Goal: Task Accomplishment & Management: Use online tool/utility

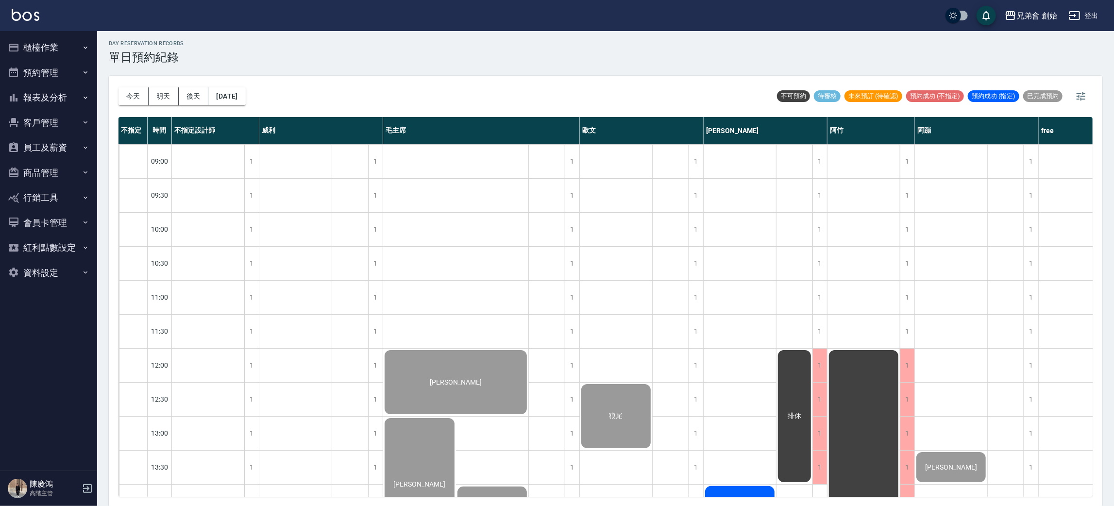
scroll to position [426, 0]
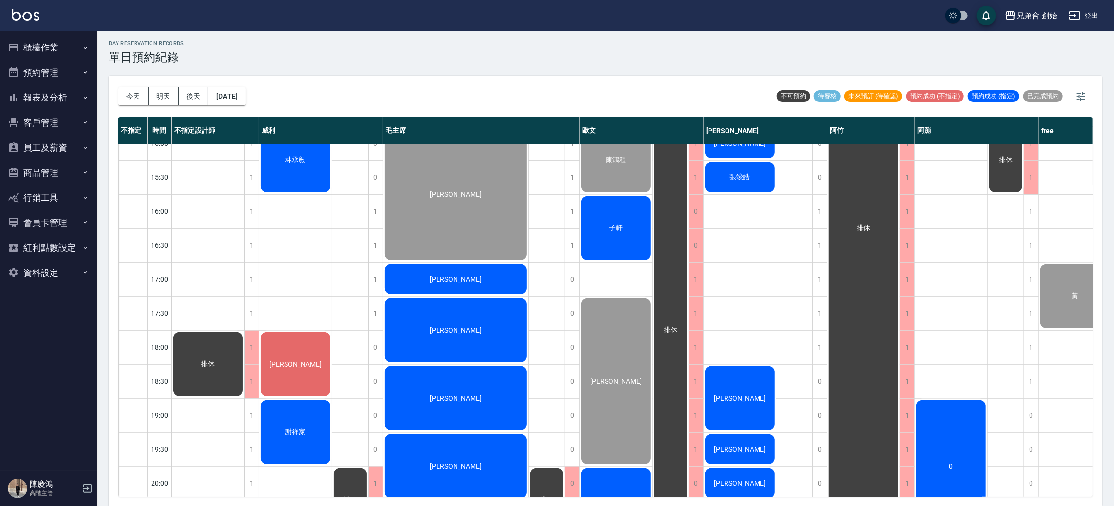
click at [277, 165] on div "林承毅" at bounding box center [295, 160] width 72 height 67
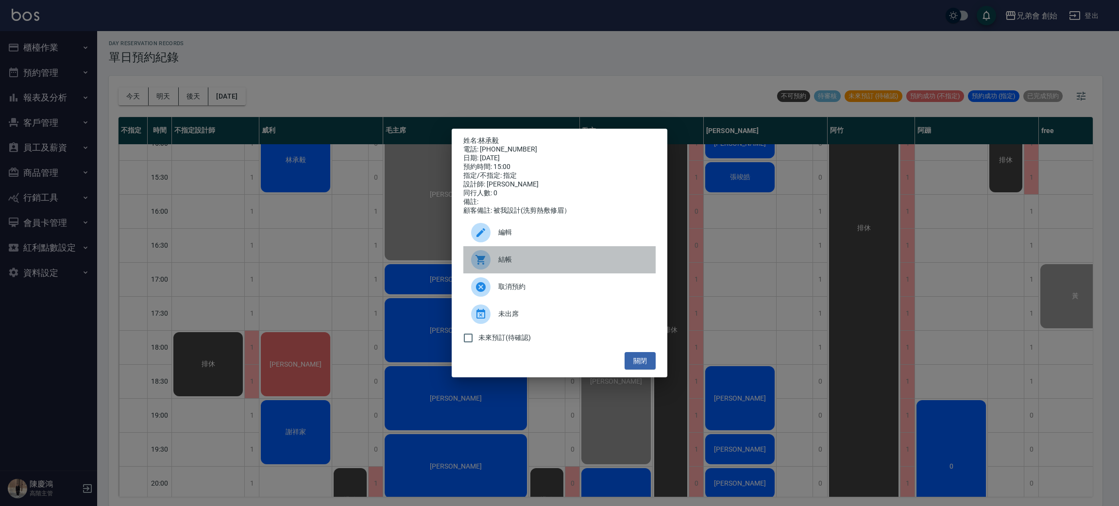
click at [493, 269] on div at bounding box center [484, 259] width 27 height 19
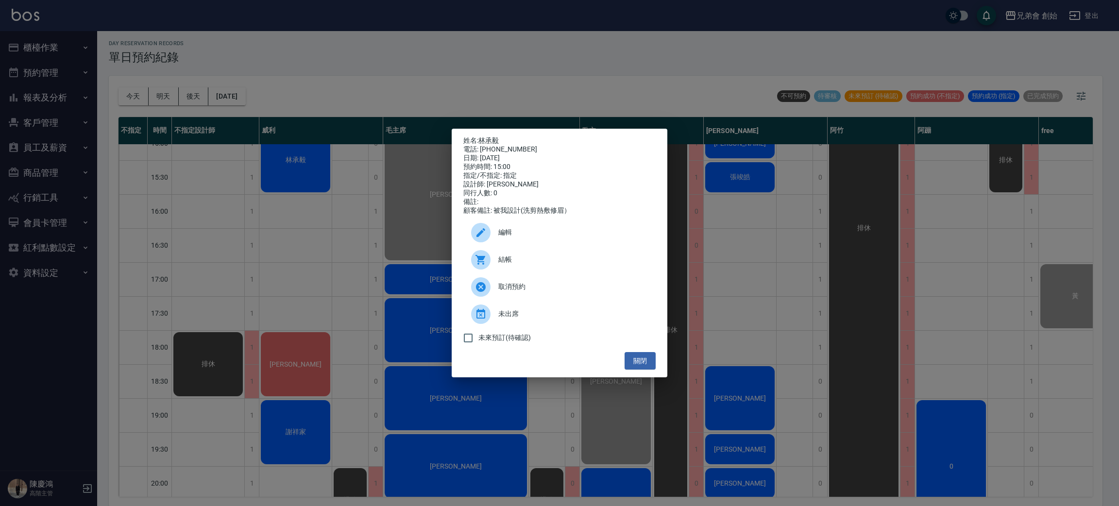
click at [301, 270] on div "姓名: 林承毅 電話: 0982633884 日期: 2025/09/11 預約時間: 15:00 指定/不指定: 指定 設計師: 威利 同行人數: 0 備註…" at bounding box center [559, 253] width 1119 height 506
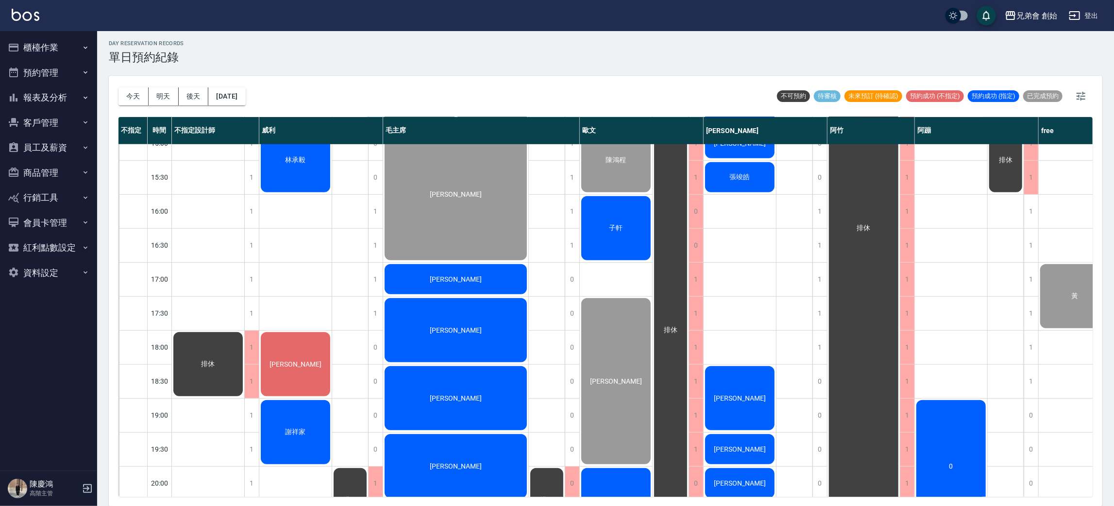
click at [292, 340] on div "[PERSON_NAME]" at bounding box center [295, 364] width 72 height 67
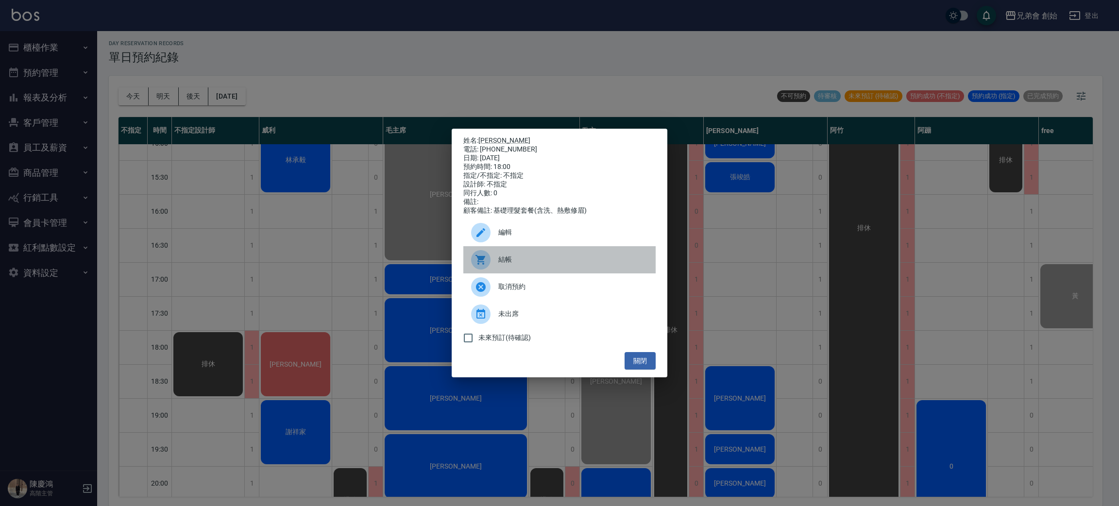
click at [517, 258] on div "結帳" at bounding box center [559, 259] width 192 height 27
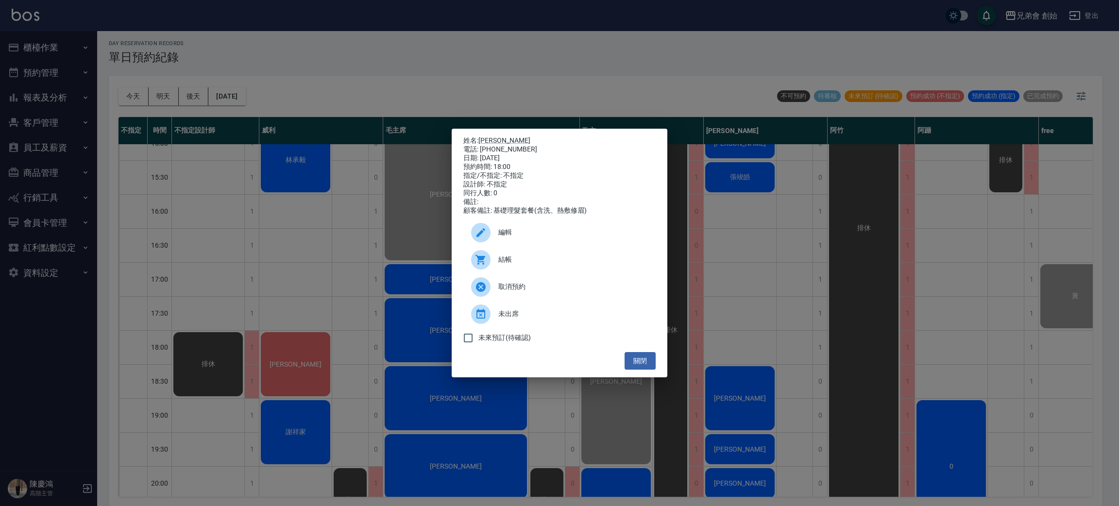
click at [362, 235] on div "姓名: 張益瑋 電話: 0938024272 日期: 2025/09/11 預約時間: 18:00 指定/不指定: 不指定 設計師: 不指定 同行人數: 0 …" at bounding box center [559, 253] width 1119 height 506
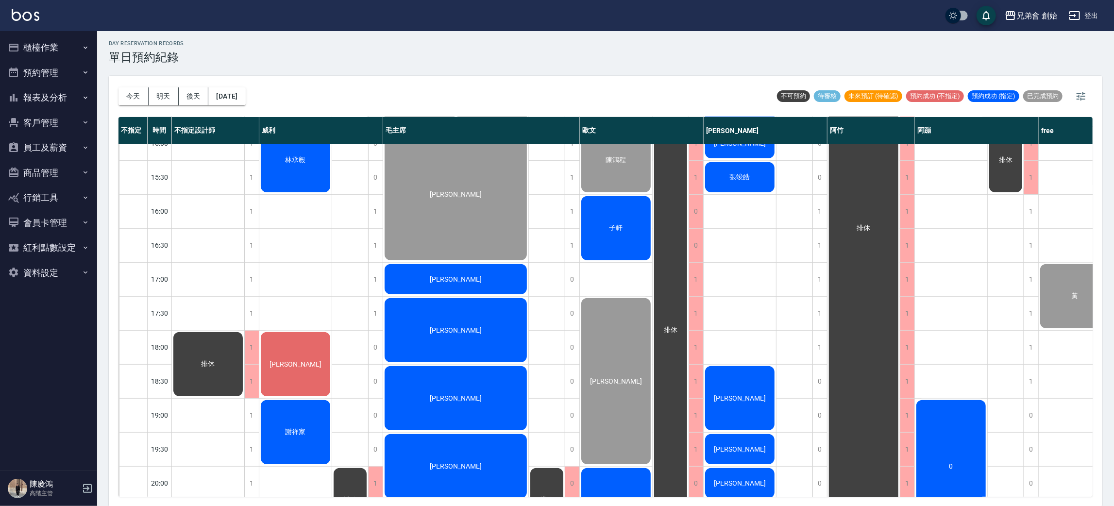
click at [314, 422] on div "謝祥家" at bounding box center [295, 432] width 72 height 67
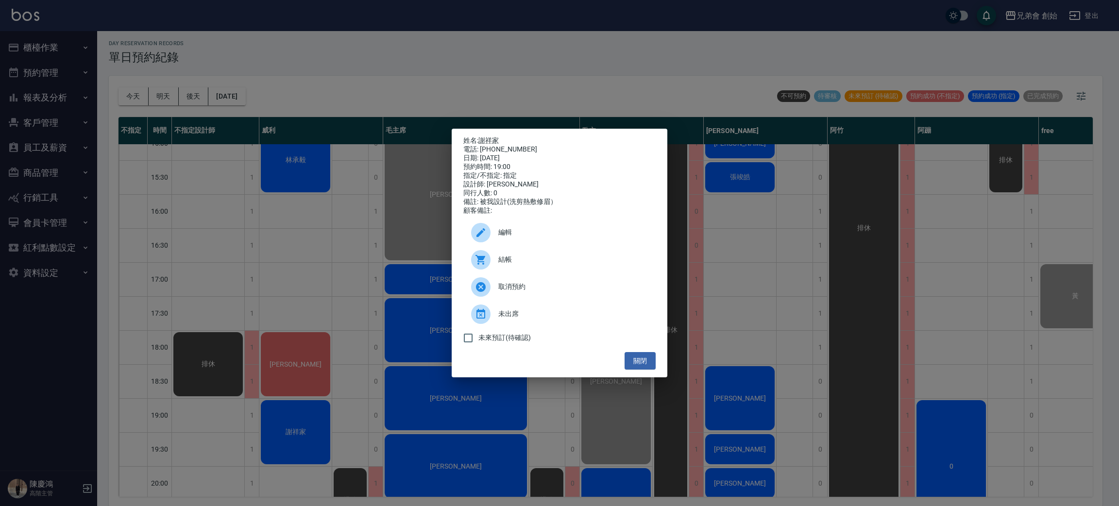
click at [526, 259] on div "結帳" at bounding box center [559, 259] width 192 height 27
click at [389, 84] on div "姓名: 謝祥家 電話: 0922556450 日期: 2025/09/11 預約時間: 19:00 指定/不指定: 指定 設計師: 威利 同行人數: 0 備註…" at bounding box center [559, 253] width 1119 height 506
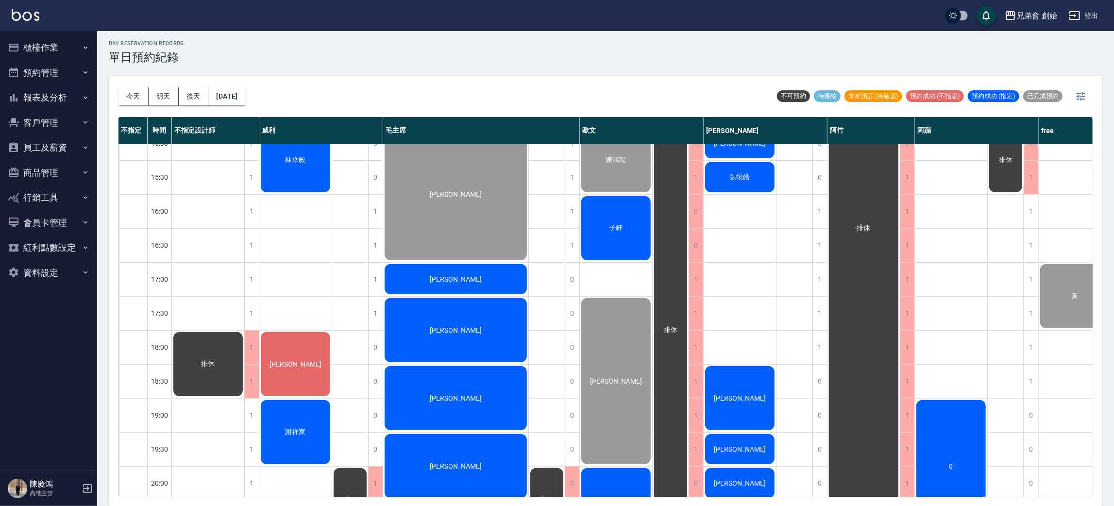
scroll to position [644, 0]
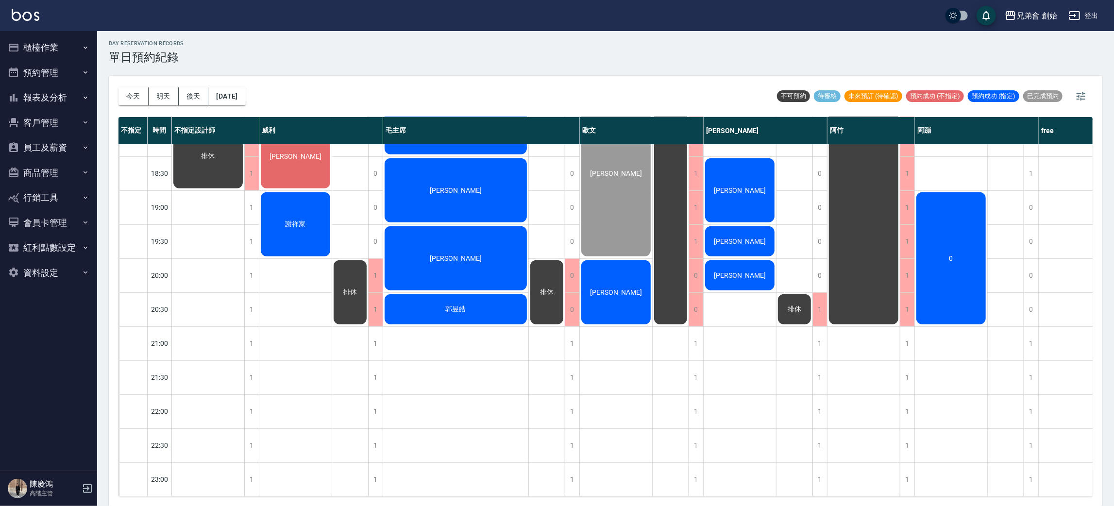
click at [459, 255] on div "陳志維" at bounding box center [455, 258] width 145 height 67
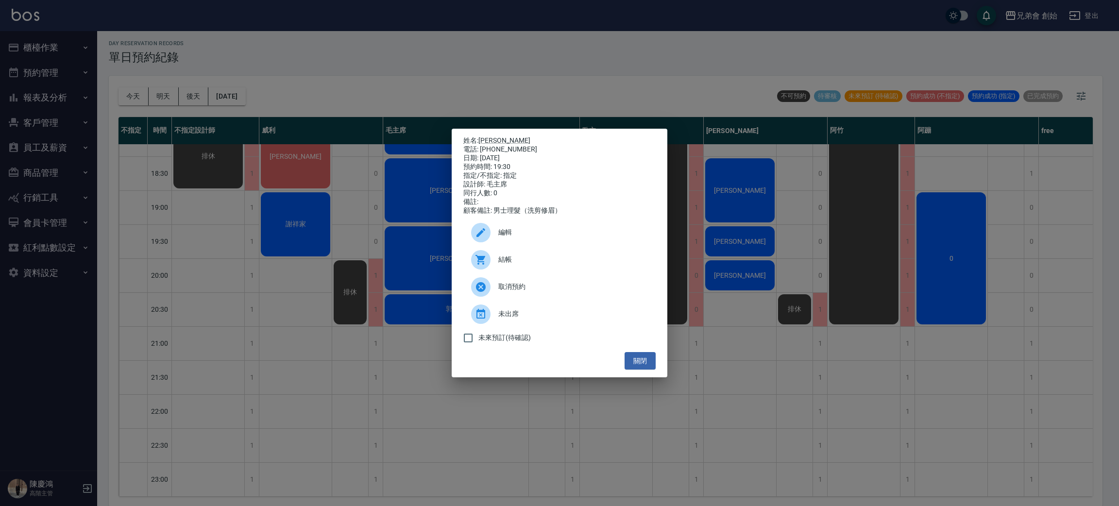
click at [481, 266] on icon at bounding box center [481, 260] width 12 height 12
click at [439, 101] on div "姓名: 陳志維 電話: 0933315505 日期: 2025/09/11 預約時間: 19:30 指定/不指定: 指定 設計師: 毛主席 同行人數: 0 備…" at bounding box center [559, 253] width 1119 height 506
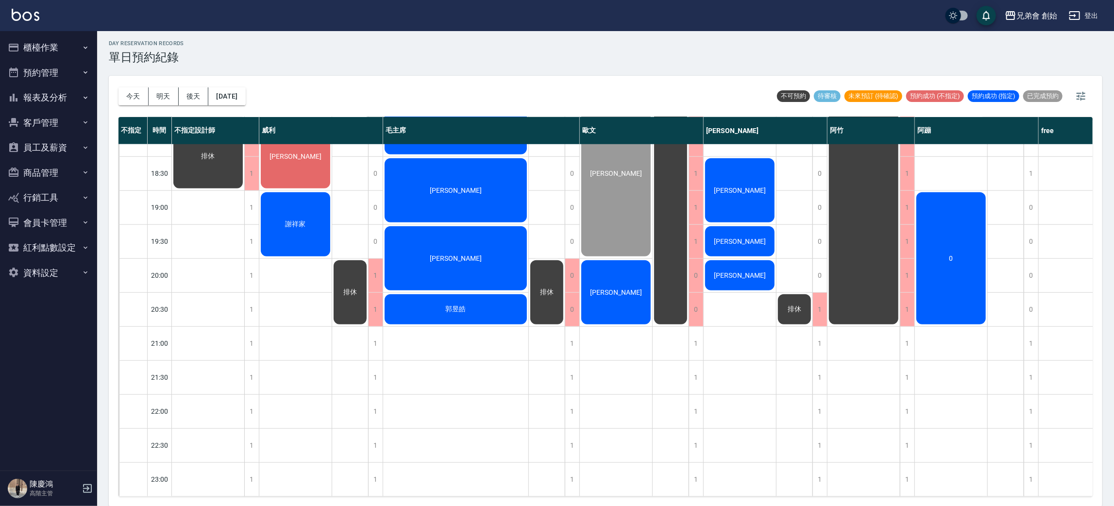
click at [596, 290] on div "鄧漢威" at bounding box center [616, 292] width 72 height 67
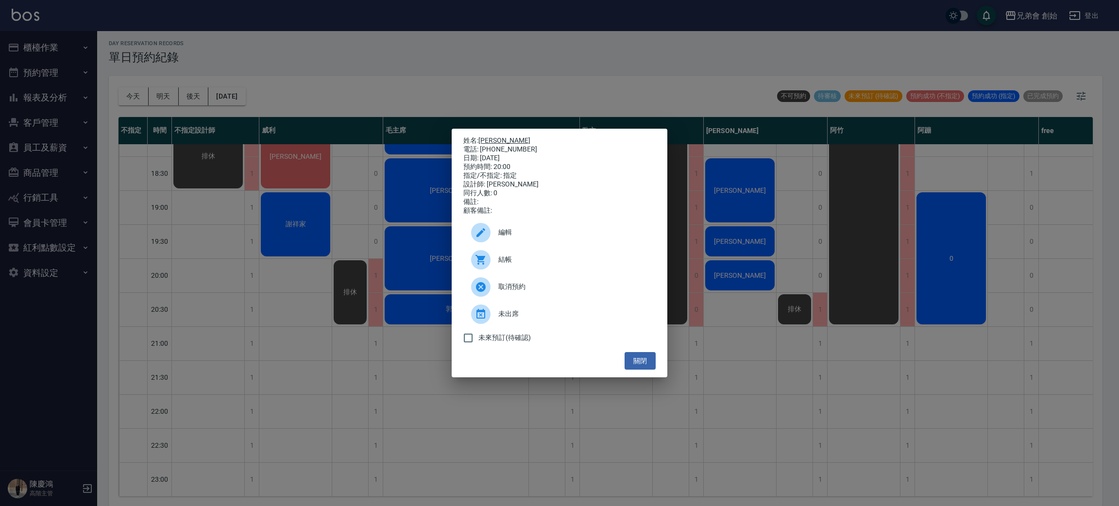
click at [485, 139] on link "鄧漢威" at bounding box center [504, 140] width 52 height 8
click at [452, 74] on div "姓名: 鄧漢威 電話: 0987117991 日期: 2025/09/11 預約時間: 20:00 指定/不指定: 指定 設計師: 歐文 同行人數: 0 備註…" at bounding box center [559, 253] width 1119 height 506
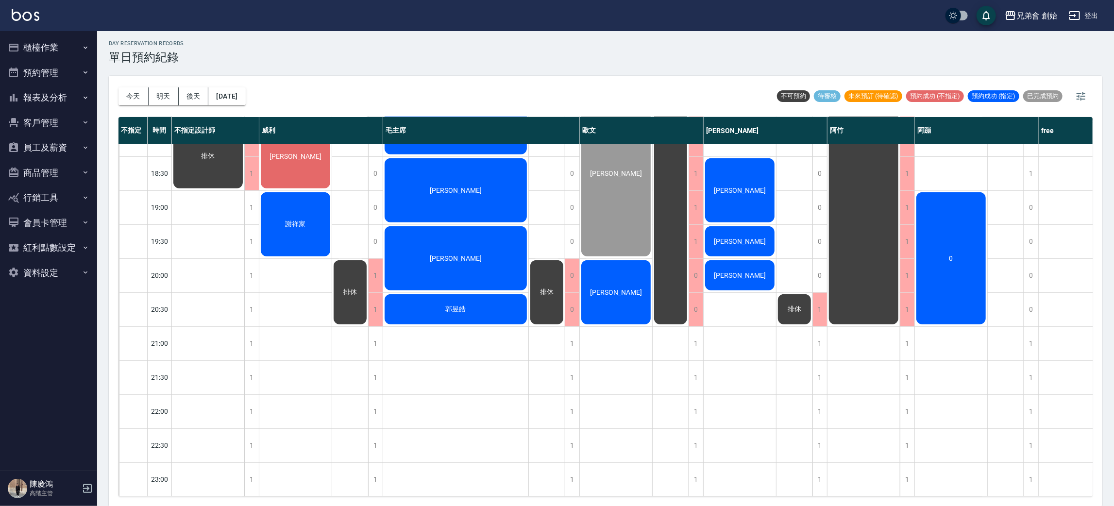
click at [596, 288] on div "鄧漢威" at bounding box center [616, 292] width 72 height 67
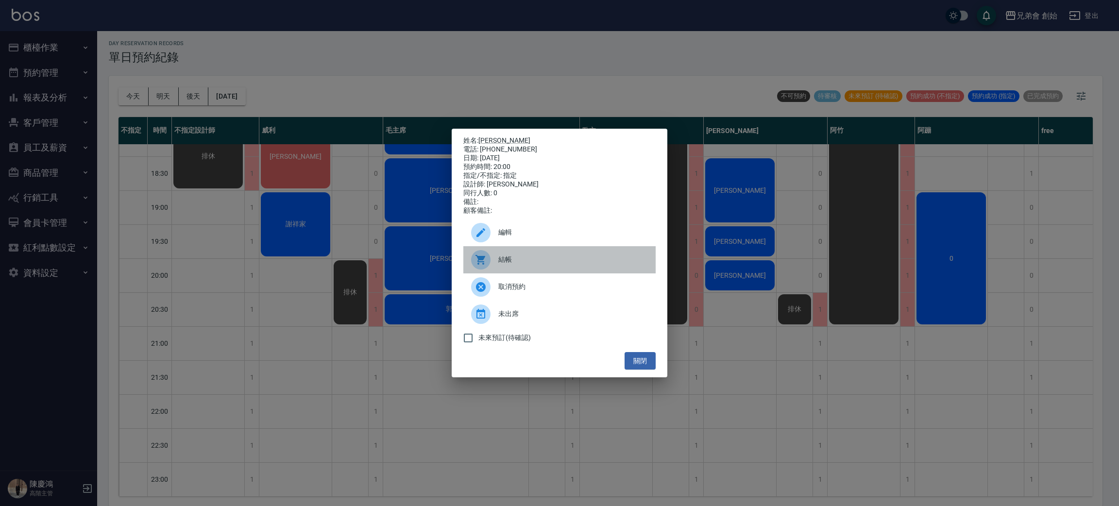
click at [530, 257] on div "結帳" at bounding box center [559, 259] width 192 height 27
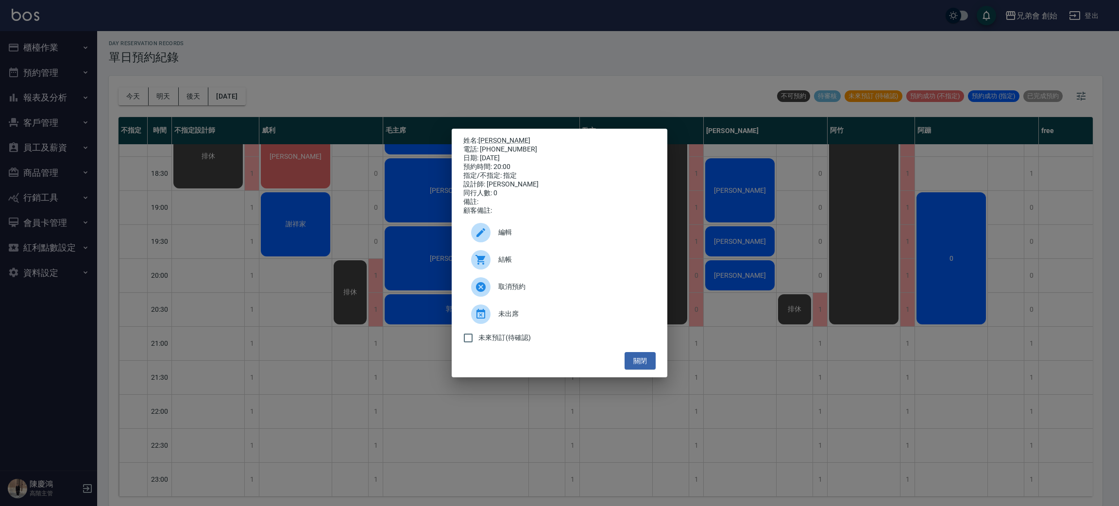
drag, startPoint x: 479, startPoint y: 60, endPoint x: 522, endPoint y: 85, distance: 50.3
click at [480, 60] on div "姓名: 鄧漢威 電話: 0987117991 日期: 2025/09/11 預約時間: 20:00 指定/不指定: 指定 設計師: 歐文 同行人數: 0 備註…" at bounding box center [559, 253] width 1119 height 506
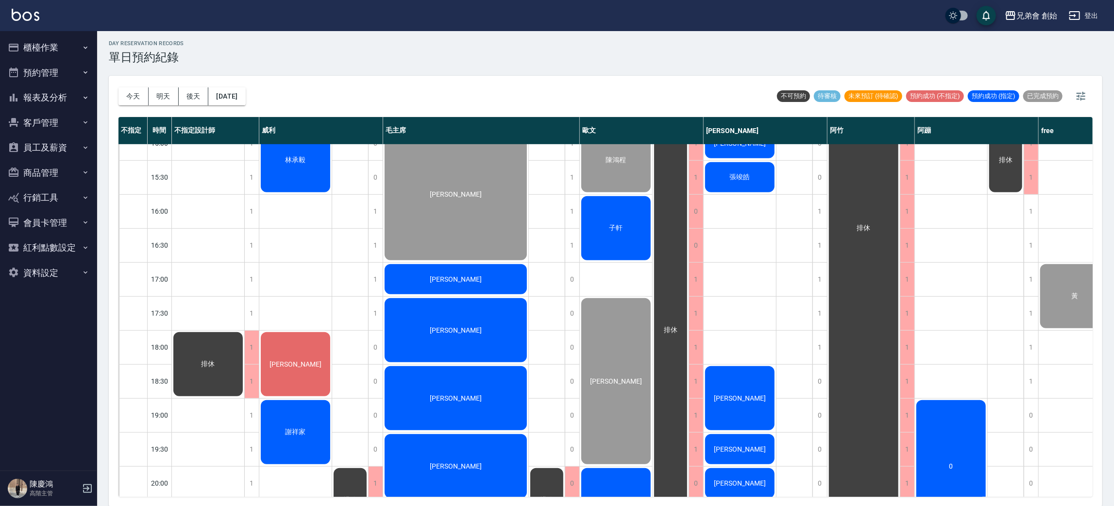
scroll to position [134, 0]
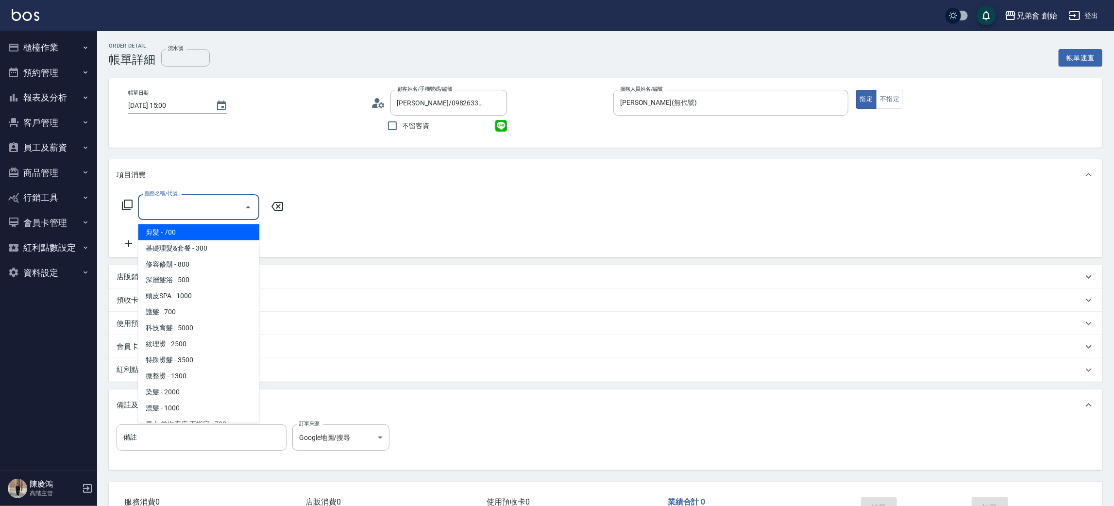
click at [206, 209] on input "服務名稱/代號" at bounding box center [191, 207] width 98 height 17
click at [215, 201] on input "服務名稱/代號" at bounding box center [191, 207] width 98 height 17
click at [207, 229] on span "剪髮 - 700" at bounding box center [198, 232] width 121 height 16
type input "剪髮(A01)"
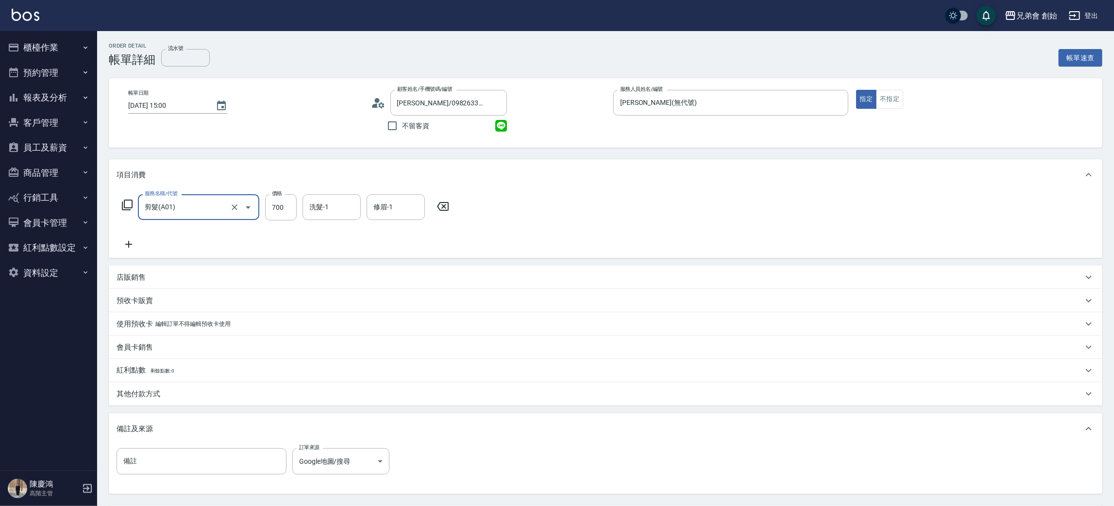
scroll to position [91, 0]
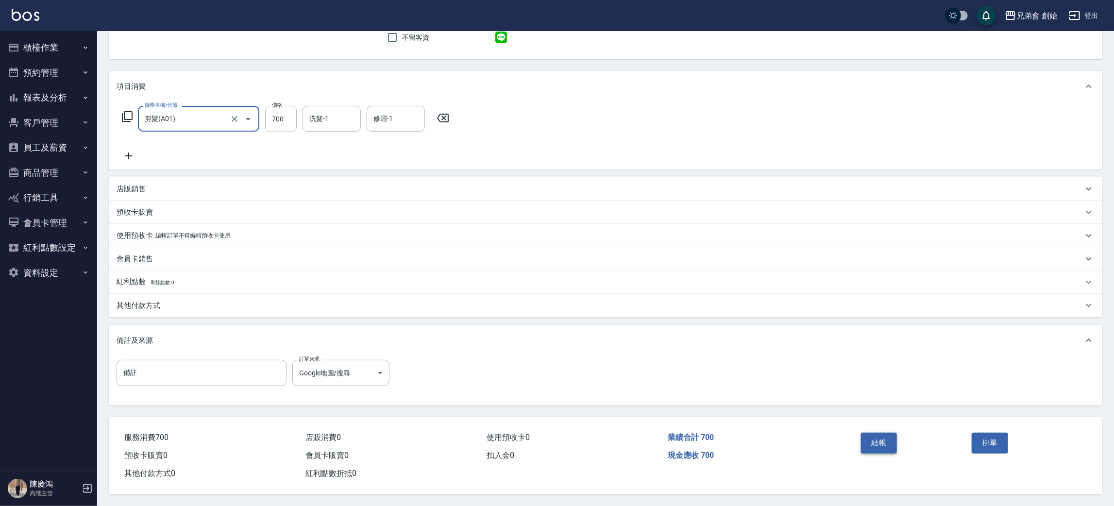
click at [870, 445] on button "結帳" at bounding box center [879, 443] width 36 height 20
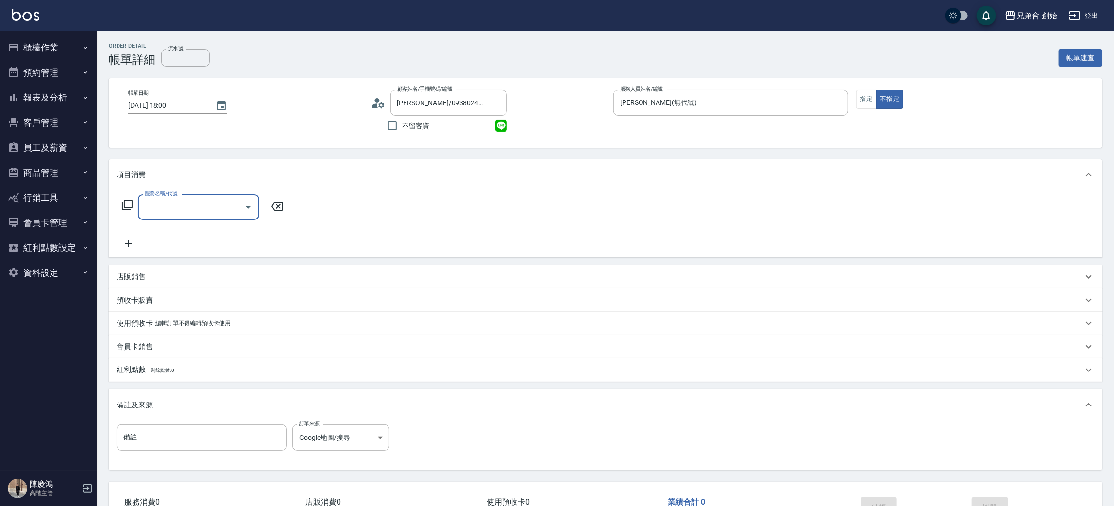
click at [193, 203] on input "服務名稱/代號" at bounding box center [191, 207] width 98 height 17
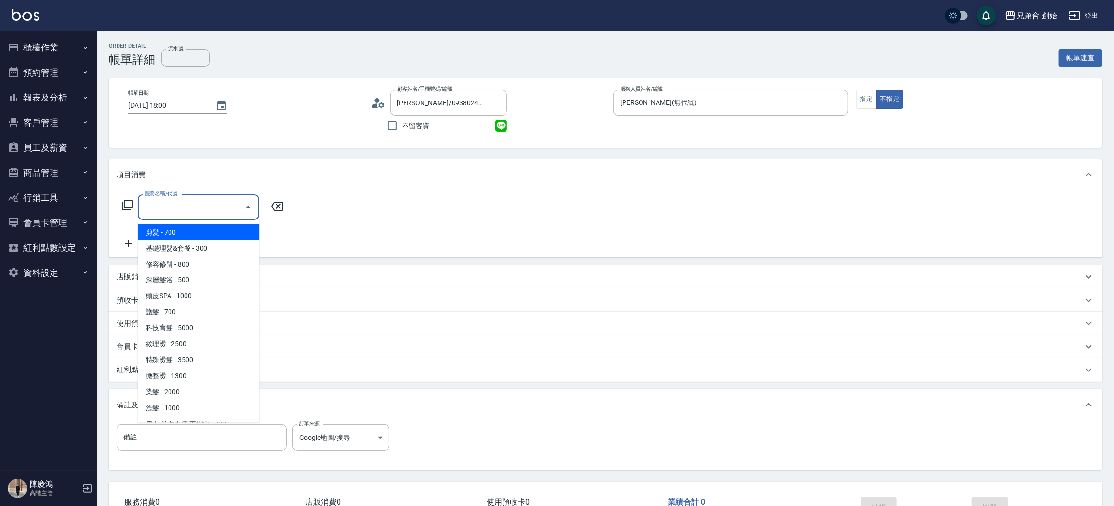
click at [194, 237] on span "剪髮 - 700" at bounding box center [198, 232] width 121 height 16
type input "剪髮(A01)"
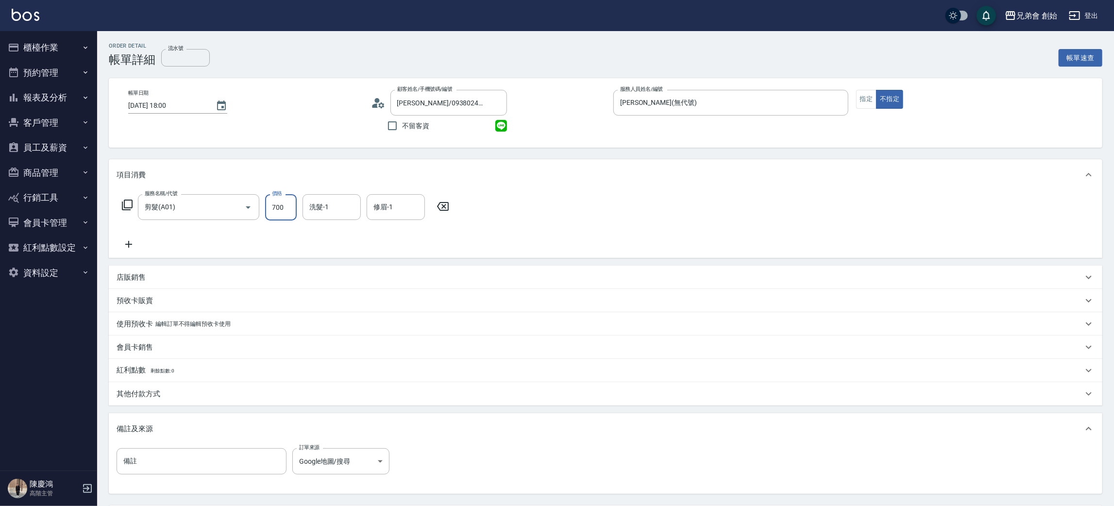
click at [275, 209] on input "700" at bounding box center [281, 207] width 32 height 26
type input "600"
click at [691, 452] on div "備註 備註 訂單來源 Google地圖/搜尋 Google地圖/搜尋 訂單來源" at bounding box center [606, 467] width 978 height 38
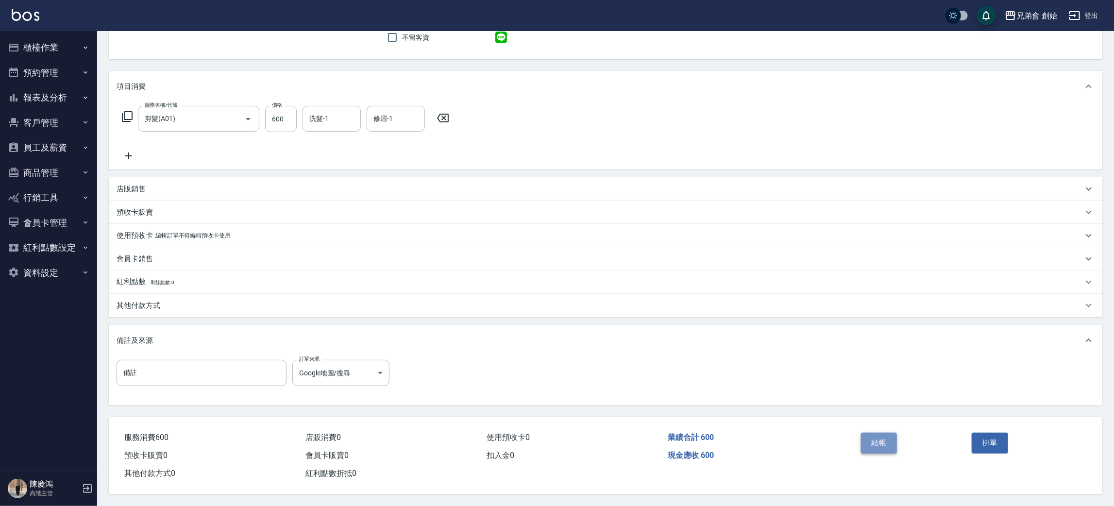
click at [872, 439] on button "結帳" at bounding box center [879, 443] width 36 height 20
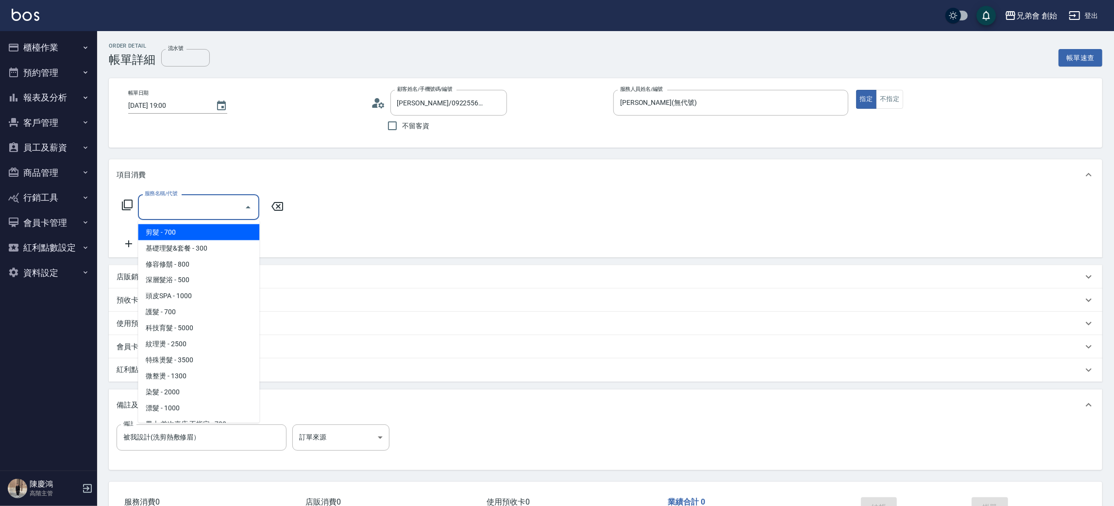
click at [206, 232] on span "剪髮 - 700" at bounding box center [198, 232] width 121 height 16
type input "剪髮(A01)"
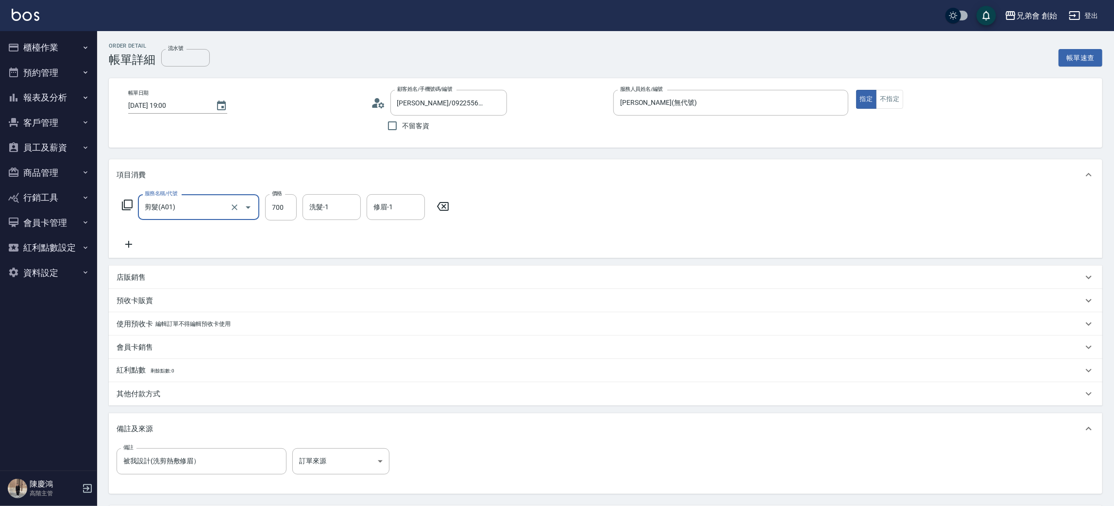
scroll to position [91, 0]
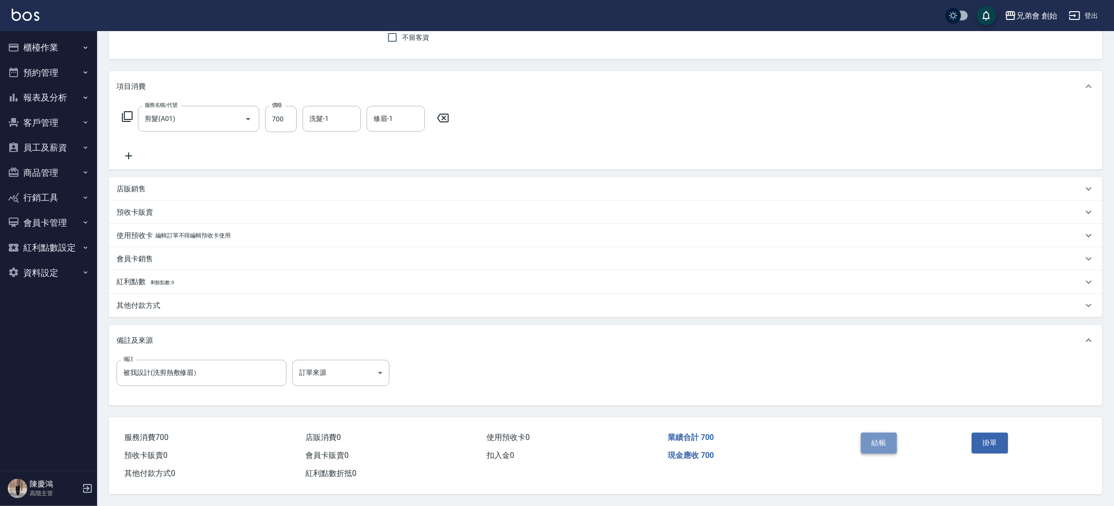
click at [875, 437] on button "結帳" at bounding box center [879, 443] width 36 height 20
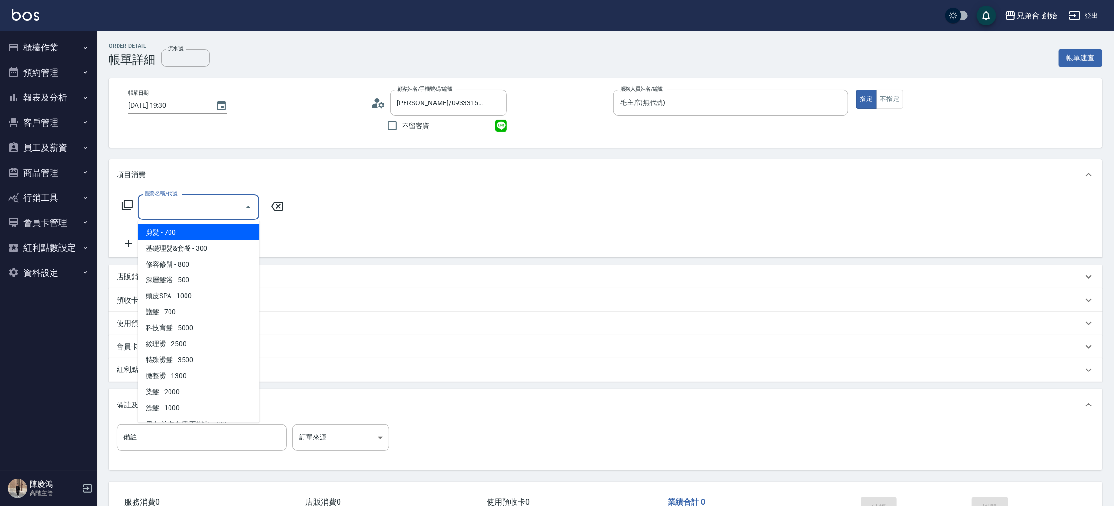
click at [183, 204] on input "服務名稱/代號" at bounding box center [191, 207] width 98 height 17
click at [178, 231] on span "剪髮 - 700" at bounding box center [198, 232] width 121 height 16
type input "剪髮(A01)"
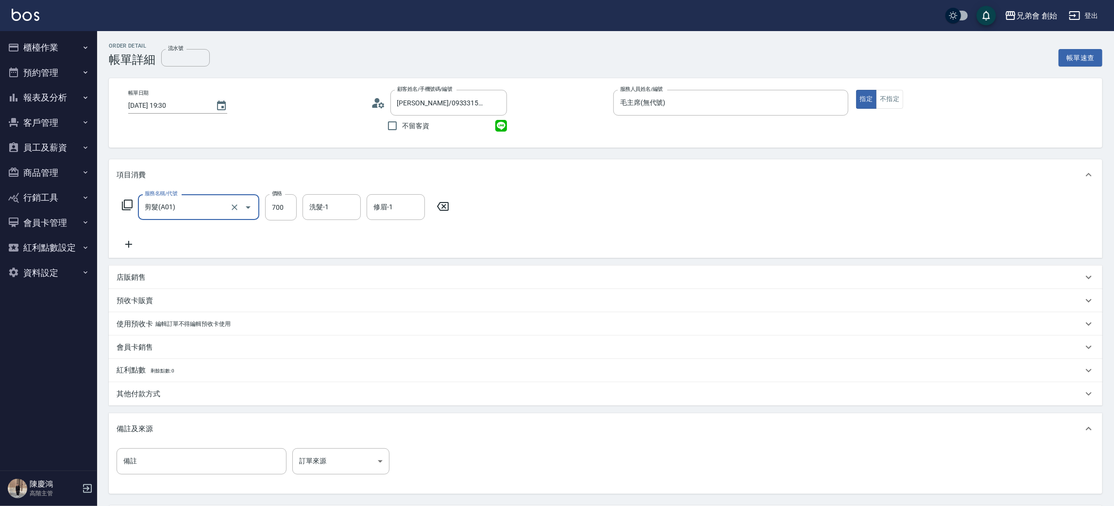
click at [133, 282] on div "店販銷售" at bounding box center [605, 277] width 993 height 23
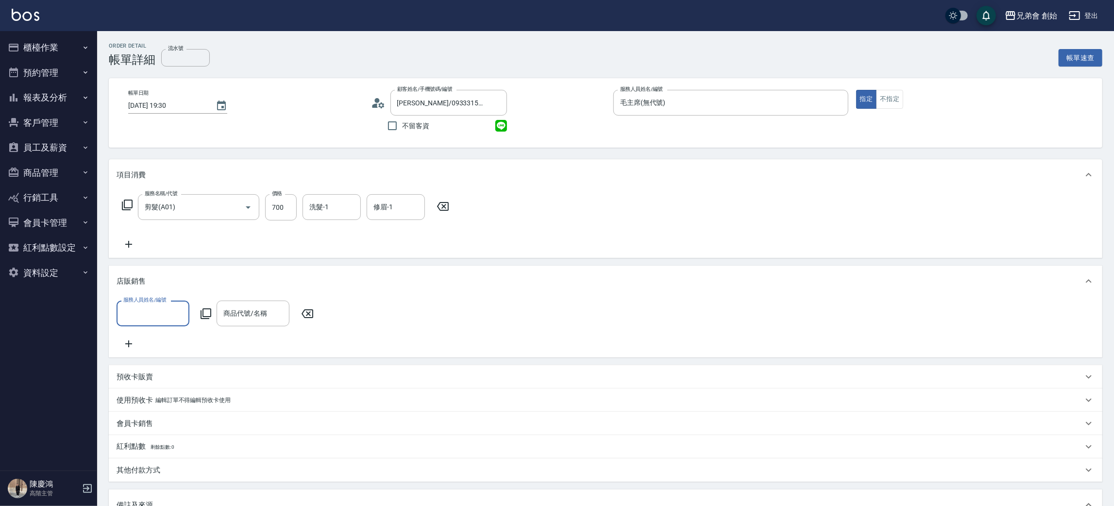
drag, startPoint x: 271, startPoint y: 202, endPoint x: 270, endPoint y: 186, distance: 16.1
click at [271, 202] on input "700" at bounding box center [281, 207] width 32 height 26
click at [359, 210] on div "洗髮-1" at bounding box center [331, 207] width 58 height 26
type input "1000"
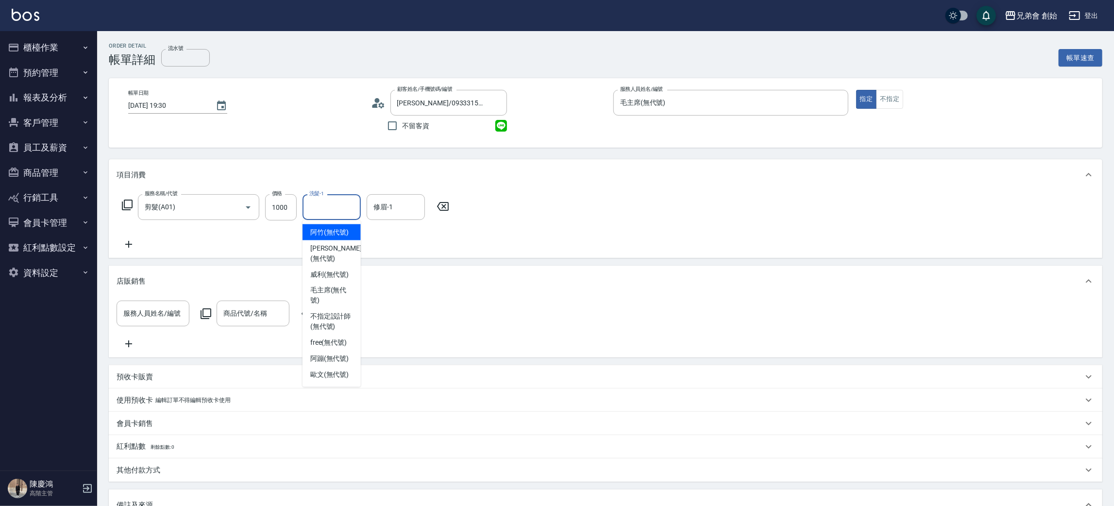
scroll to position [178, 0]
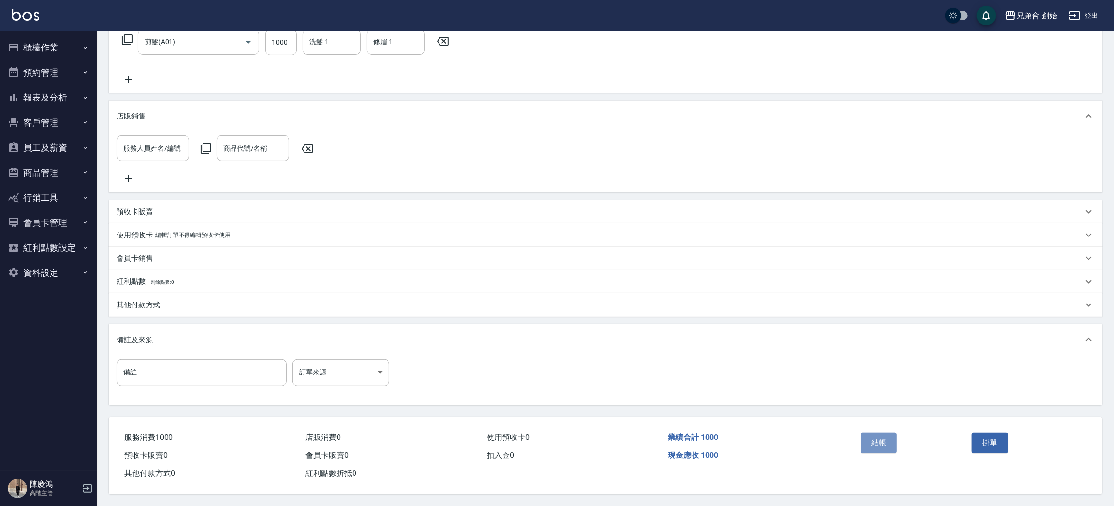
click at [881, 444] on button "結帳" at bounding box center [879, 443] width 36 height 20
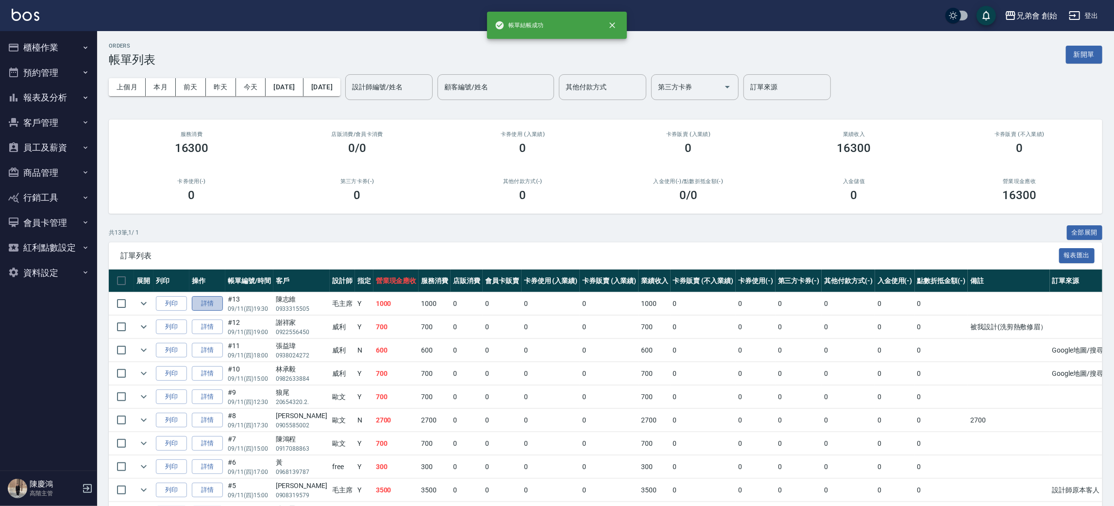
click at [213, 296] on link "詳情" at bounding box center [207, 303] width 31 height 15
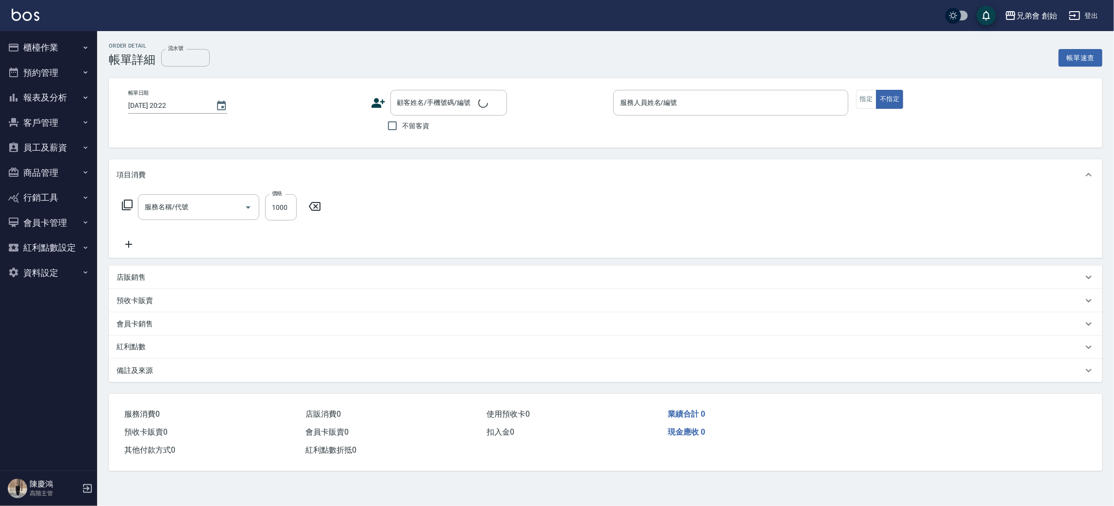
type input "2025/09/11 19:30"
type input "毛主席(無代號)"
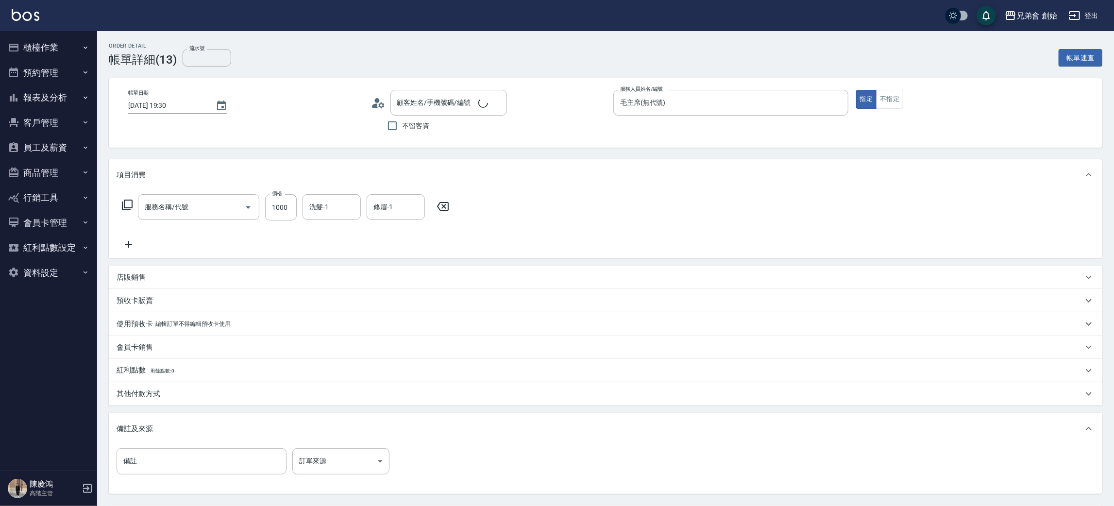
type input "剪髮(A01)"
type input "陳志維/0933315505/null"
click at [177, 390] on div "其他付款方式" at bounding box center [600, 394] width 966 height 10
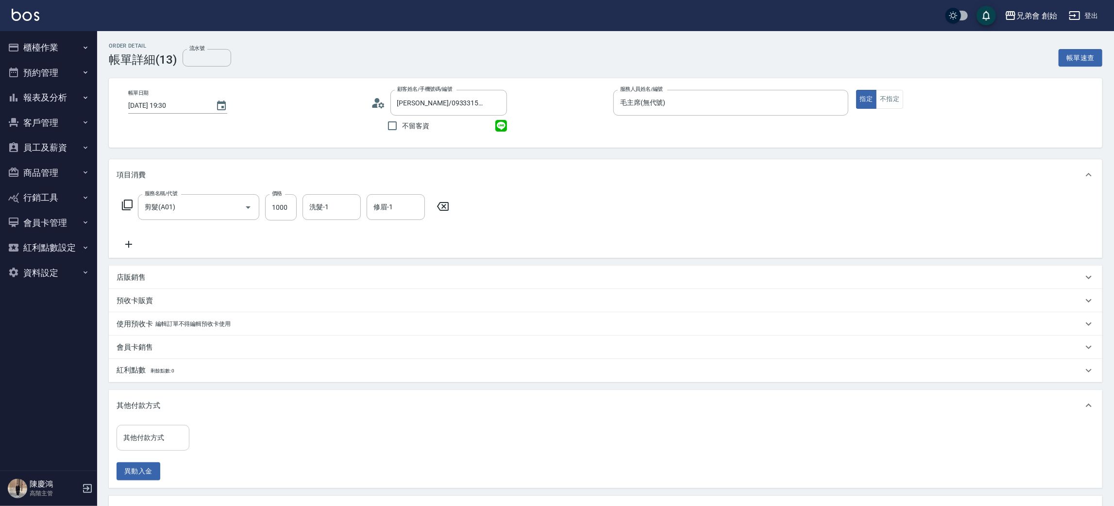
click at [168, 436] on input "其他付款方式" at bounding box center [153, 437] width 64 height 17
drag, startPoint x: 152, startPoint y: 376, endPoint x: 219, endPoint y: 419, distance: 79.5
click at [152, 377] on span "轉帳" at bounding box center [153, 381] width 73 height 16
type input "轉帳"
click at [226, 442] on input "0" at bounding box center [231, 438] width 73 height 26
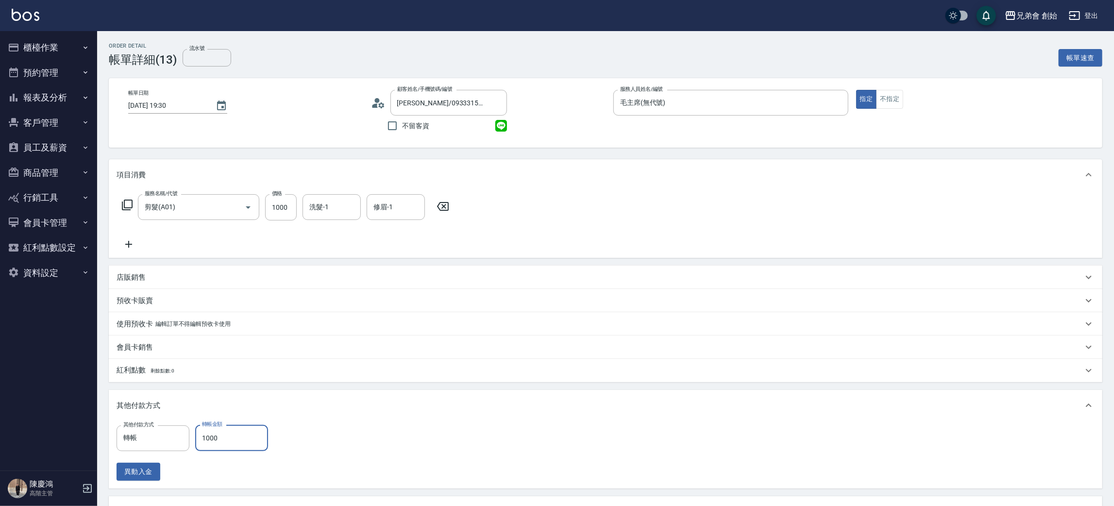
scroll to position [173, 0]
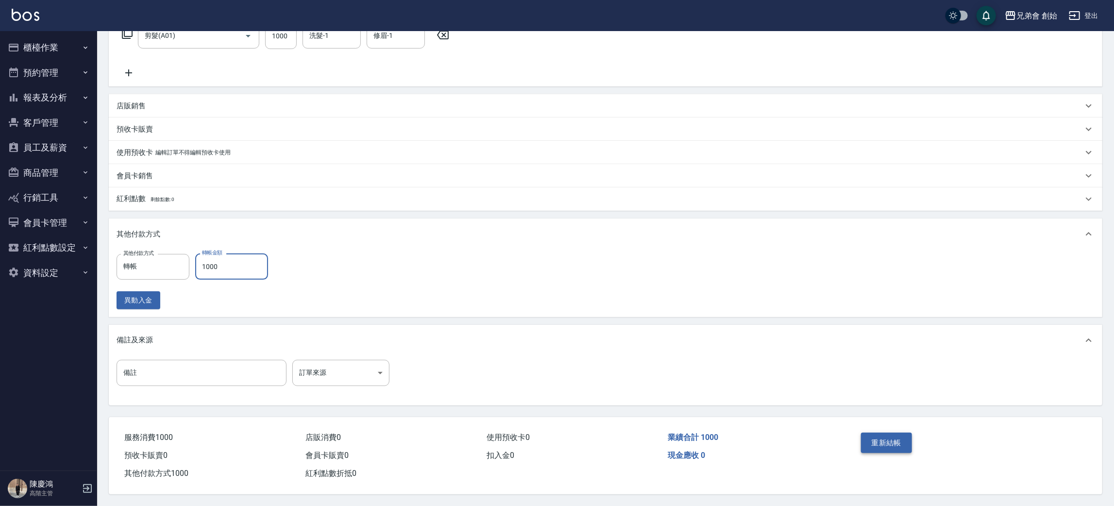
type input "1000"
click at [872, 439] on button "重新結帳" at bounding box center [886, 443] width 51 height 20
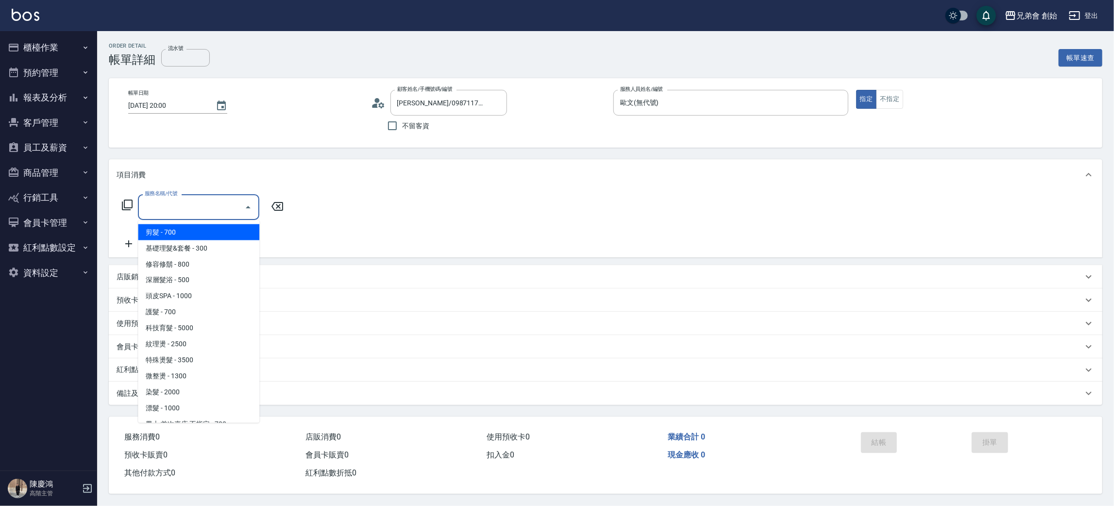
click at [197, 230] on span "剪髮 - 700" at bounding box center [198, 232] width 121 height 16
type input "剪髮(A01)"
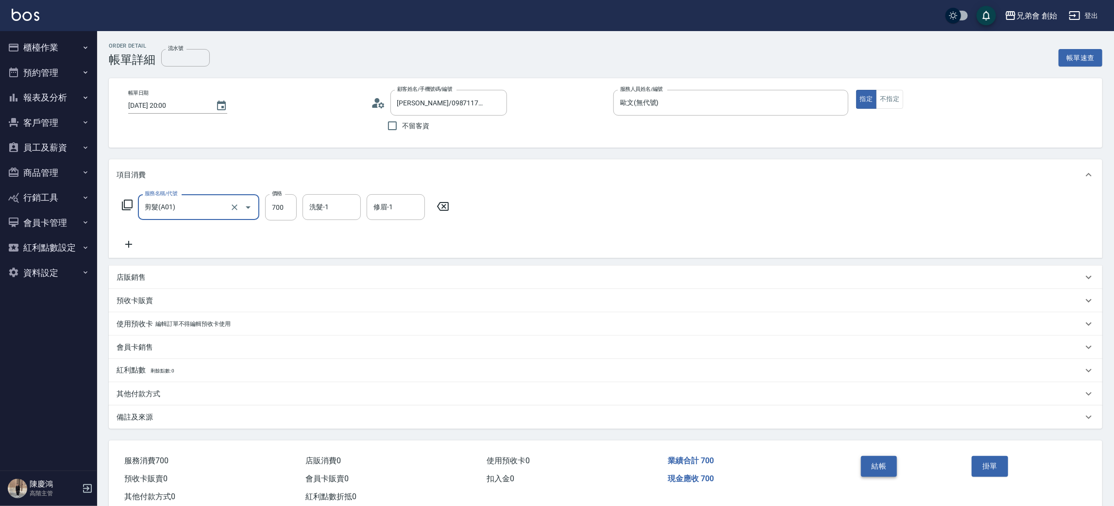
click at [872, 475] on button "結帳" at bounding box center [879, 466] width 36 height 20
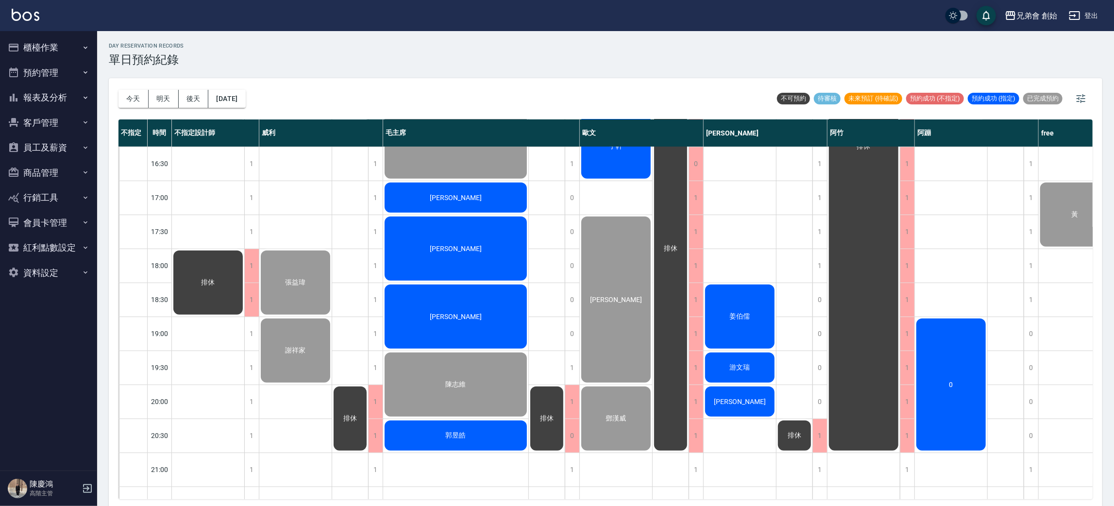
scroll to position [364, 0]
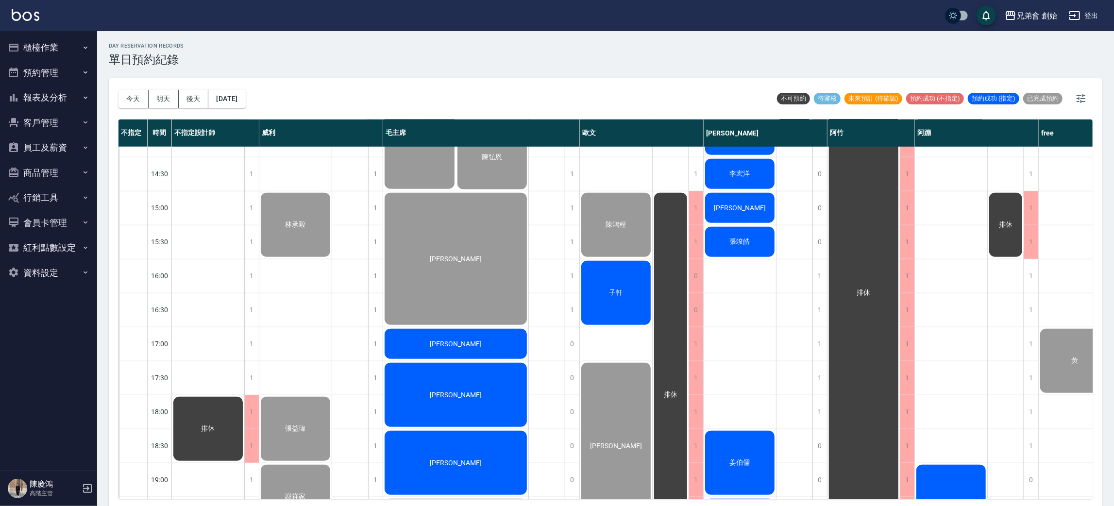
click at [433, 333] on div "[PERSON_NAME]" at bounding box center [455, 343] width 145 height 33
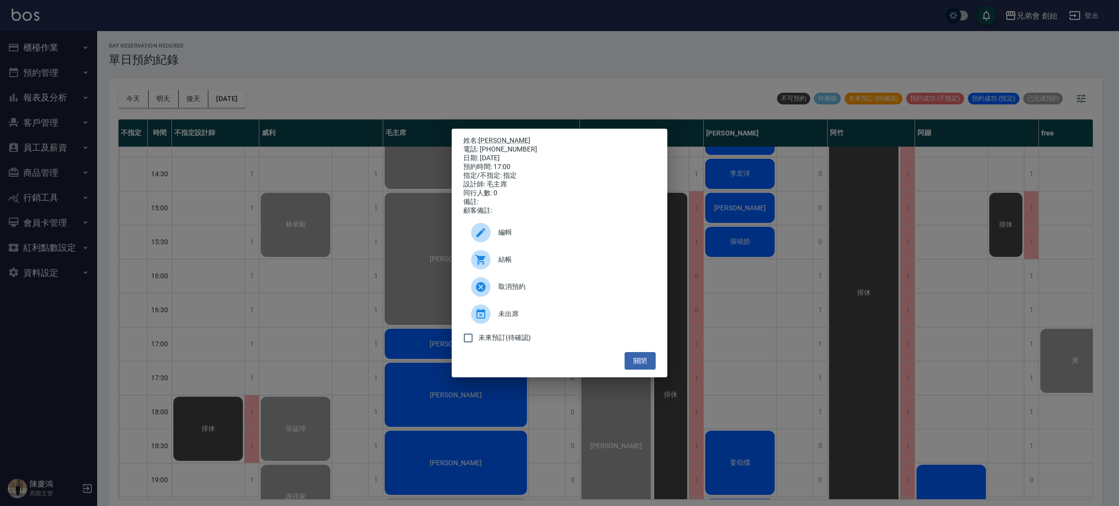
click at [498, 265] on span "結帳" at bounding box center [573, 259] width 150 height 10
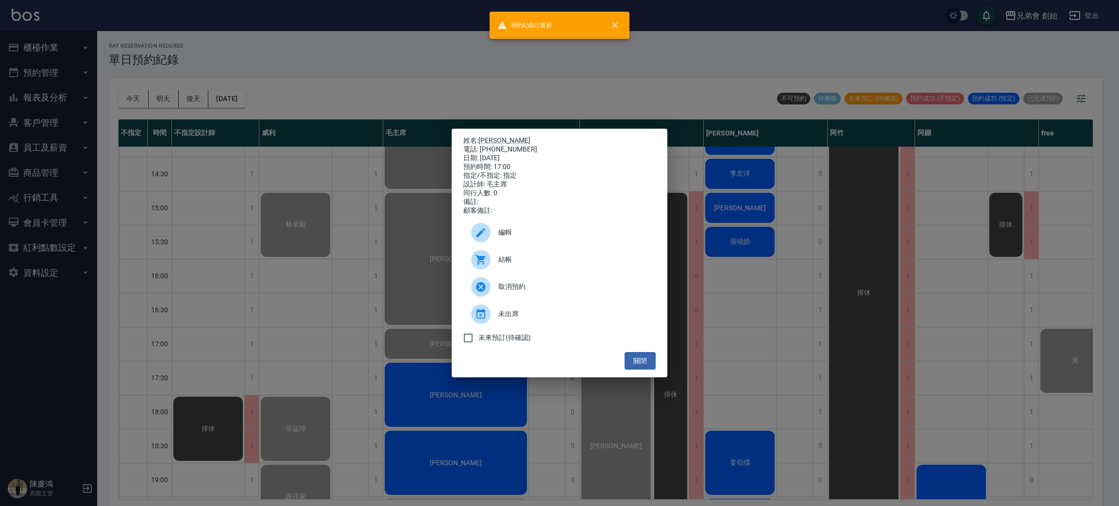
click at [475, 78] on div "姓名: [PERSON_NAME]乘 電話: [PHONE_NUMBER] 日期: [DATE] 預約時間: 17:00 指定/不指定: 指定 設計師: 毛主…" at bounding box center [559, 253] width 1119 height 506
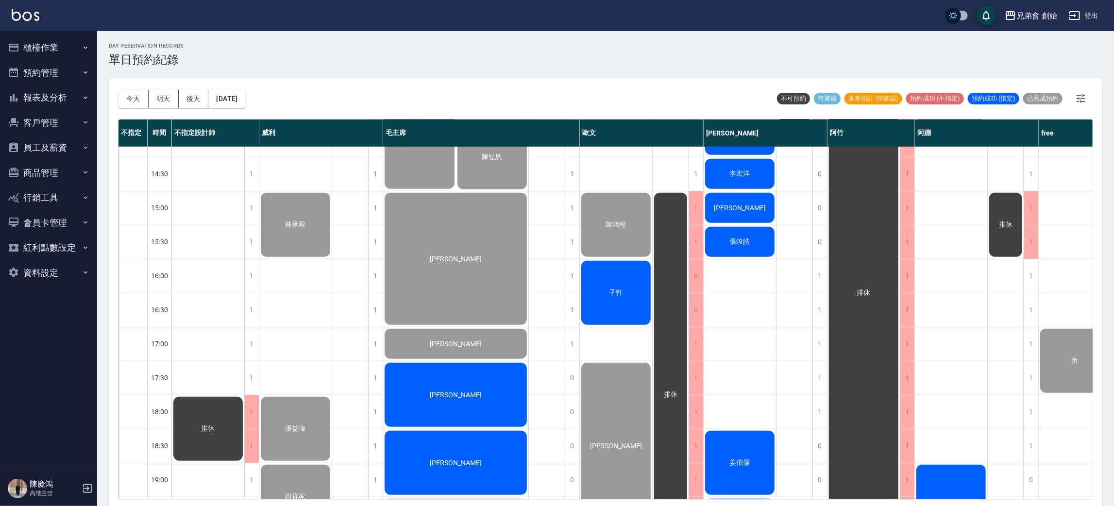
scroll to position [510, 0]
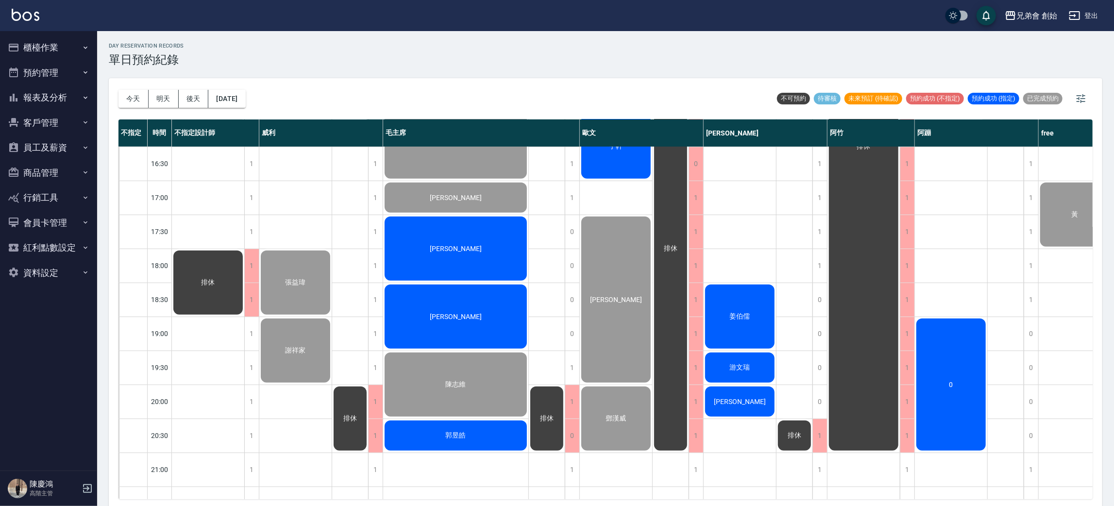
click at [480, 237] on div "朱紋宏" at bounding box center [455, 248] width 145 height 67
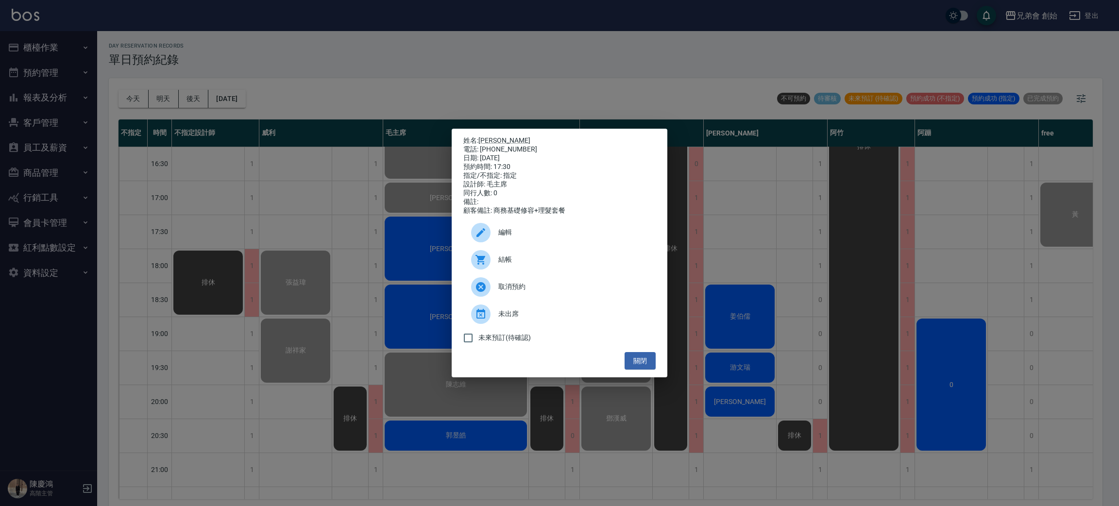
click at [494, 266] on div at bounding box center [484, 259] width 27 height 19
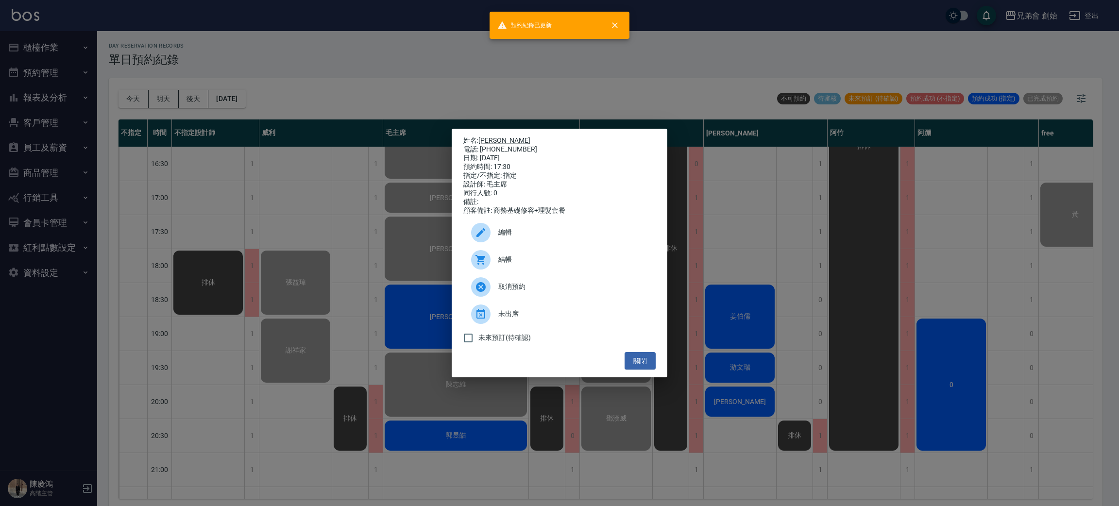
click at [549, 79] on div "姓名: 朱紋宏 電話: 0913177733 日期: 2025/09/11 預約時間: 17:30 指定/不指定: 指定 設計師: 毛主席 同行人數: 0 備…" at bounding box center [559, 253] width 1119 height 506
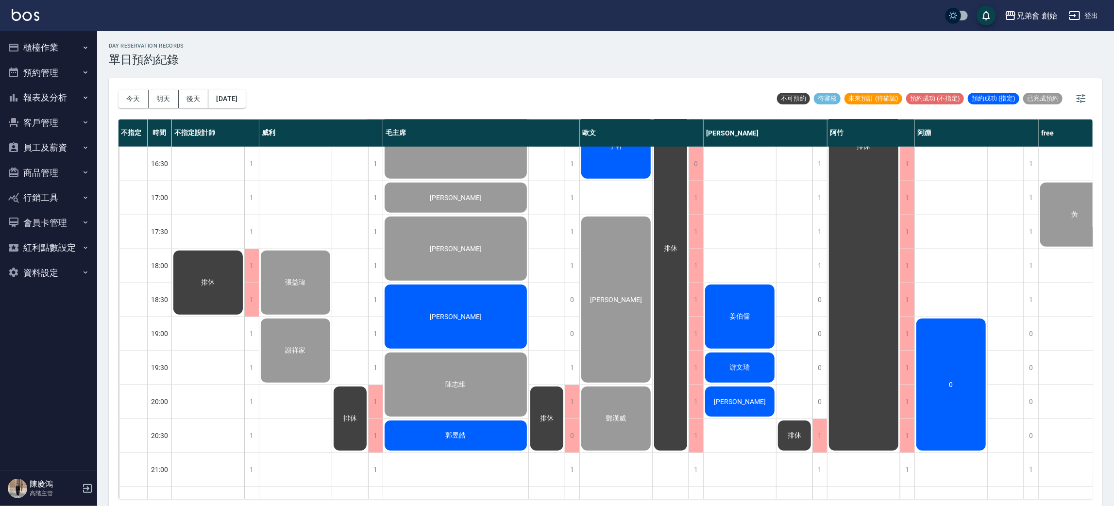
click at [432, 329] on div "李嘉裕" at bounding box center [455, 316] width 145 height 67
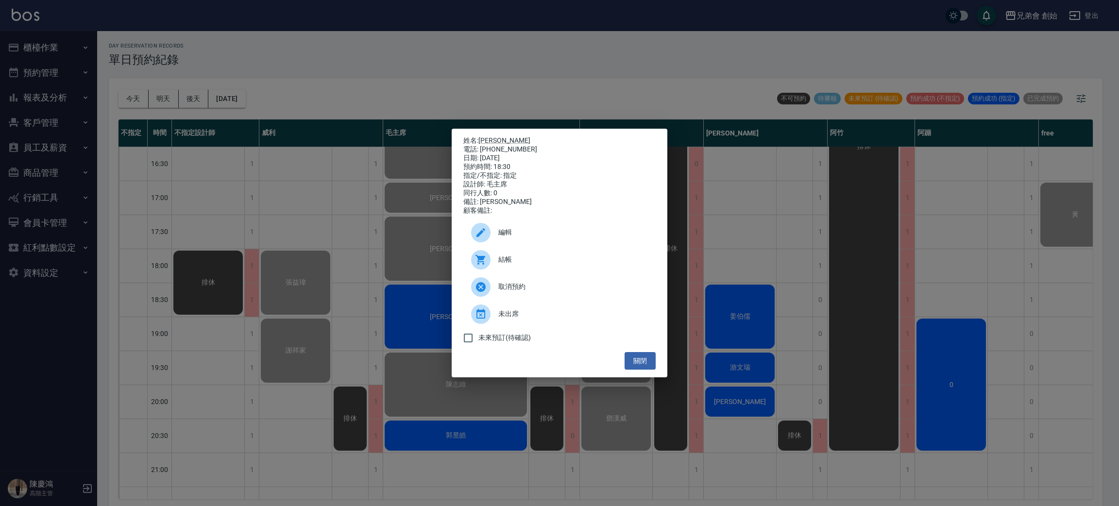
click at [465, 65] on div "姓名: 李嘉裕 電話: 0917277328 日期: 2025/09/11 預約時間: 18:30 指定/不指定: 指定 設計師: 毛主席 同行人數: 0 備…" at bounding box center [559, 253] width 1119 height 506
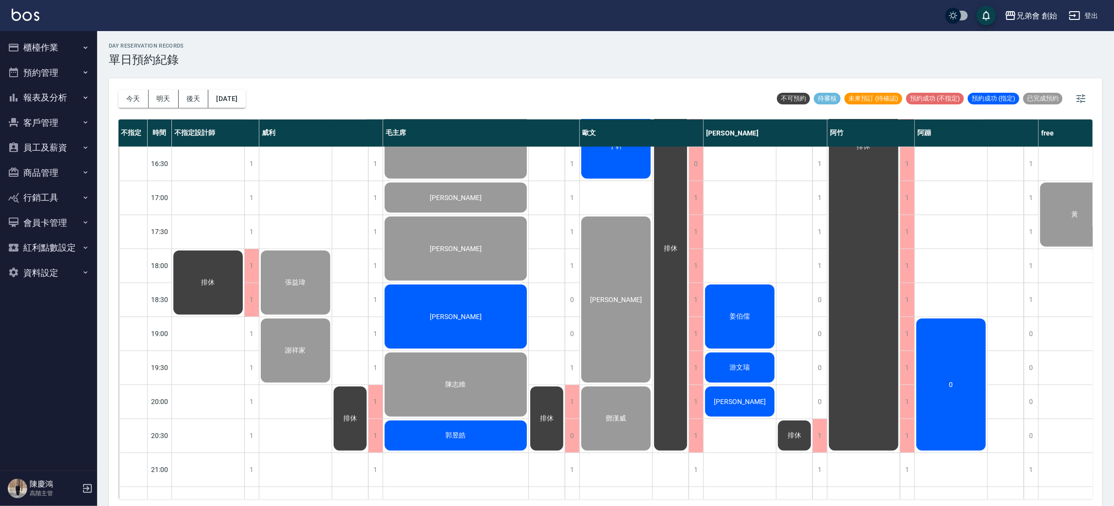
click at [476, 430] on div "郭昱皓" at bounding box center [455, 435] width 145 height 33
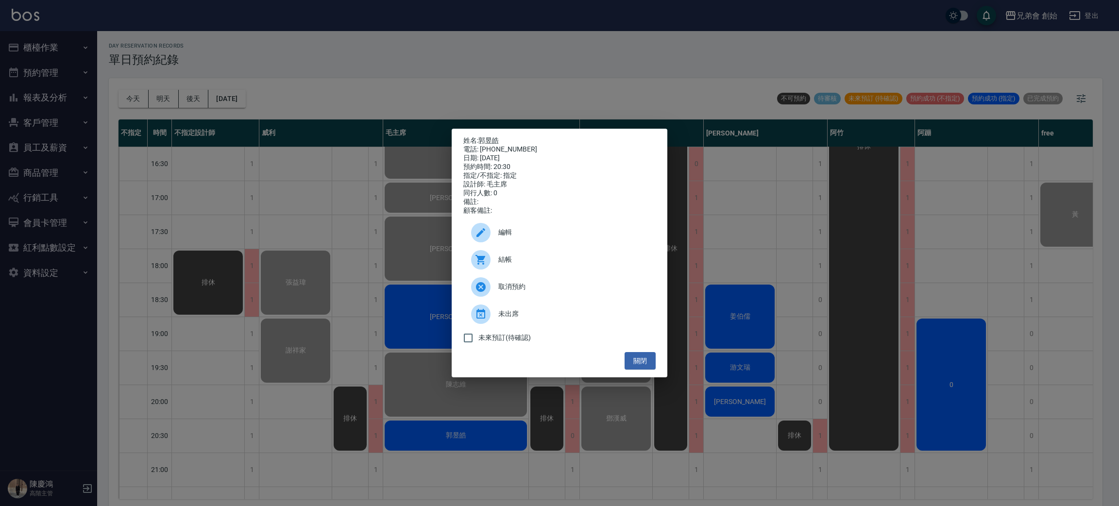
click at [486, 261] on div at bounding box center [480, 259] width 19 height 19
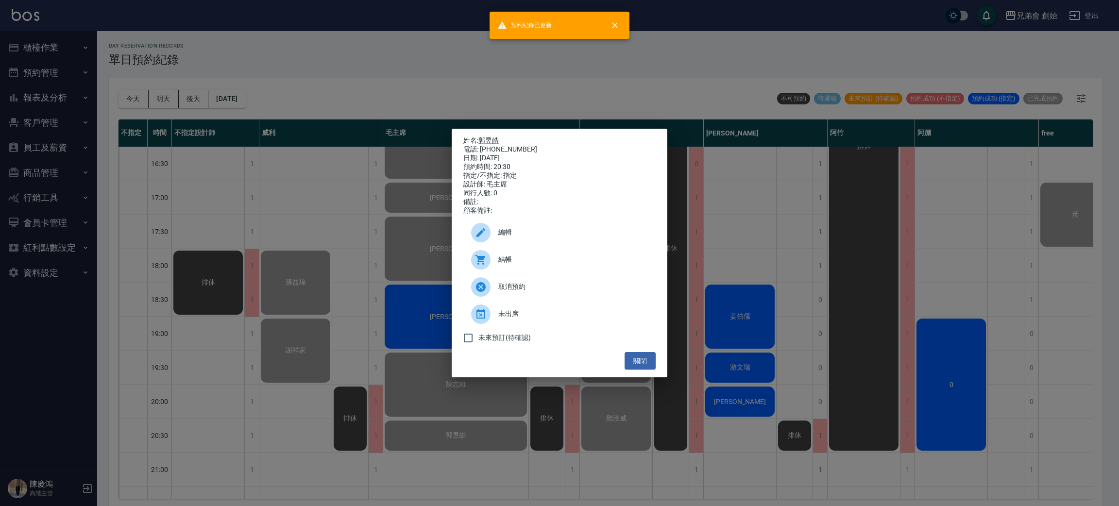
drag, startPoint x: 406, startPoint y: 44, endPoint x: 415, endPoint y: 48, distance: 10.0
click at [410, 44] on div "姓名: 郭昱皓 電話: 0930900807 日期: 2025/09/11 預約時間: 20:30 指定/不指定: 指定 設計師: 毛主席 同行人數: 0 備…" at bounding box center [559, 253] width 1119 height 506
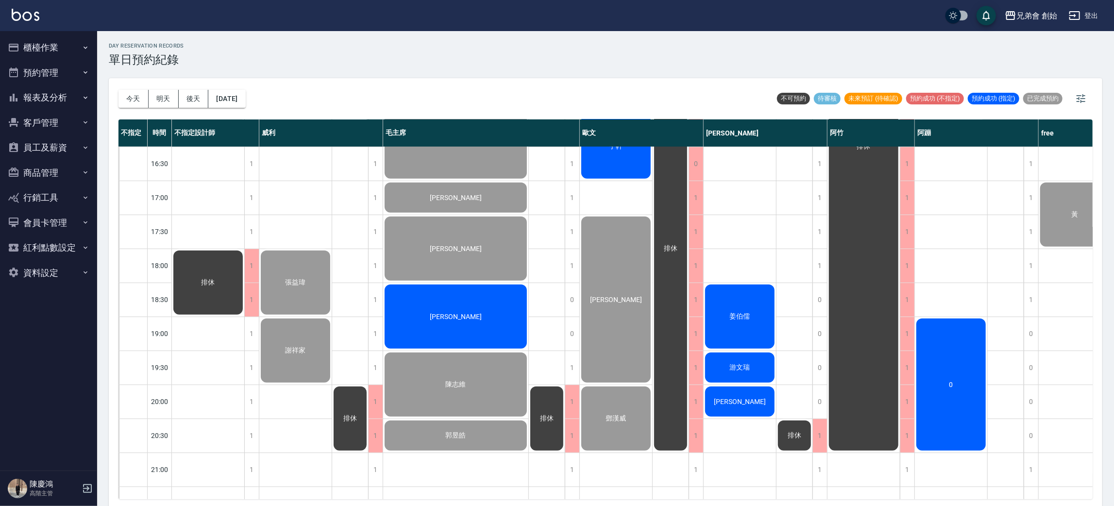
click at [458, 316] on span "李嘉裕" at bounding box center [456, 317] width 56 height 8
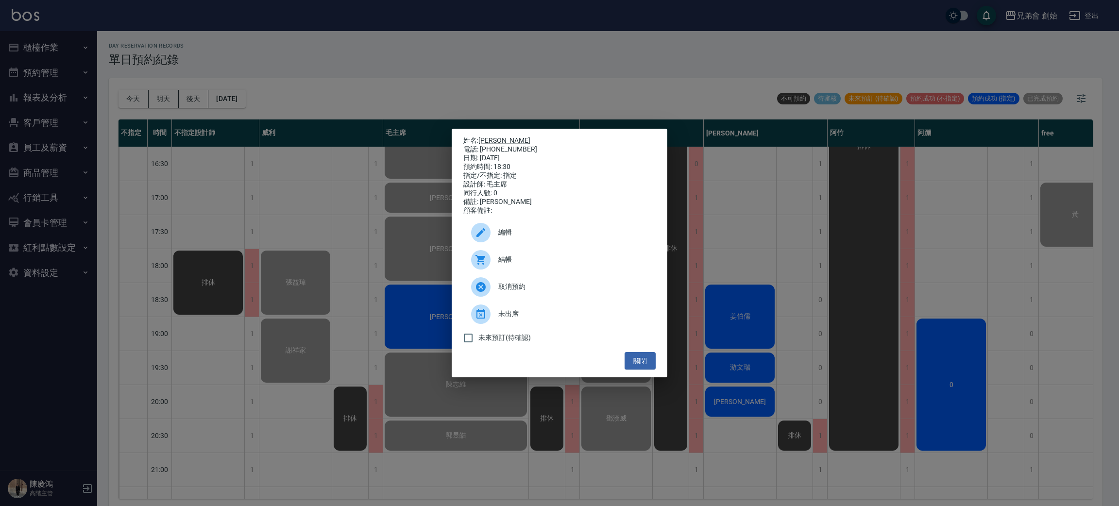
click at [508, 32] on div "姓名: 李嘉裕 電話: 0917277328 日期: 2025/09/11 預約時間: 18:30 指定/不指定: 指定 設計師: 毛主席 同行人數: 0 備…" at bounding box center [559, 253] width 1119 height 506
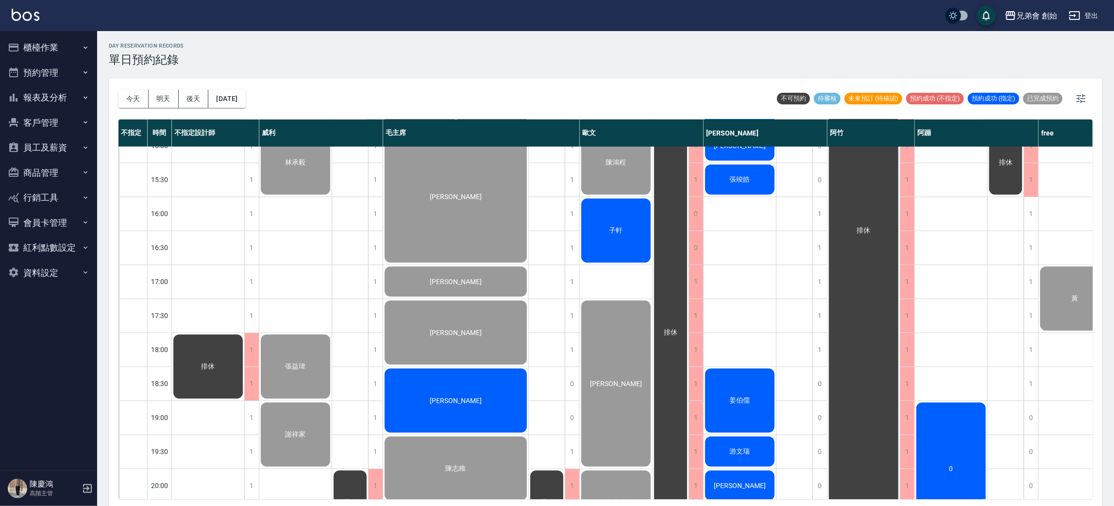
scroll to position [353, 0]
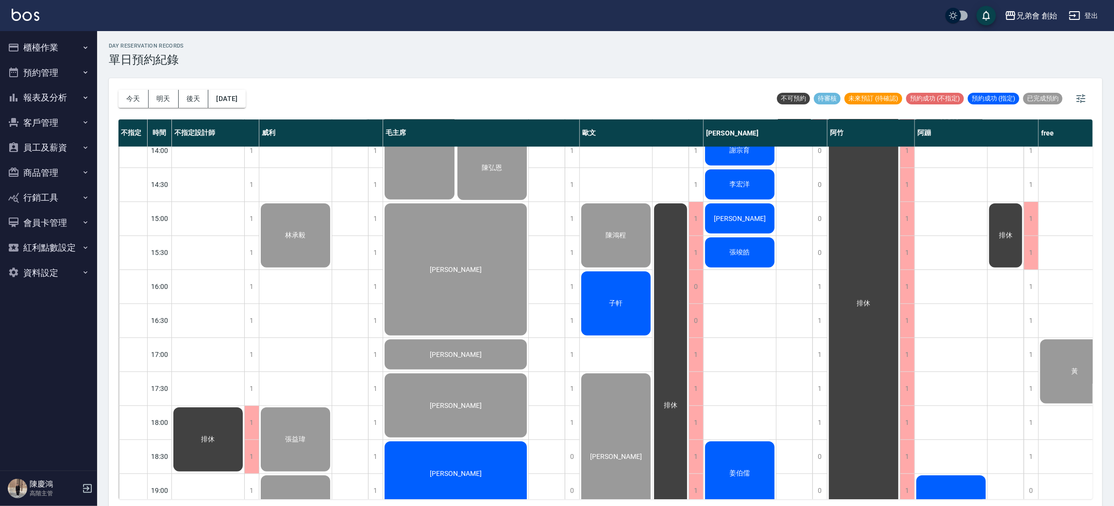
click at [621, 308] on div "子軒" at bounding box center [616, 303] width 72 height 67
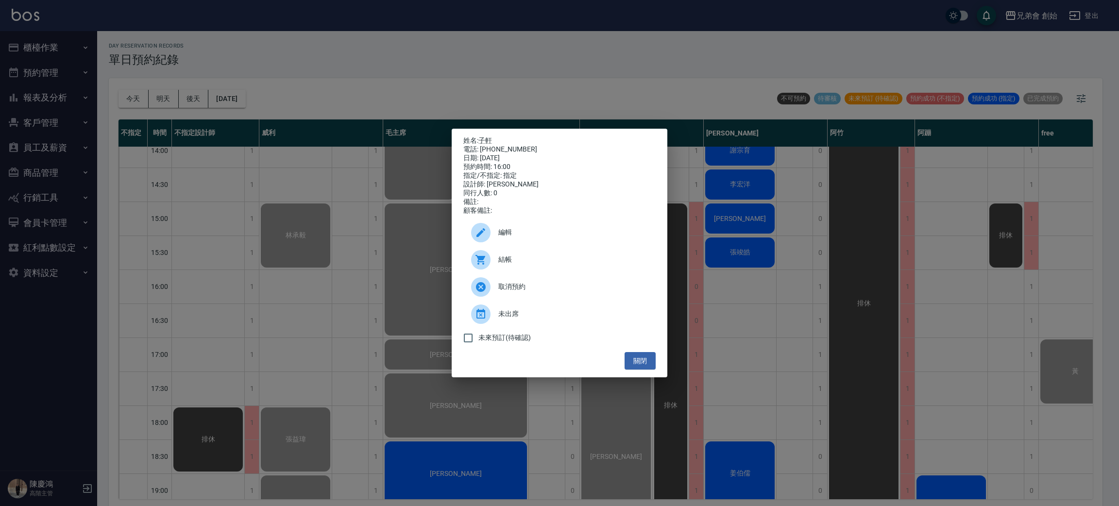
click at [510, 257] on div "結帳" at bounding box center [559, 259] width 192 height 27
click at [190, 94] on div "姓名: 子軒 電話: 0453120 日期: 2025/09/11 預約時間: 16:00 指定/不指定: 指定 設計師: 歐文 同行人數: 0 備註: 顧客…" at bounding box center [559, 253] width 1119 height 506
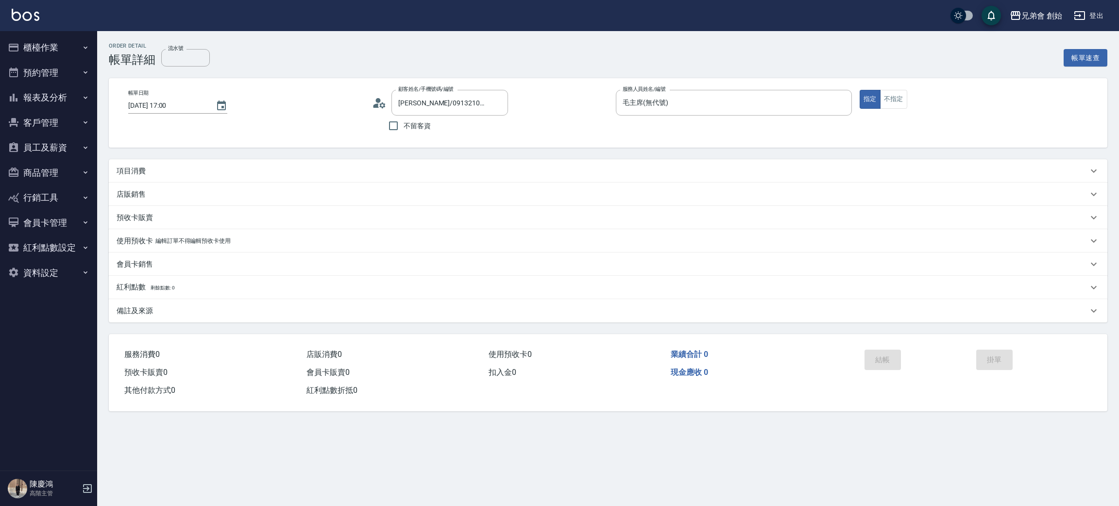
click at [155, 166] on div "項目消費" at bounding box center [602, 171] width 971 height 10
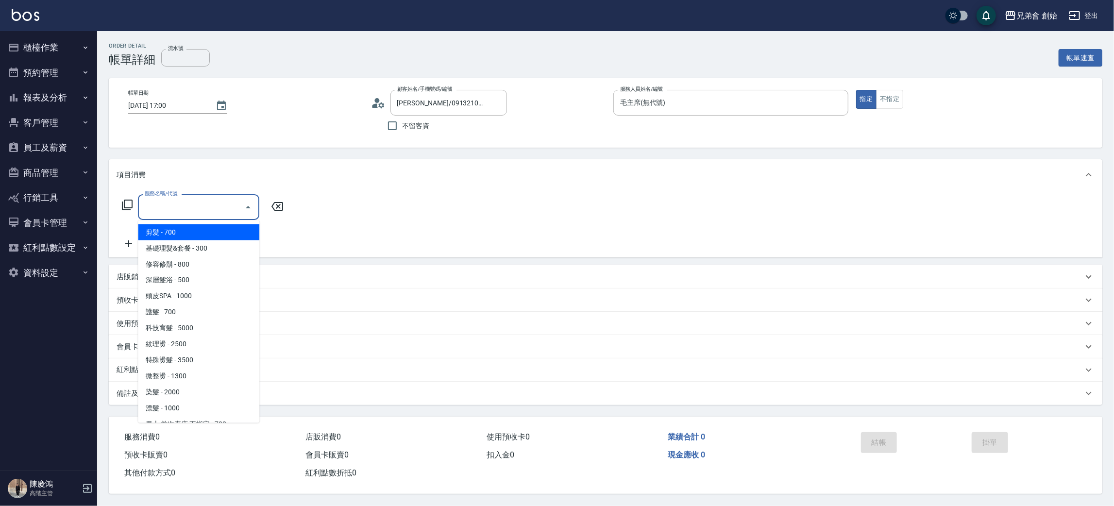
click at [190, 211] on input "服務名稱/代號" at bounding box center [191, 207] width 98 height 17
drag, startPoint x: 180, startPoint y: 232, endPoint x: 264, endPoint y: 220, distance: 84.7
click at [184, 232] on span "剪髮 - 700" at bounding box center [198, 232] width 121 height 16
type input "剪髮(A01)"
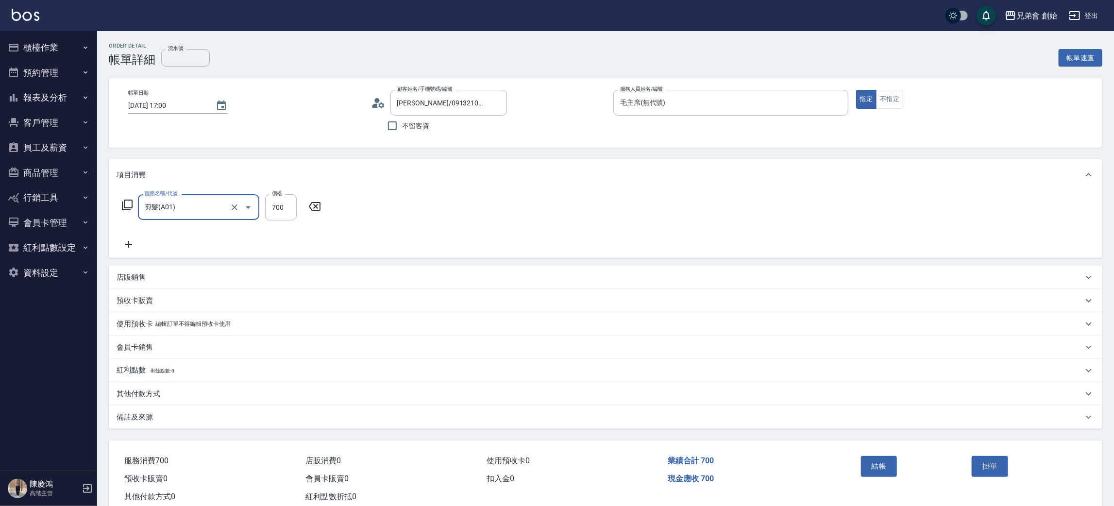
click at [281, 212] on input "700" at bounding box center [281, 207] width 32 height 26
type input "1000"
click at [335, 211] on input "洗髮-1" at bounding box center [332, 207] width 50 height 17
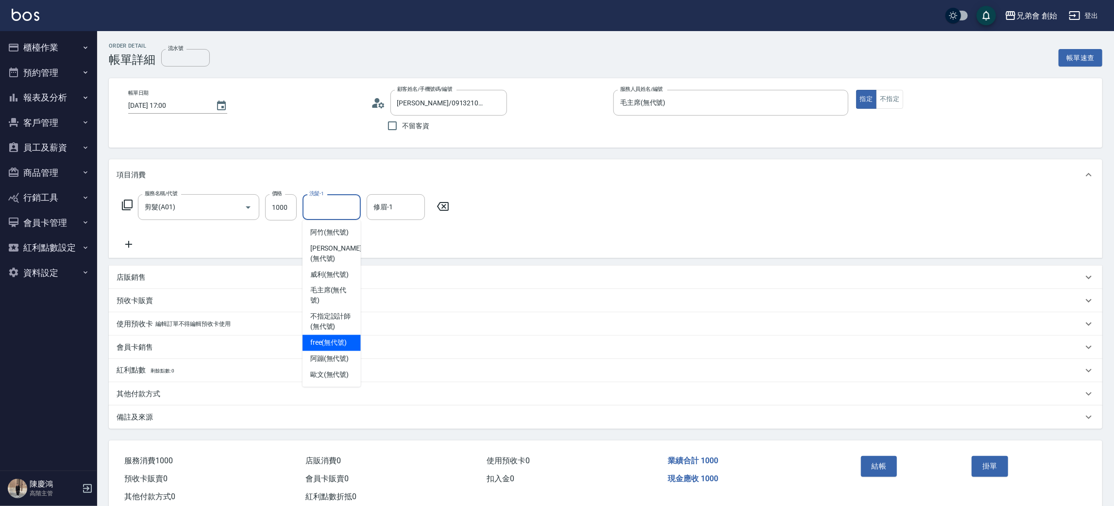
click at [335, 338] on span "free (無代號)" at bounding box center [328, 343] width 37 height 10
type input "free(無代號)"
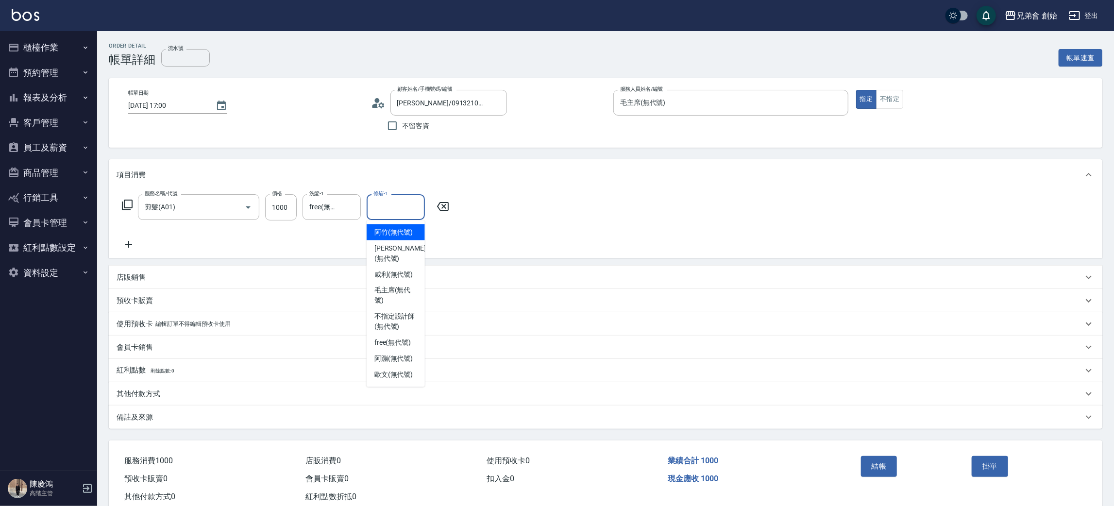
click at [386, 209] on input "修眉-1" at bounding box center [396, 207] width 50 height 17
click at [380, 338] on span "free (無代號)" at bounding box center [392, 343] width 37 height 10
type input "free(無代號)"
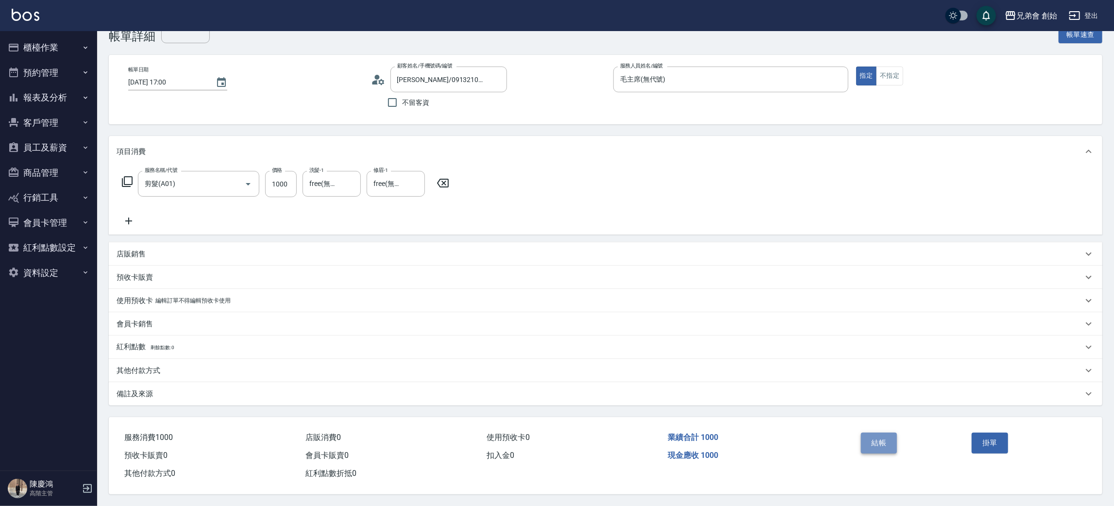
click at [881, 444] on button "結帳" at bounding box center [879, 443] width 36 height 20
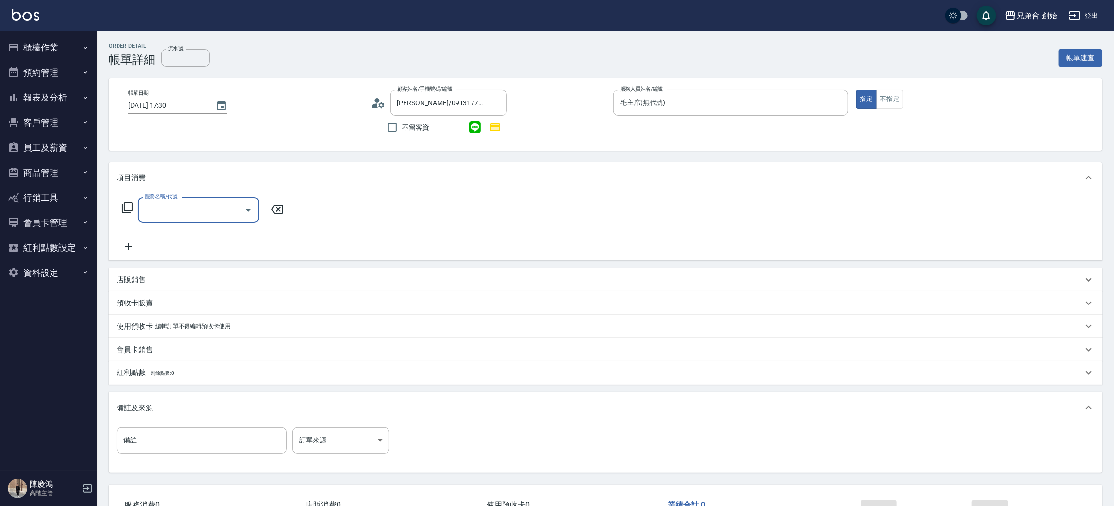
click at [178, 211] on input "服務名稱/代號" at bounding box center [191, 209] width 98 height 17
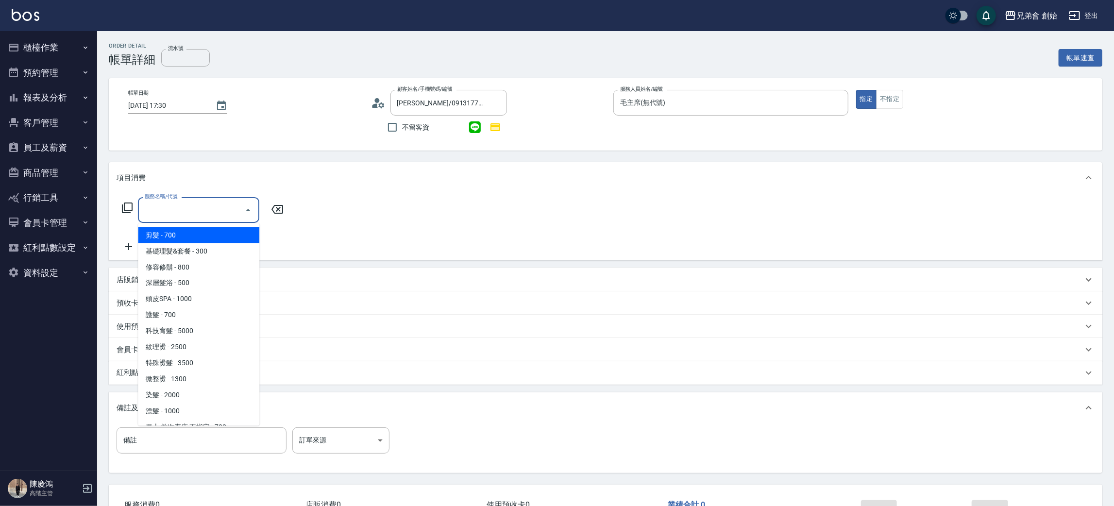
click at [194, 241] on span "剪髮 - 700" at bounding box center [198, 235] width 121 height 16
type input "剪髮(A01)"
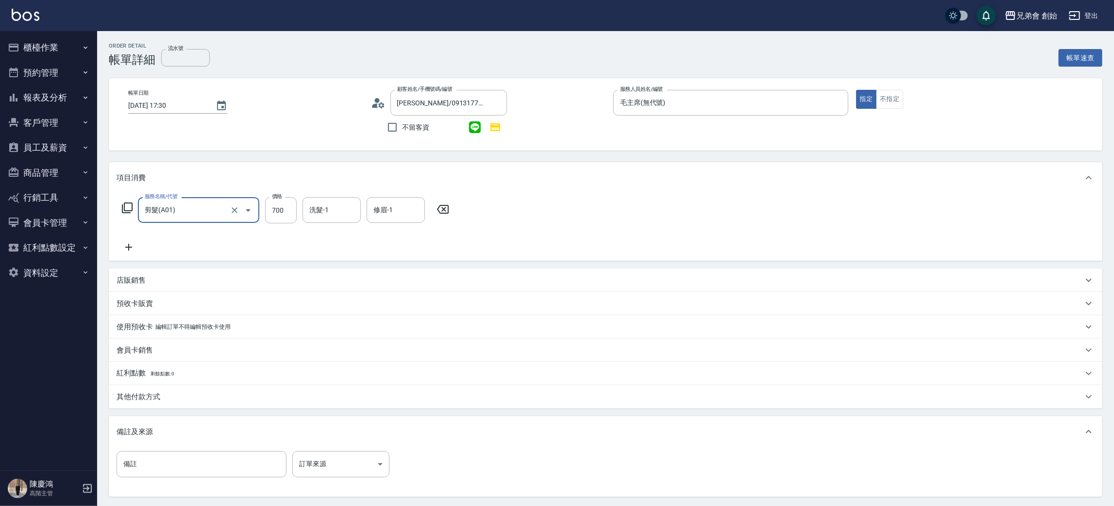
click at [299, 211] on div "服務名稱/代號 剪髮(A01) 服務名稱/代號 價格 700 價格 洗髮-1 洗髮-1 修眉-1 修眉-1" at bounding box center [286, 210] width 338 height 26
drag, startPoint x: 280, startPoint y: 206, endPoint x: 287, endPoint y: 219, distance: 15.0
click at [279, 206] on input "700" at bounding box center [281, 210] width 32 height 26
type input "1000"
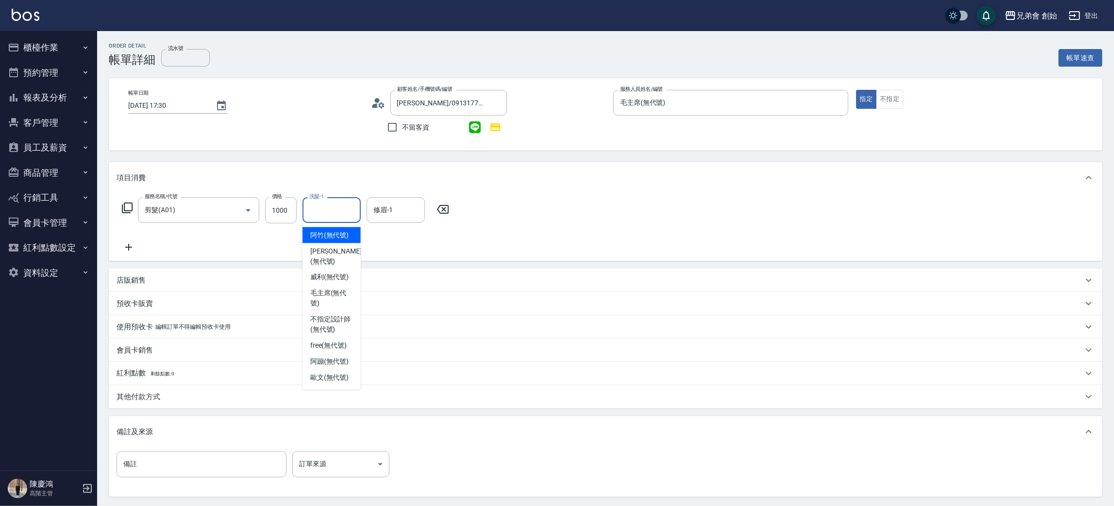
click at [326, 209] on input "洗髮-1" at bounding box center [332, 209] width 50 height 17
click at [134, 249] on icon at bounding box center [129, 247] width 24 height 12
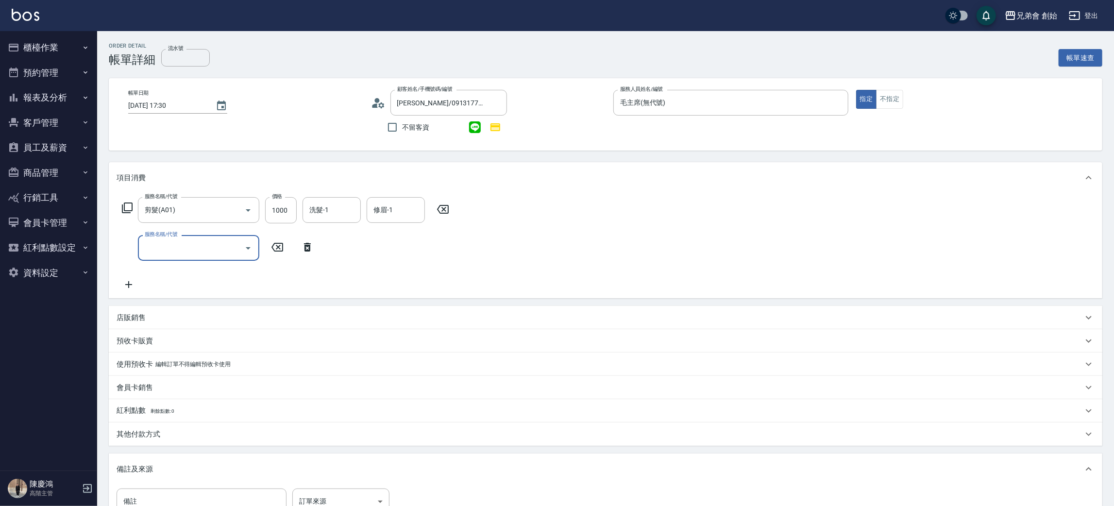
drag, startPoint x: 161, startPoint y: 244, endPoint x: 187, endPoint y: 248, distance: 26.0
click at [167, 244] on input "服務名稱/代號" at bounding box center [191, 247] width 98 height 17
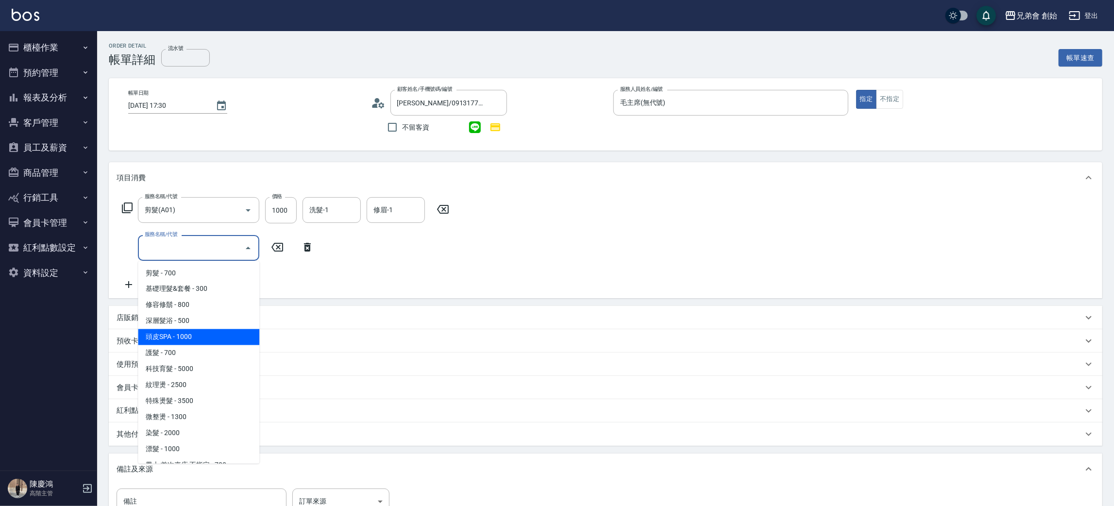
drag, startPoint x: 214, startPoint y: 332, endPoint x: 277, endPoint y: 272, distance: 86.6
click at [220, 328] on ul "剪髮 - 700 基礎理髮&套餐 - 300 修容修鬍 - 800 深層髮浴 - 500 頭皮SPA - 1000 護髮 - 700 科技育髮 - 5000 …" at bounding box center [198, 362] width 121 height 202
click at [190, 335] on span "頭皮SPA - 1000" at bounding box center [198, 337] width 121 height 16
type input "頭皮SPA(B02)"
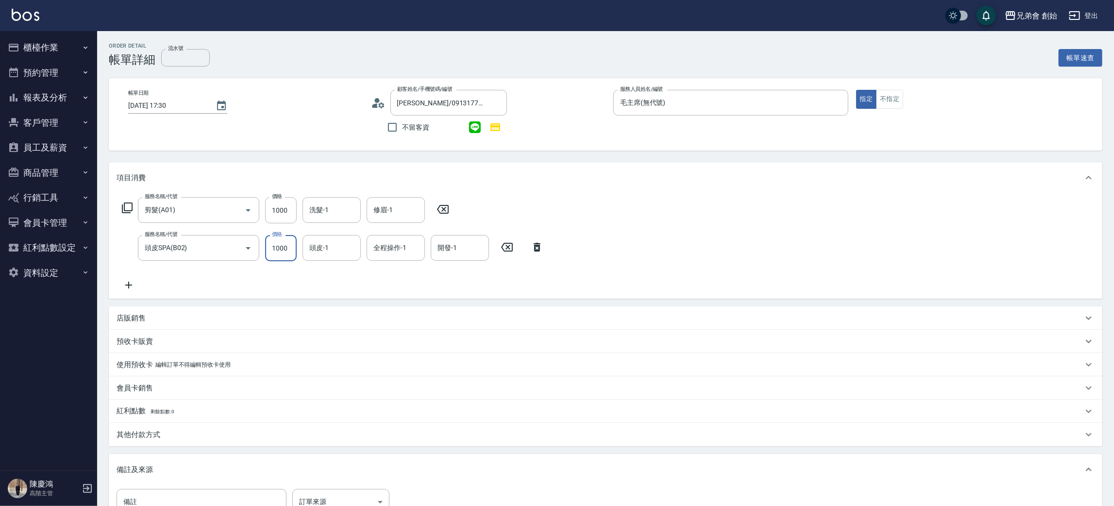
drag, startPoint x: 281, startPoint y: 249, endPoint x: 248, endPoint y: 224, distance: 41.3
click at [281, 247] on input "1000" at bounding box center [281, 248] width 32 height 26
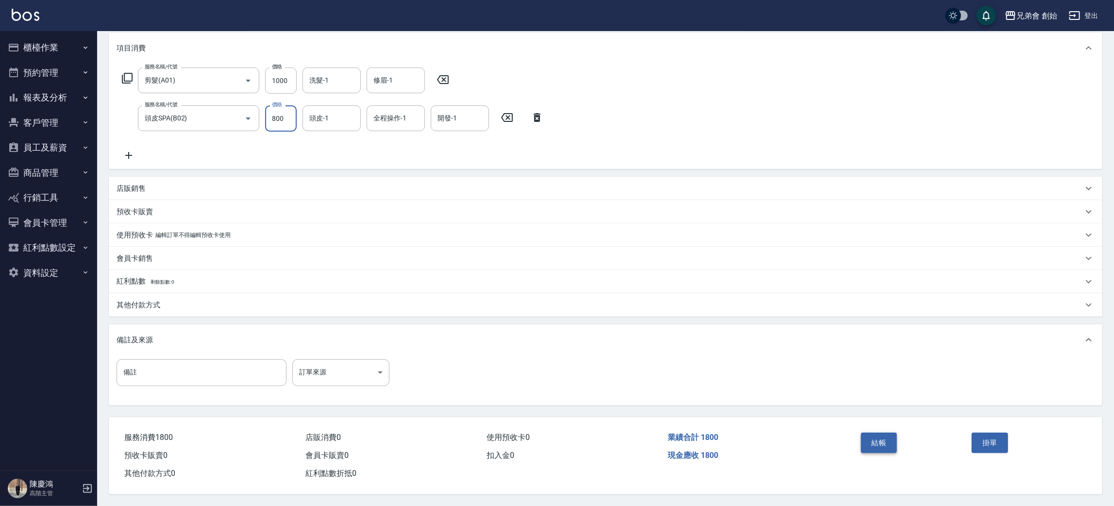
type input "800"
click at [884, 433] on button "結帳" at bounding box center [879, 443] width 36 height 20
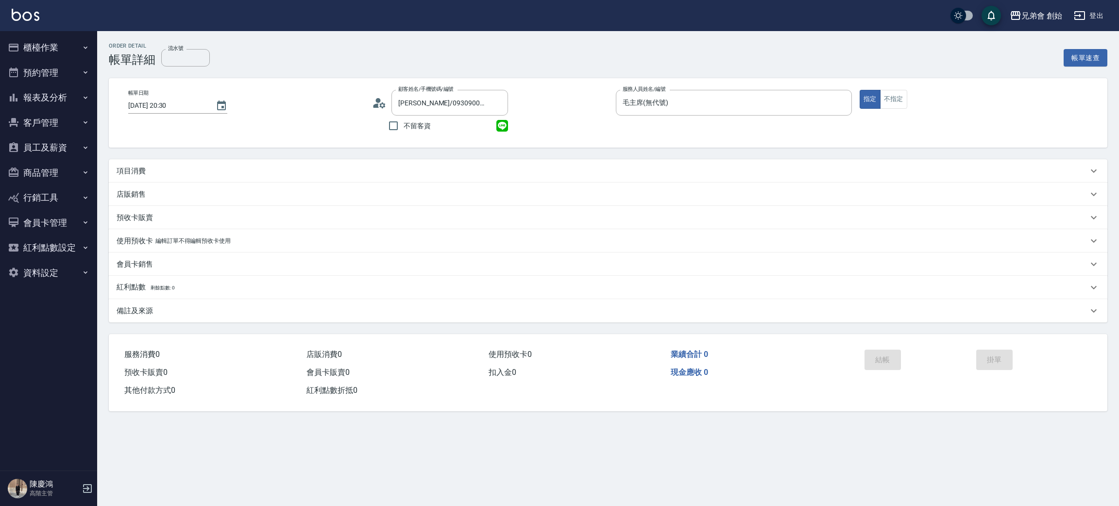
click at [148, 171] on div "項目消費" at bounding box center [602, 171] width 971 height 10
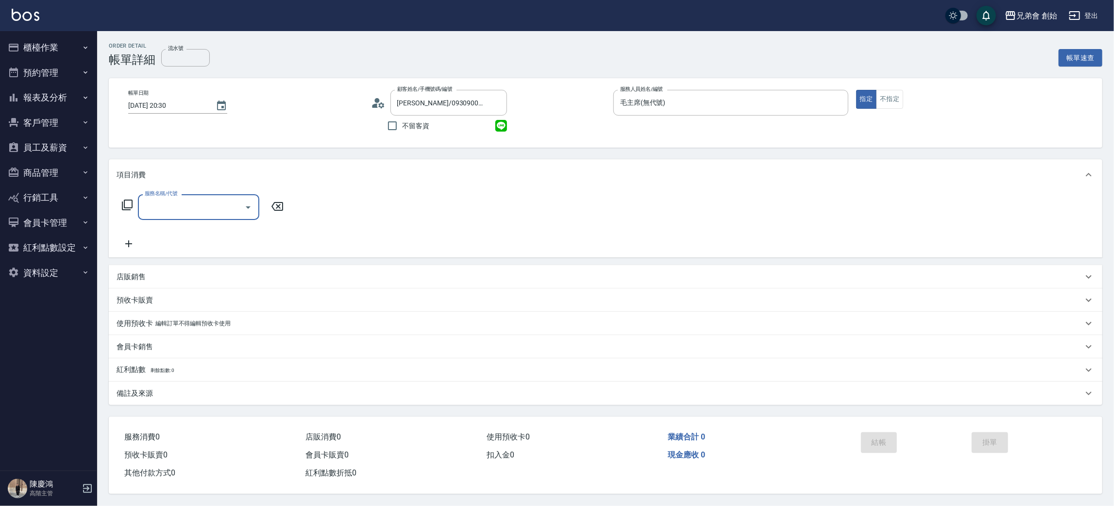
drag, startPoint x: 176, startPoint y: 203, endPoint x: 184, endPoint y: 202, distance: 8.3
click at [176, 203] on input "服務名稱/代號" at bounding box center [191, 207] width 98 height 17
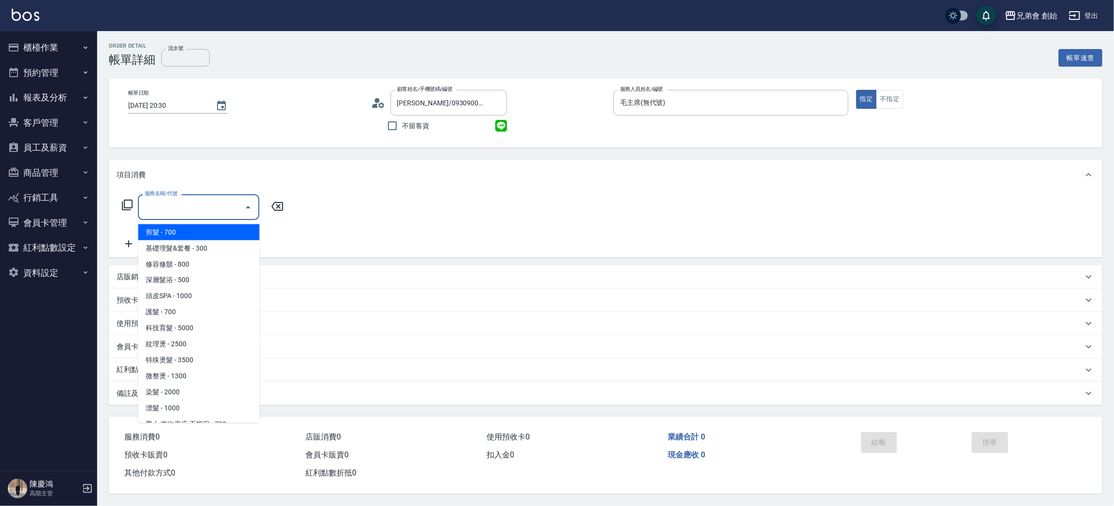
click at [209, 225] on span "剪髮 - 700" at bounding box center [198, 232] width 121 height 16
type input "剪髮(A01)"
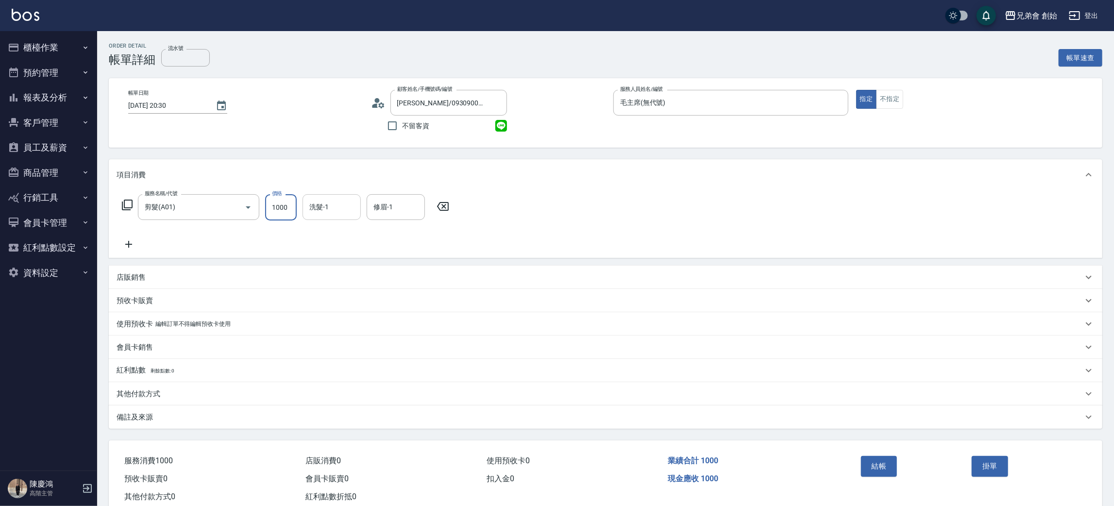
click at [327, 197] on div "洗髮-1" at bounding box center [331, 207] width 58 height 26
type input "1000"
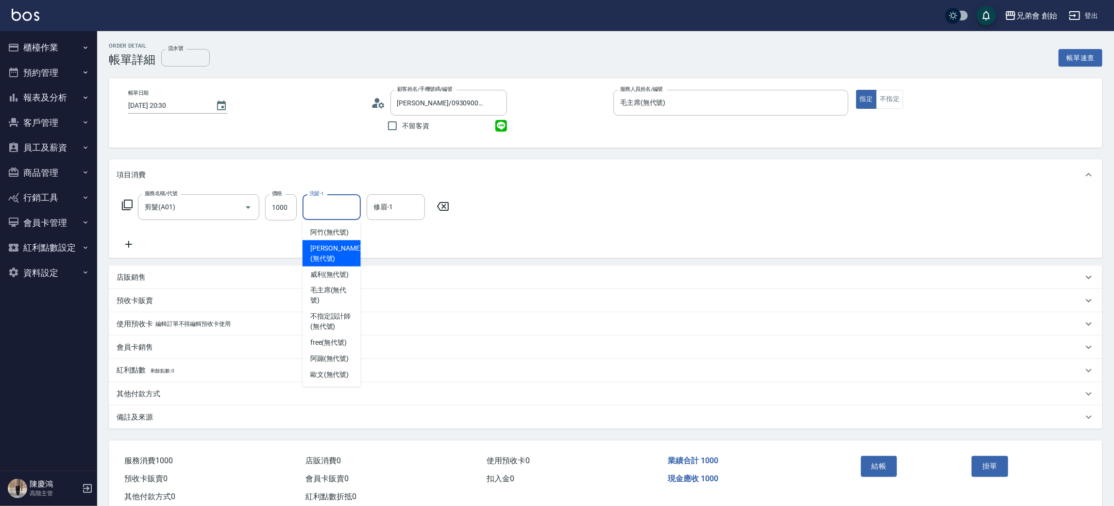
click at [342, 245] on span "潘潘 (無代號)" at bounding box center [335, 253] width 51 height 20
type input "潘潘(無代號)"
click at [403, 209] on input "修眉-1" at bounding box center [396, 207] width 50 height 17
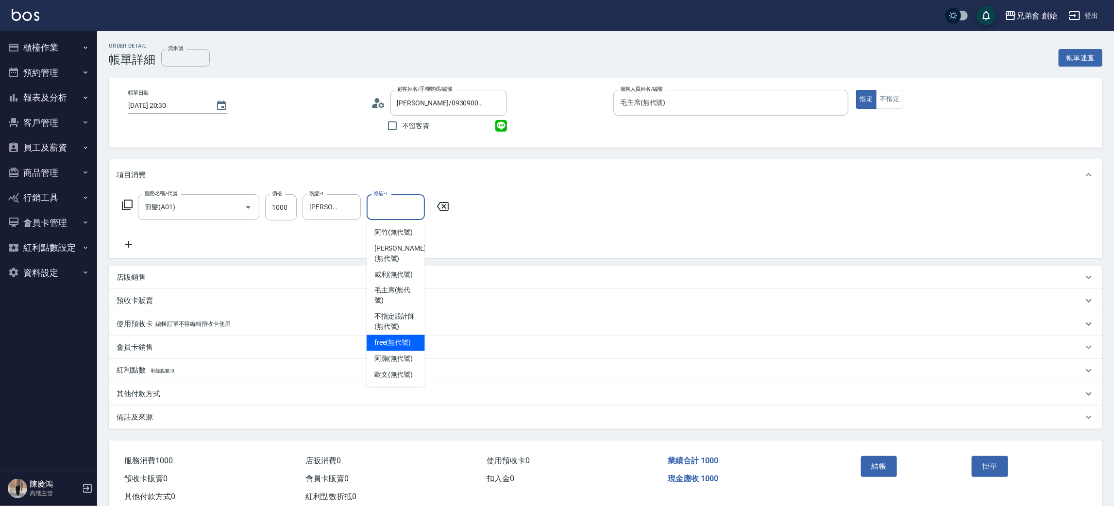
click at [398, 338] on span "free (無代號)" at bounding box center [392, 343] width 37 height 10
type input "free(無代號)"
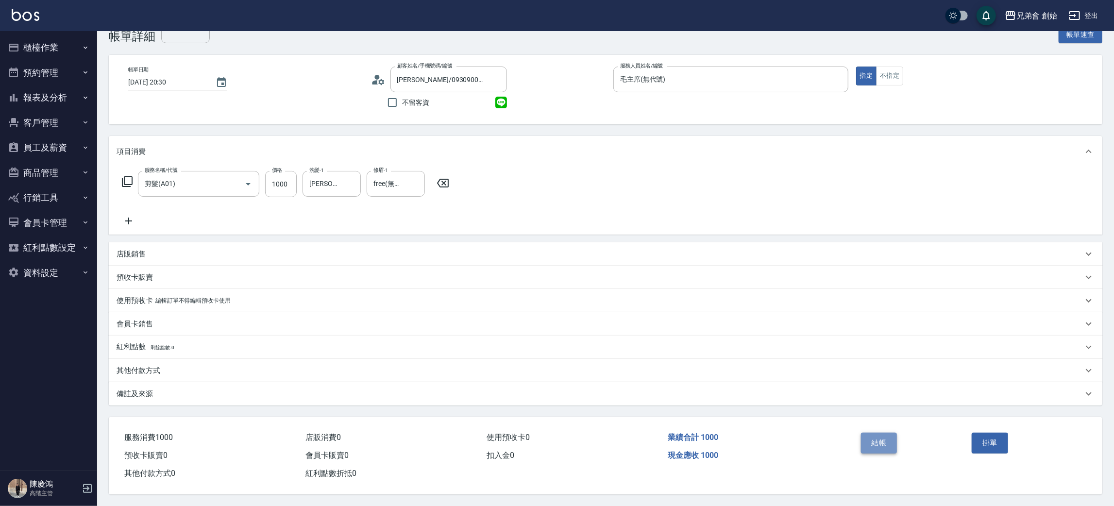
click at [888, 433] on button "結帳" at bounding box center [879, 443] width 36 height 20
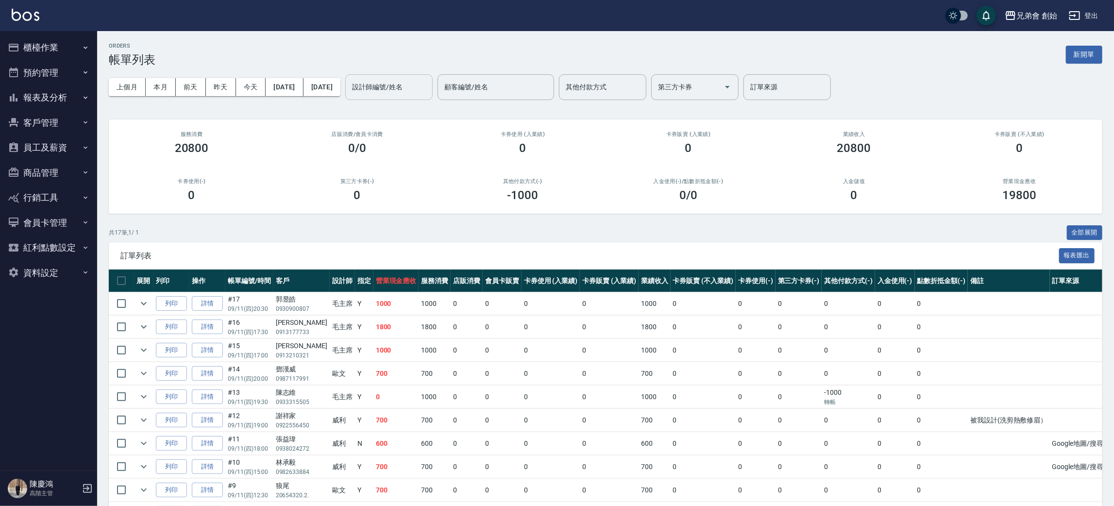
click at [433, 75] on div "設計師編號/姓名" at bounding box center [388, 87] width 87 height 26
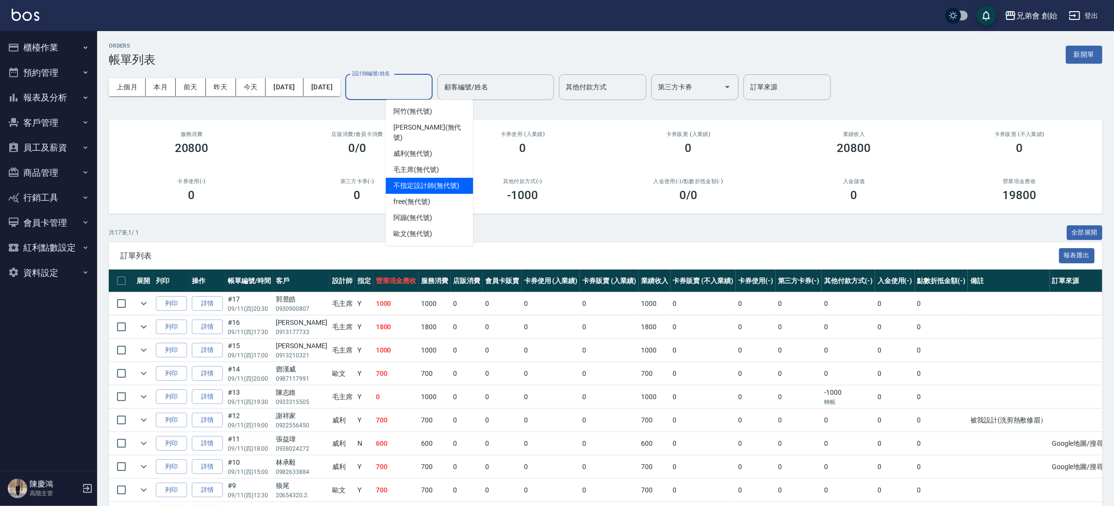
click at [430, 166] on div "毛主席 (無代號)" at bounding box center [429, 170] width 87 height 16
type input "毛主席(無代號)"
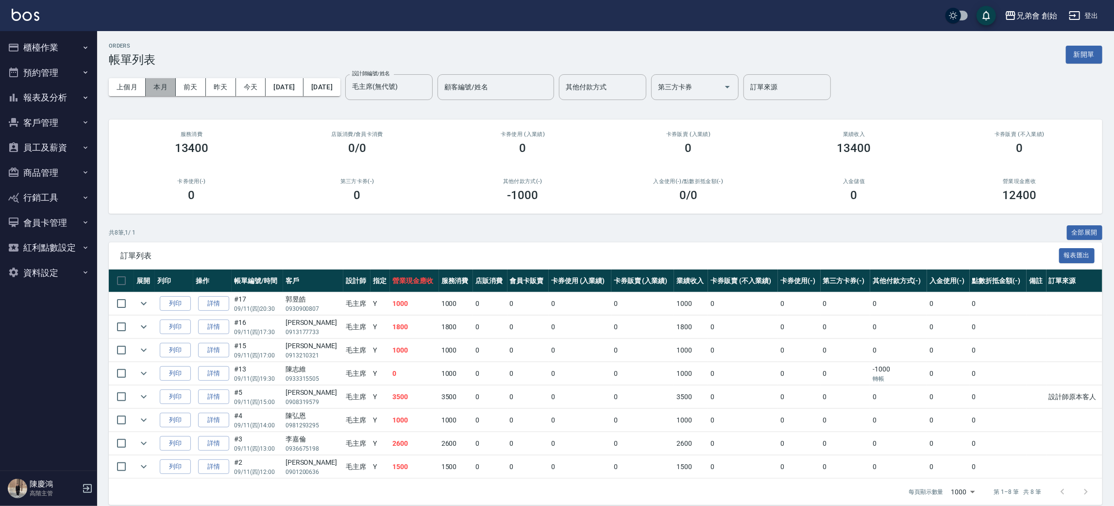
click at [158, 80] on button "本月" at bounding box center [161, 87] width 30 height 18
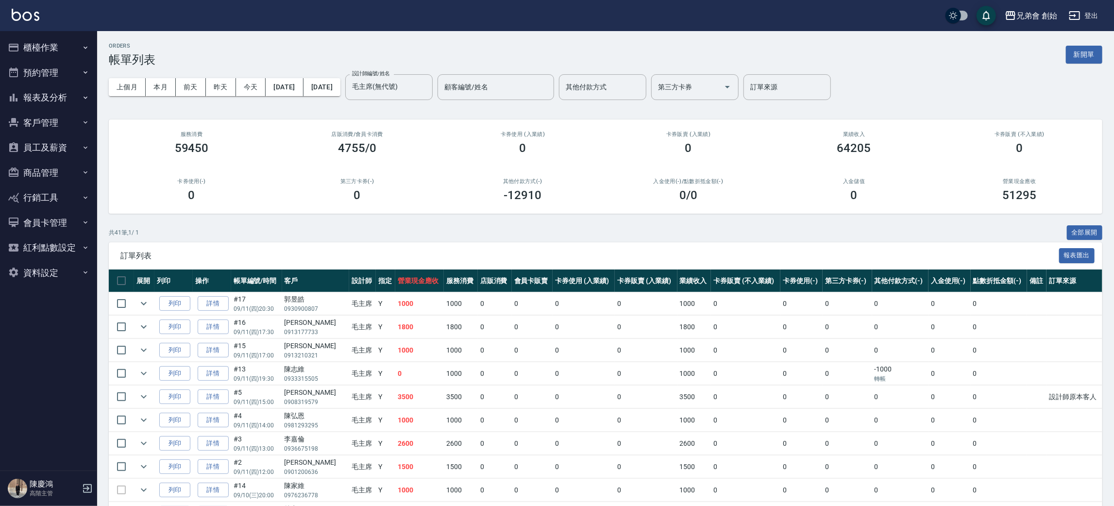
drag, startPoint x: 1024, startPoint y: 451, endPoint x: 1036, endPoint y: 445, distance: 13.7
drag, startPoint x: 1036, startPoint y: 445, endPoint x: 702, endPoint y: 289, distance: 368.8
click at [711, 289] on th "卡券販賣 (不入業績)" at bounding box center [745, 280] width 69 height 23
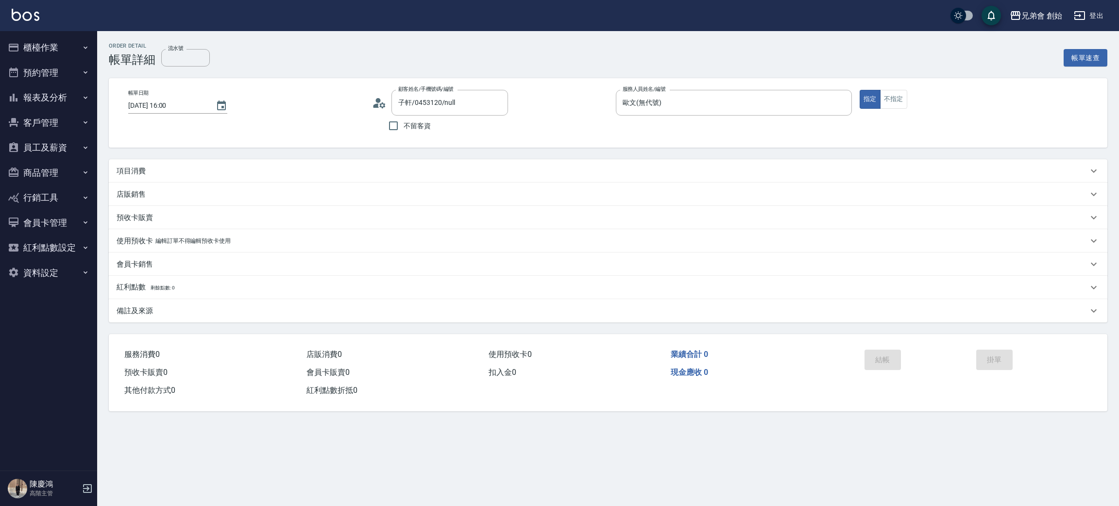
click at [167, 174] on div "項目消費" at bounding box center [602, 171] width 971 height 10
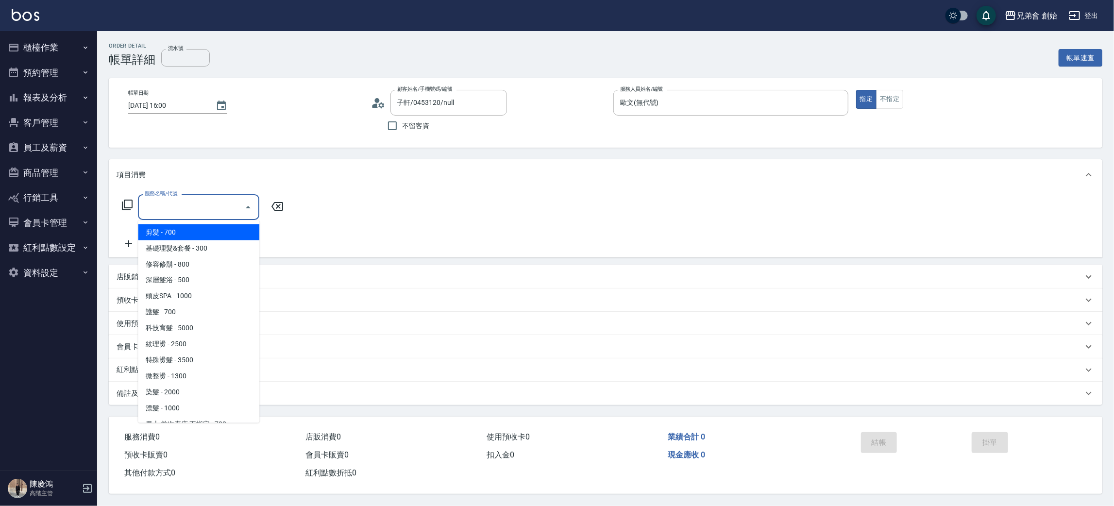
click at [175, 206] on input "服務名稱/代號" at bounding box center [191, 207] width 98 height 17
click at [190, 232] on span "剪髮 - 700" at bounding box center [198, 232] width 121 height 16
type input "剪髮(A01)"
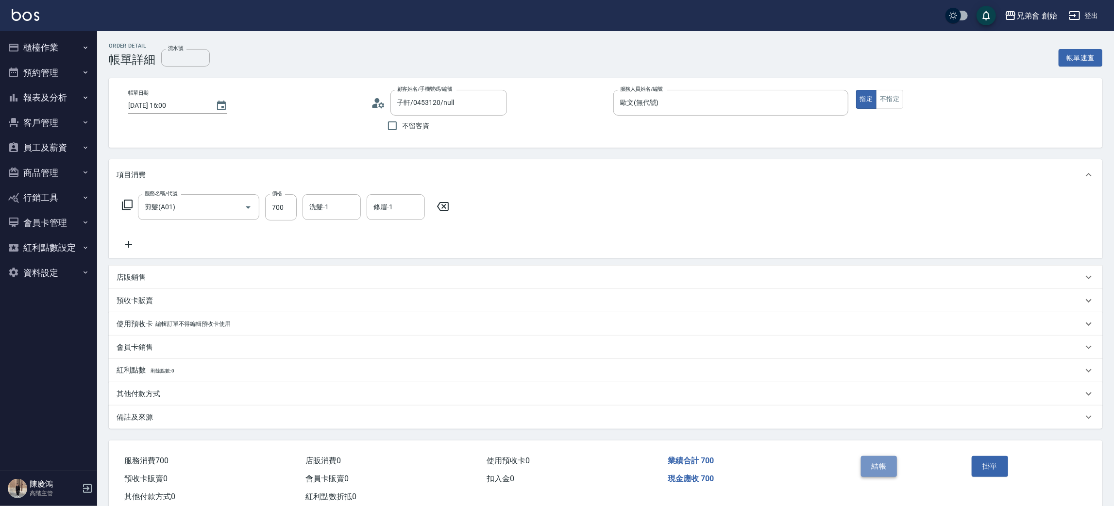
click at [893, 474] on button "結帳" at bounding box center [879, 466] width 36 height 20
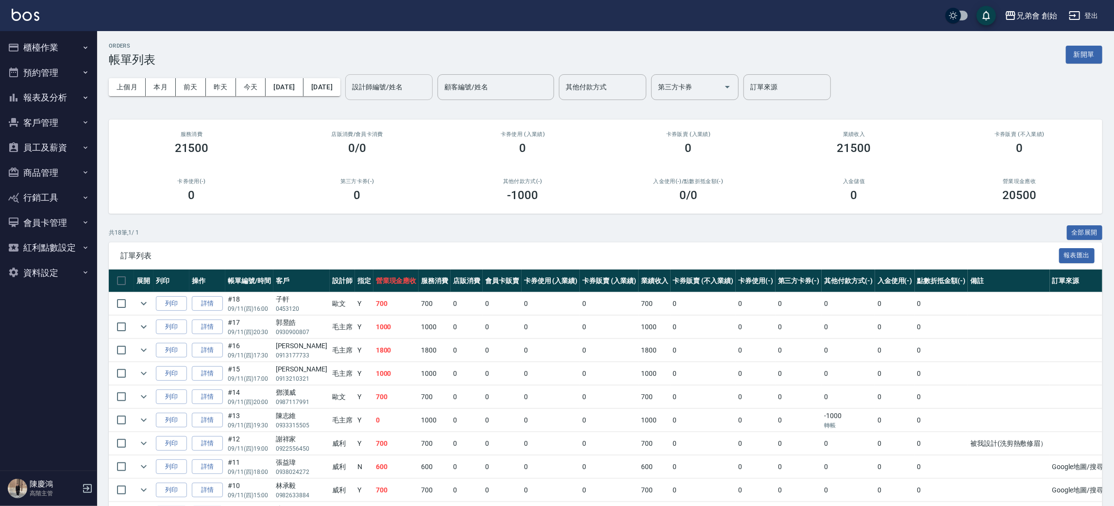
drag, startPoint x: 441, startPoint y: 63, endPoint x: 437, endPoint y: 87, distance: 24.0
click at [437, 87] on div "ORDERS 帳單列表 新開單 上個月 本月 [DATE] [DATE] [DATE] [DATE] [DATE] 設計師編號/姓名 設計師編號/姓名 顧客編…" at bounding box center [605, 390] width 1017 height 719
click at [428, 93] on input "設計師編號/姓名" at bounding box center [389, 87] width 79 height 17
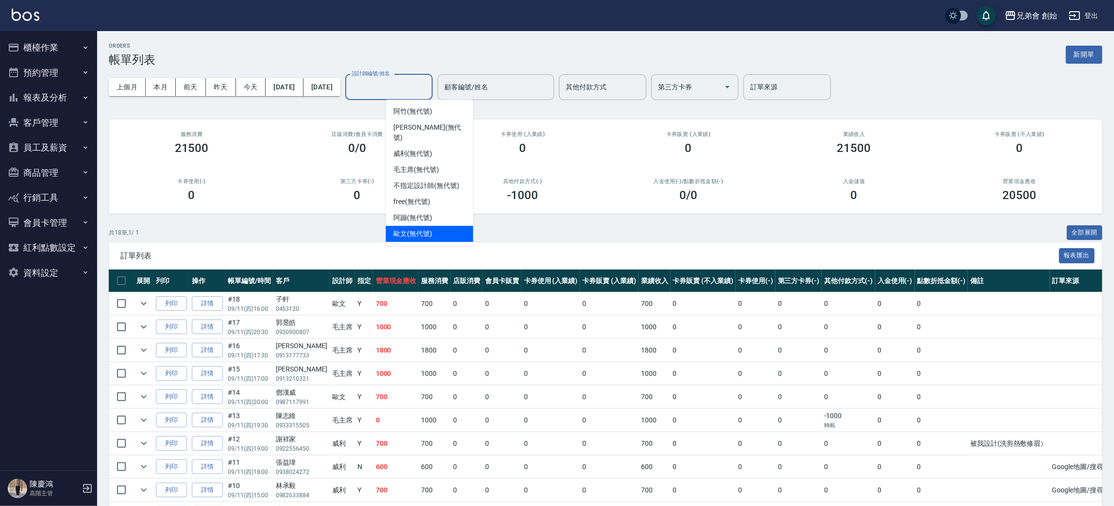
click at [435, 226] on div "歐文 (無代號)" at bounding box center [429, 234] width 87 height 16
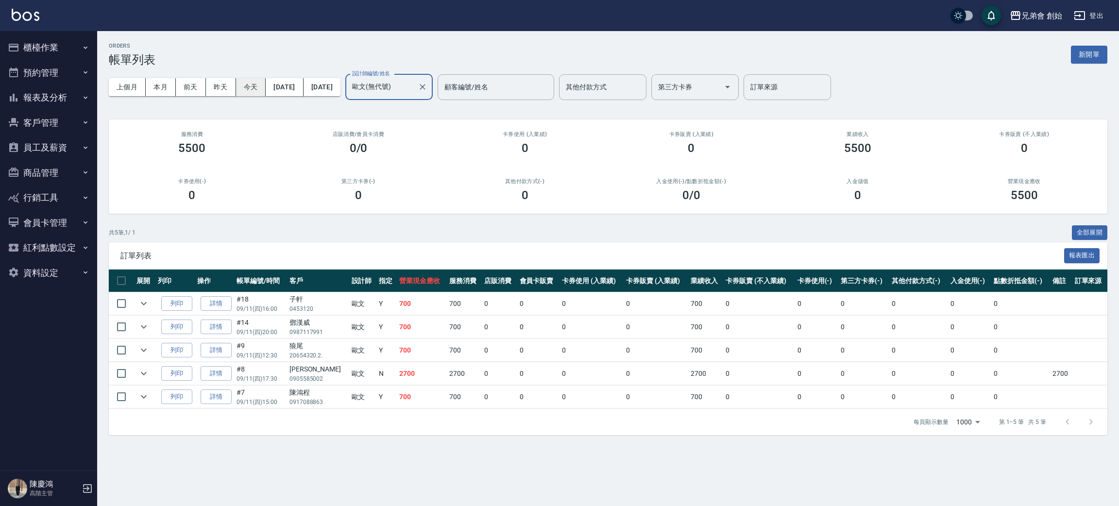
click at [263, 82] on button "今天" at bounding box center [251, 87] width 30 height 18
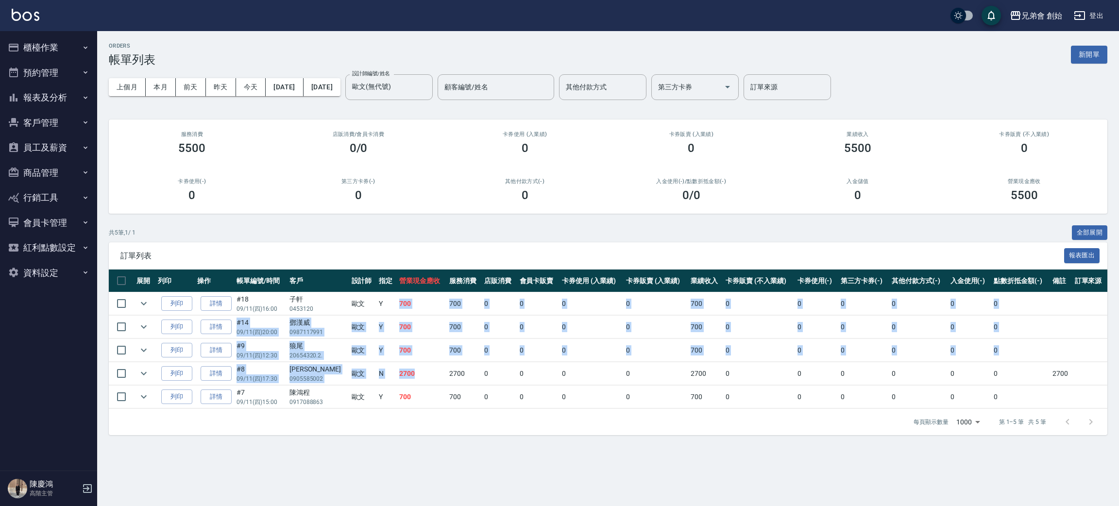
drag, startPoint x: 383, startPoint y: 303, endPoint x: 420, endPoint y: 362, distance: 70.0
click at [420, 362] on tbody "列印 詳情 #18 09/11 (四) 16:00 子軒 0453120 歐文 Y 700 700 0 0 0 0 700 0 0 0 0 0 0 列印 詳情…" at bounding box center [608, 350] width 998 height 117
click at [420, 362] on td "2700" at bounding box center [422, 373] width 50 height 23
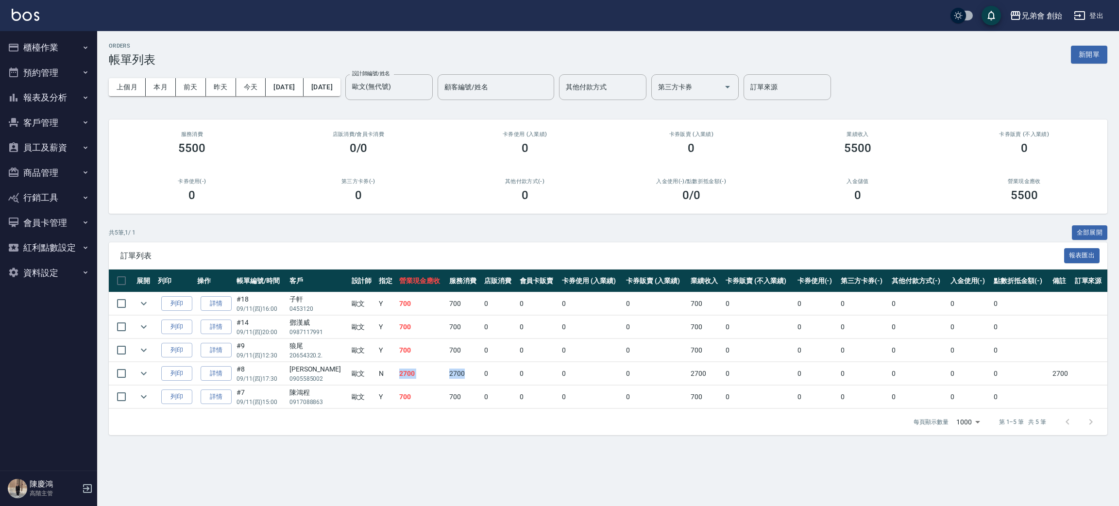
drag, startPoint x: 378, startPoint y: 369, endPoint x: 459, endPoint y: 367, distance: 81.1
click at [459, 367] on tr "列印 詳情 #8 09/11 (四) 17:30 李智玄 0905585002 歐文 N 2700 2700 0 0 0 0 2700 0 0 0 0 0 0…" at bounding box center [608, 373] width 998 height 23
click at [459, 367] on td "2700" at bounding box center [464, 373] width 35 height 23
drag, startPoint x: 683, startPoint y: 372, endPoint x: 889, endPoint y: 365, distance: 206.0
click at [889, 365] on tr "列印 詳情 #8 09/11 (四) 17:30 李智玄 0905585002 歐文 N 2700 2700 0 0 0 0 2700 0 0 0 0 0 0…" at bounding box center [608, 373] width 998 height 23
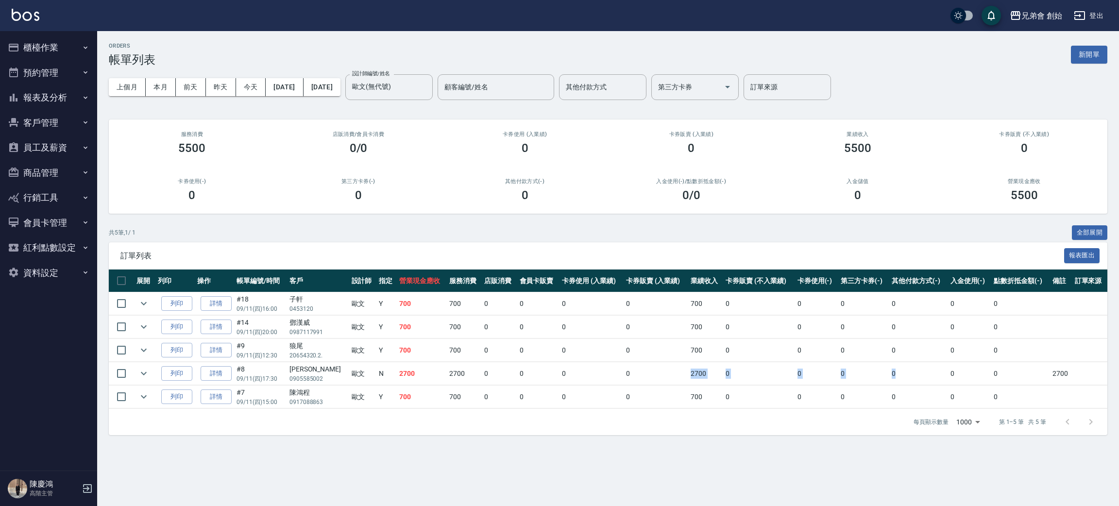
click at [889, 364] on td "0" at bounding box center [918, 373] width 58 height 23
click at [711, 384] on td "2700" at bounding box center [705, 373] width 35 height 23
drag, startPoint x: 379, startPoint y: 375, endPoint x: 414, endPoint y: 380, distance: 35.3
click at [414, 380] on tr "列印 詳情 #8 09/11 (四) 17:30 李智玄 0905585002 歐文 N 2700 2700 0 0 0 0 2700 0 0 0 0 0 0…" at bounding box center [608, 373] width 998 height 23
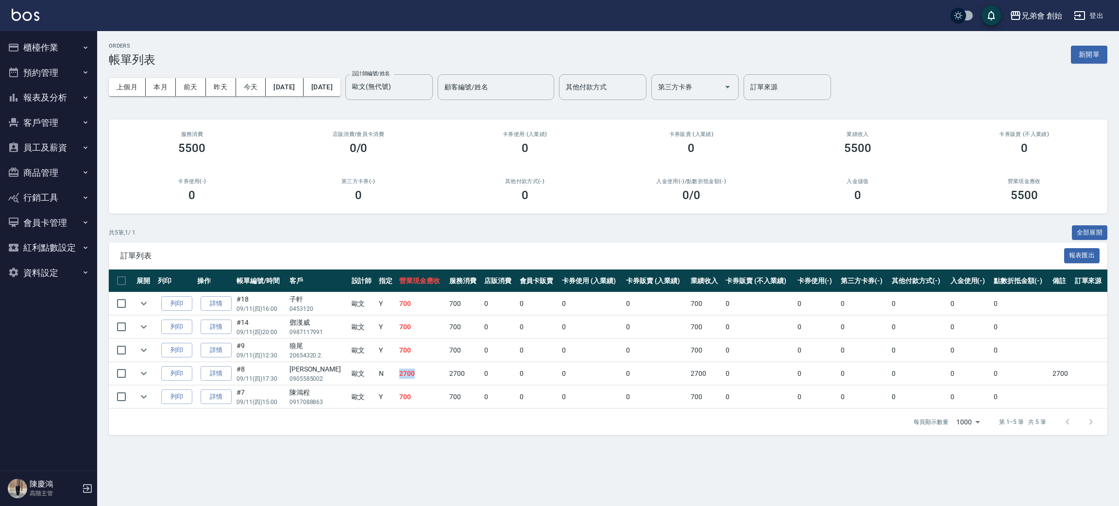
click at [414, 380] on td "2700" at bounding box center [422, 373] width 50 height 23
drag, startPoint x: 383, startPoint y: 400, endPoint x: 397, endPoint y: 400, distance: 14.1
click at [397, 400] on td "700" at bounding box center [422, 397] width 50 height 23
click at [400, 398] on td "700" at bounding box center [422, 397] width 50 height 23
drag, startPoint x: 379, startPoint y: 352, endPoint x: 400, endPoint y: 351, distance: 20.9
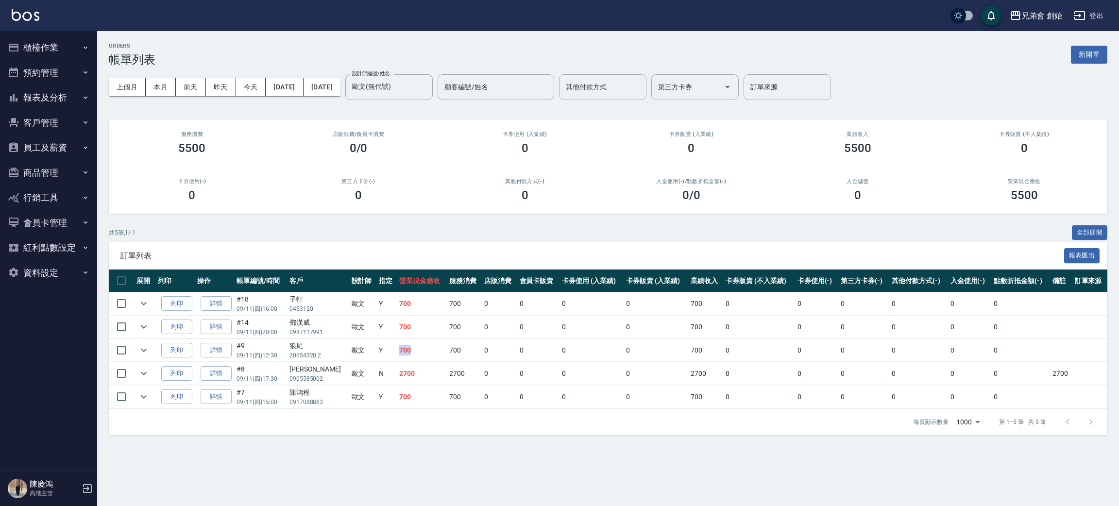
click at [400, 351] on tr "列印 詳情 #9 09/11 (四) 12:30 狼尾 20654320.2. 歐文 Y 700 700 0 0 0 0 700 0 0 0 0 0 0" at bounding box center [608, 350] width 998 height 23
click at [400, 351] on td "700" at bounding box center [422, 350] width 50 height 23
drag, startPoint x: 382, startPoint y: 326, endPoint x: 403, endPoint y: 326, distance: 20.9
click at [403, 326] on td "700" at bounding box center [422, 327] width 50 height 23
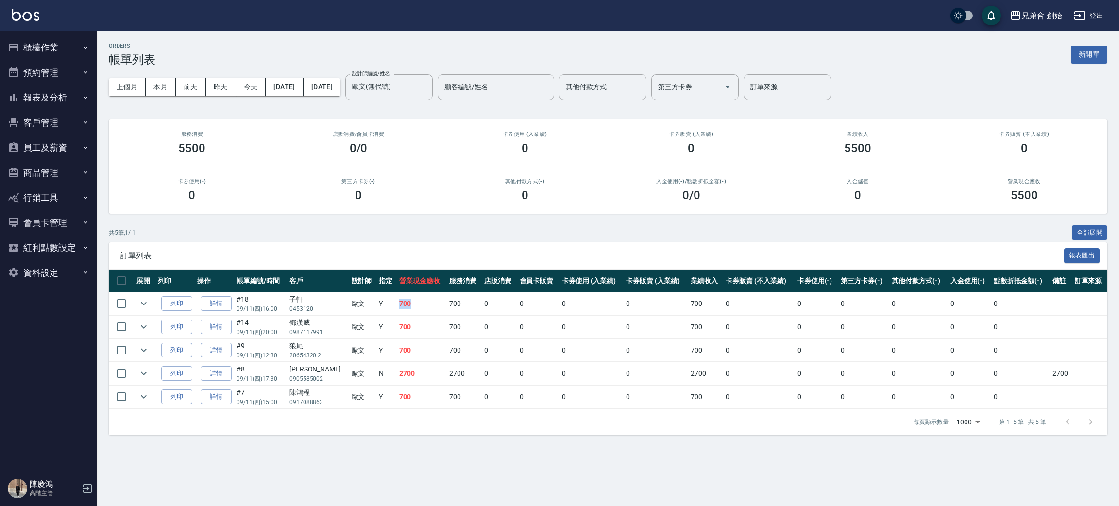
drag, startPoint x: 383, startPoint y: 307, endPoint x: 401, endPoint y: 307, distance: 18.0
click at [401, 307] on td "700" at bounding box center [422, 303] width 50 height 23
click at [406, 308] on td "700" at bounding box center [422, 303] width 50 height 23
click at [250, 85] on button "今天" at bounding box center [251, 87] width 30 height 18
click at [154, 90] on button "本月" at bounding box center [161, 87] width 30 height 18
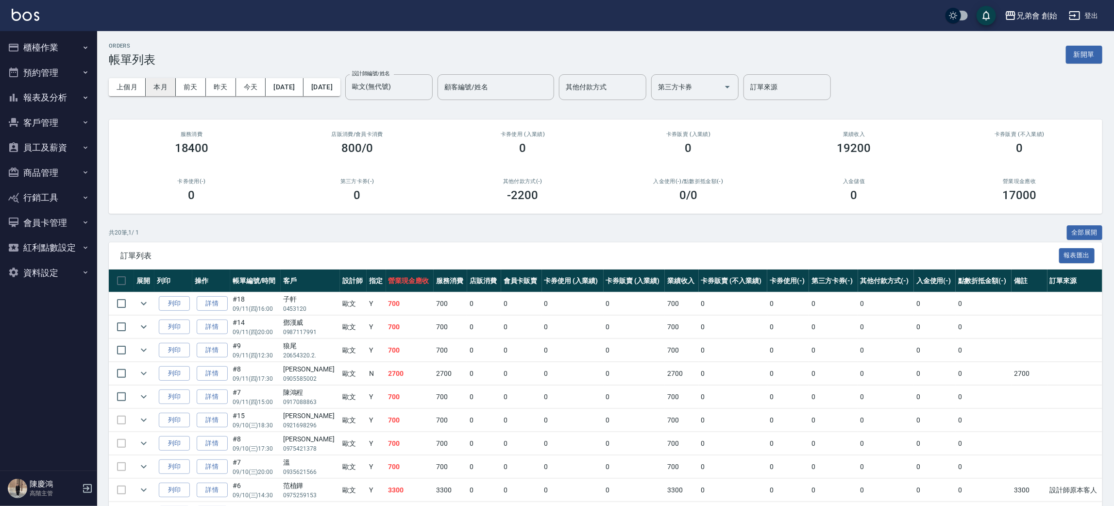
click at [154, 90] on button "本月" at bounding box center [161, 87] width 30 height 18
click at [414, 80] on input "歐文(無代號)" at bounding box center [382, 87] width 64 height 17
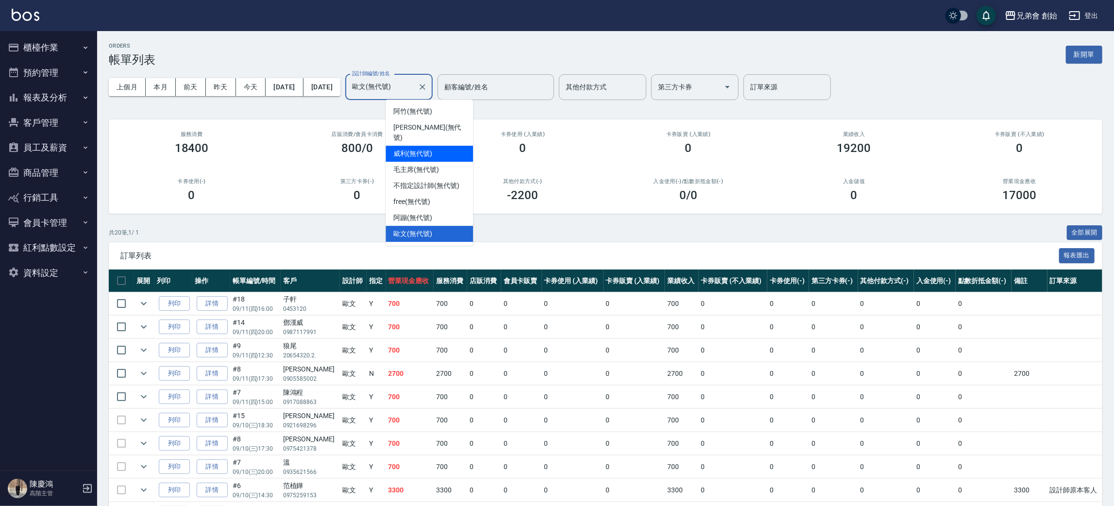
click at [435, 146] on div "威利 (無代號)" at bounding box center [429, 154] width 87 height 16
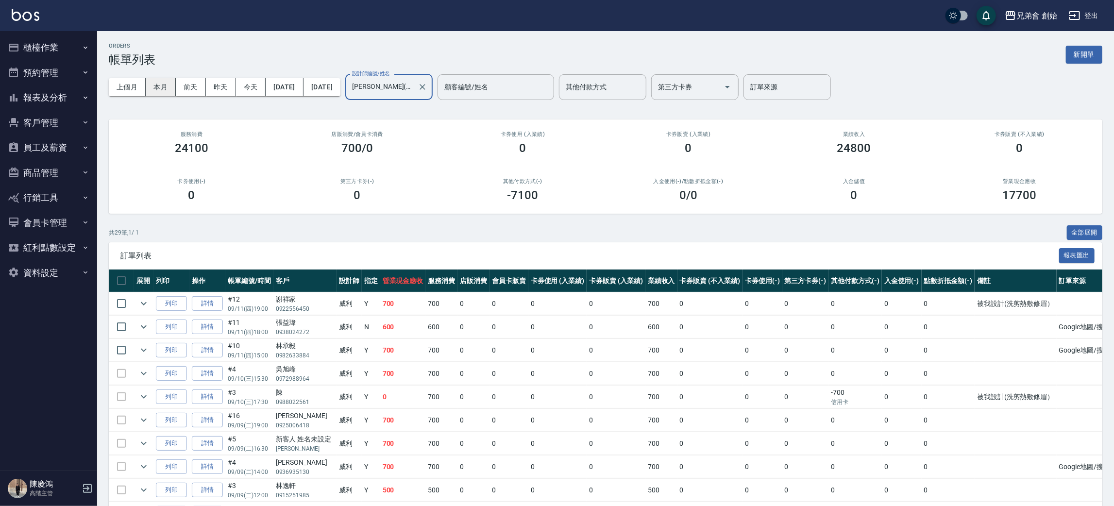
click at [157, 95] on button "本月" at bounding box center [161, 87] width 30 height 18
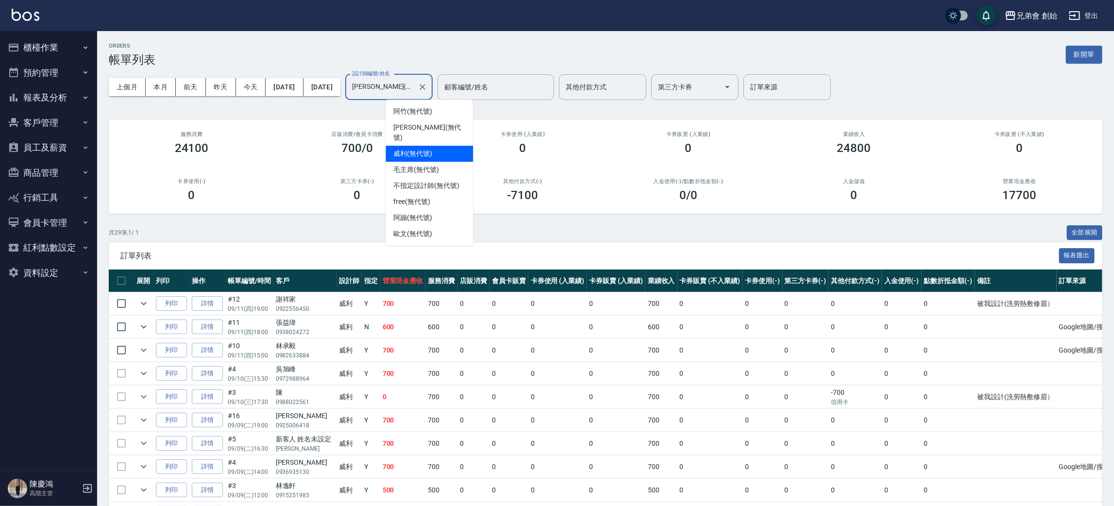
click at [409, 84] on input "威利(無代號)" at bounding box center [382, 87] width 64 height 17
click at [429, 213] on span "阿蹦 (無代號)" at bounding box center [412, 218] width 39 height 10
type input "阿蹦(無代號)"
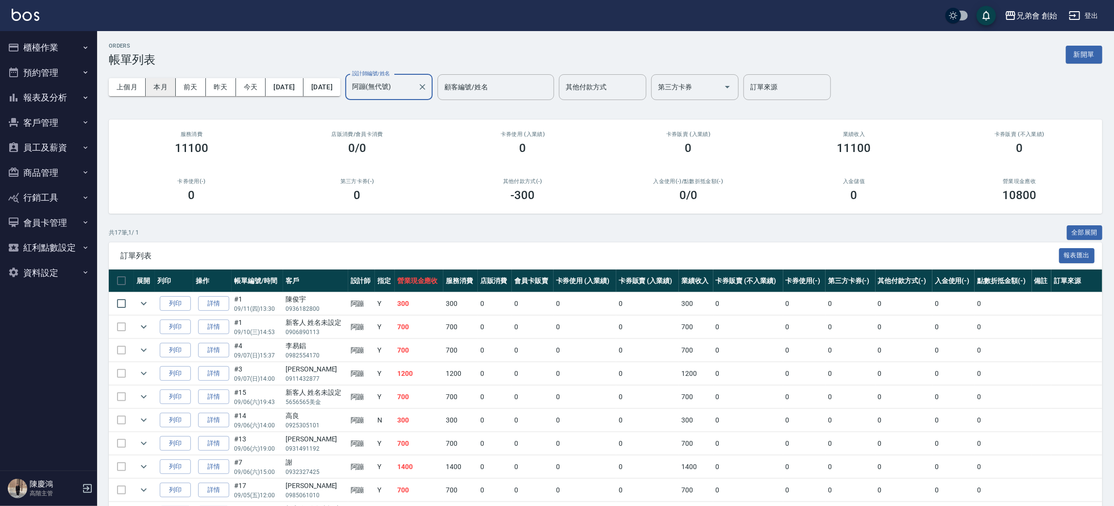
click at [171, 85] on button "本月" at bounding box center [161, 87] width 30 height 18
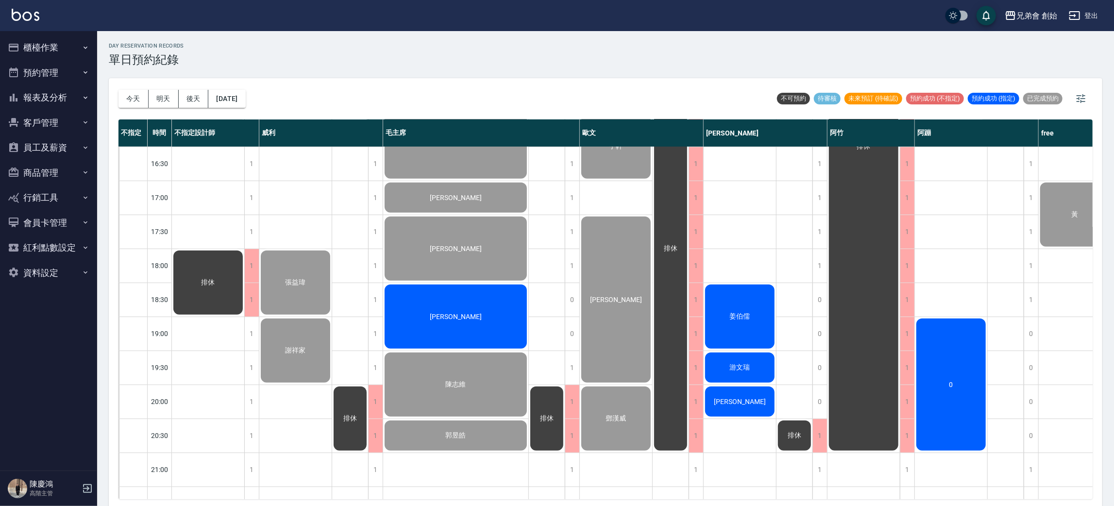
scroll to position [583, 0]
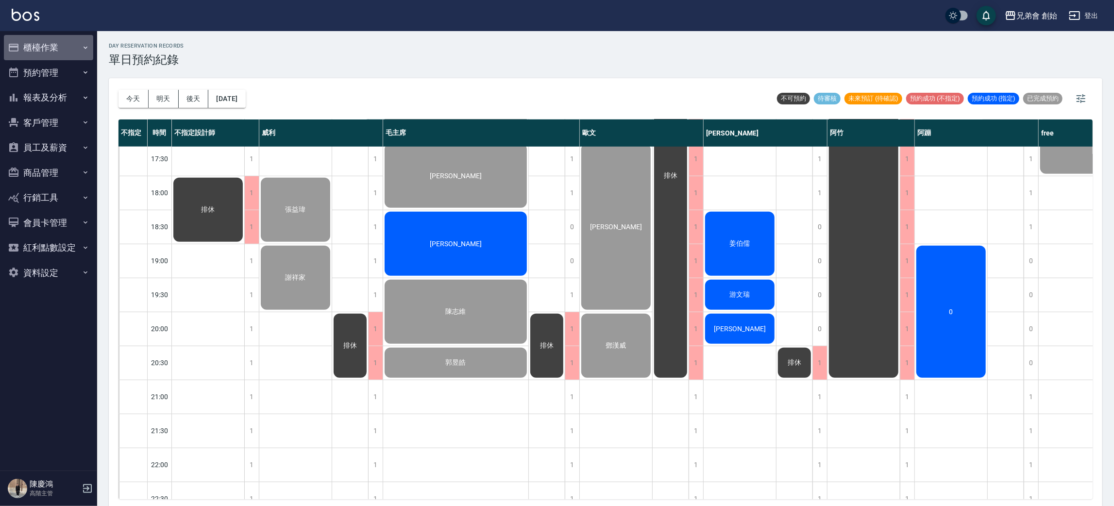
click at [45, 43] on button "櫃檯作業" at bounding box center [48, 47] width 89 height 25
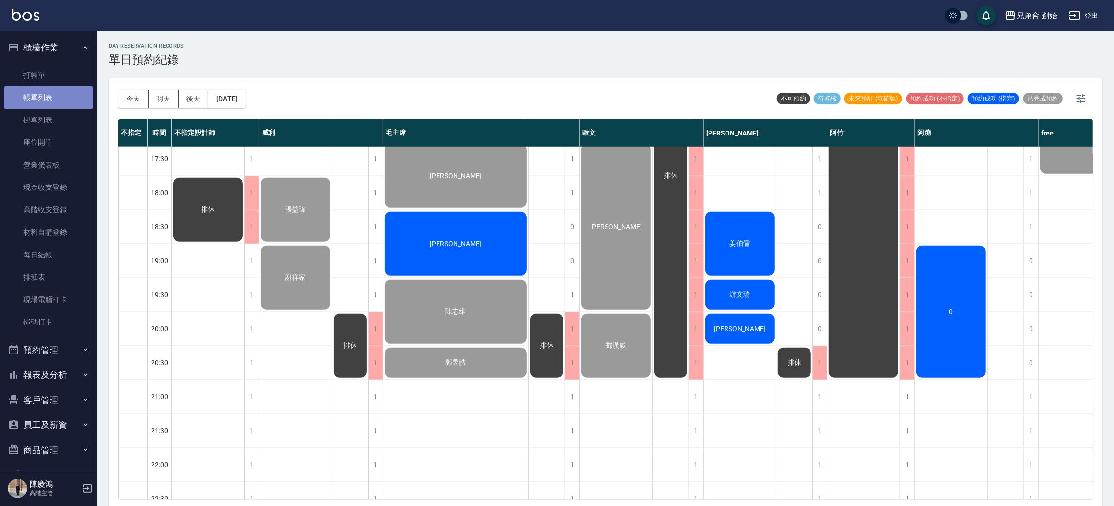
click at [50, 90] on link "帳單列表" at bounding box center [48, 97] width 89 height 22
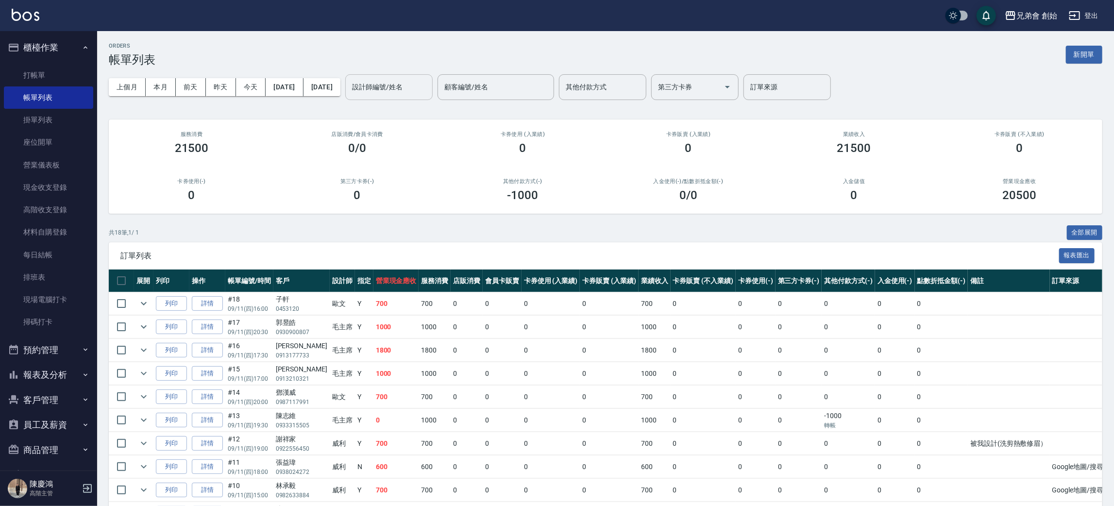
click at [428, 83] on input "設計師編號/姓名" at bounding box center [389, 87] width 79 height 17
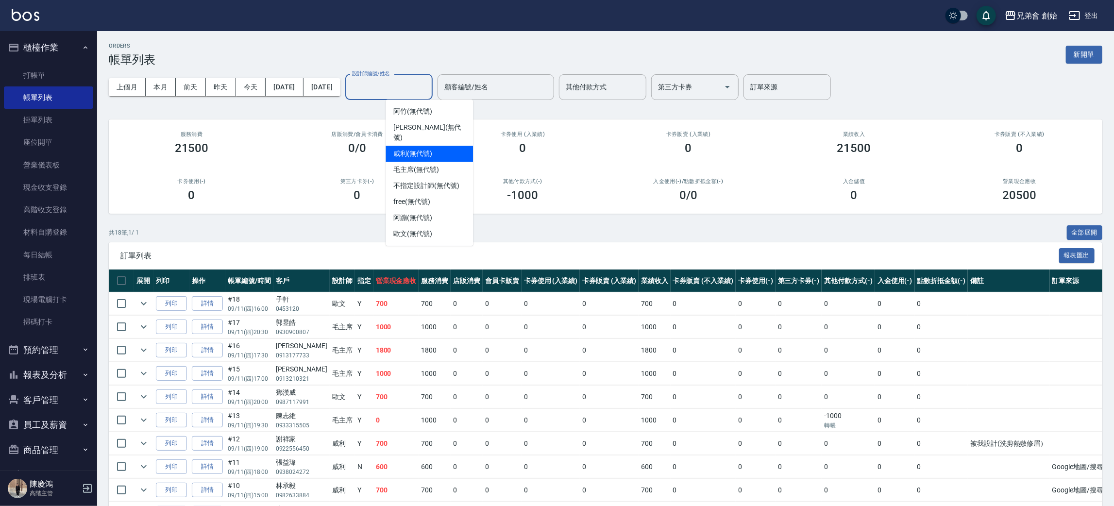
click at [438, 146] on div "威利 (無代號)" at bounding box center [429, 154] width 87 height 16
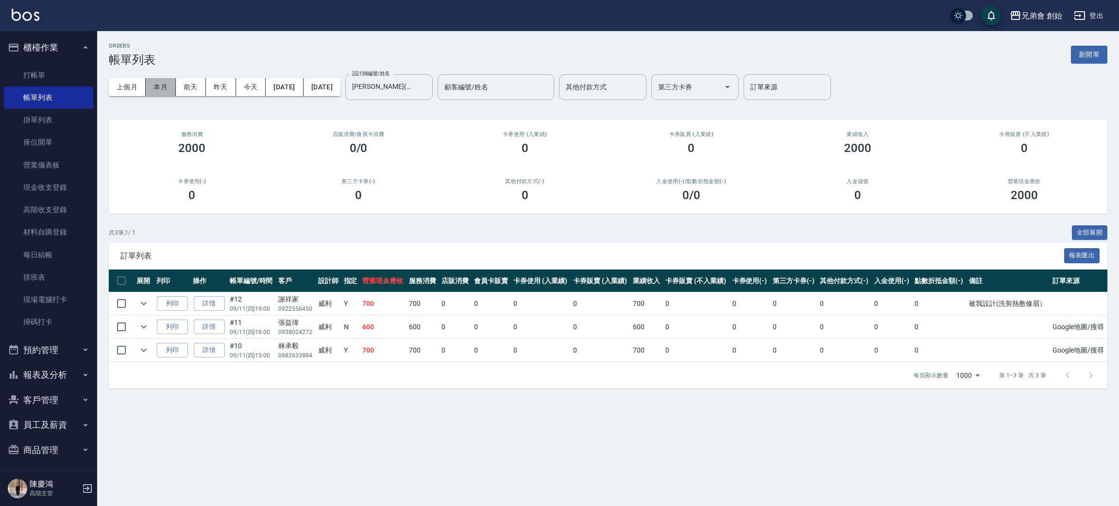
click at [162, 84] on button "本月" at bounding box center [161, 87] width 30 height 18
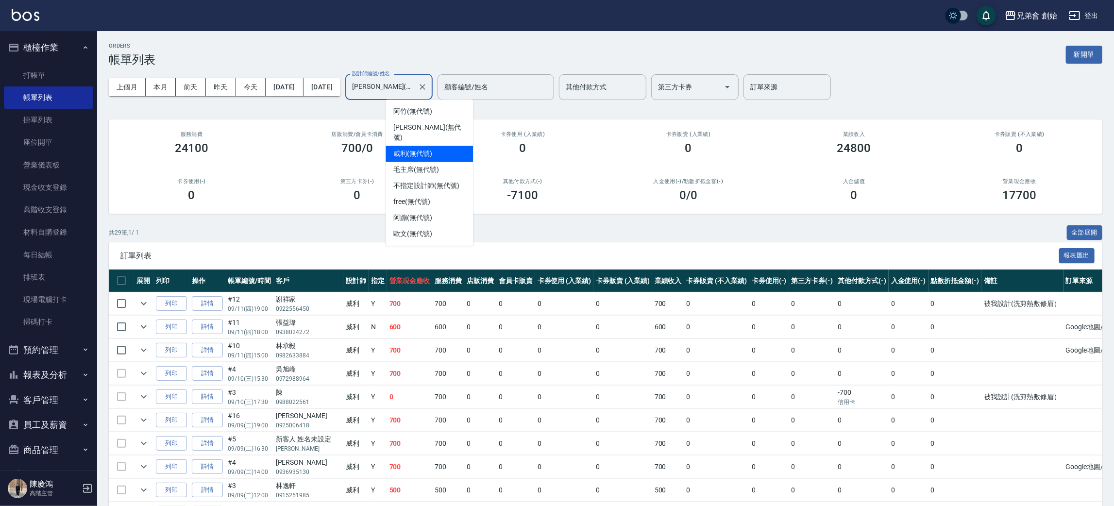
click at [414, 84] on input "威利(無代號)" at bounding box center [382, 87] width 64 height 17
click at [427, 213] on span "阿蹦 (無代號)" at bounding box center [412, 218] width 39 height 10
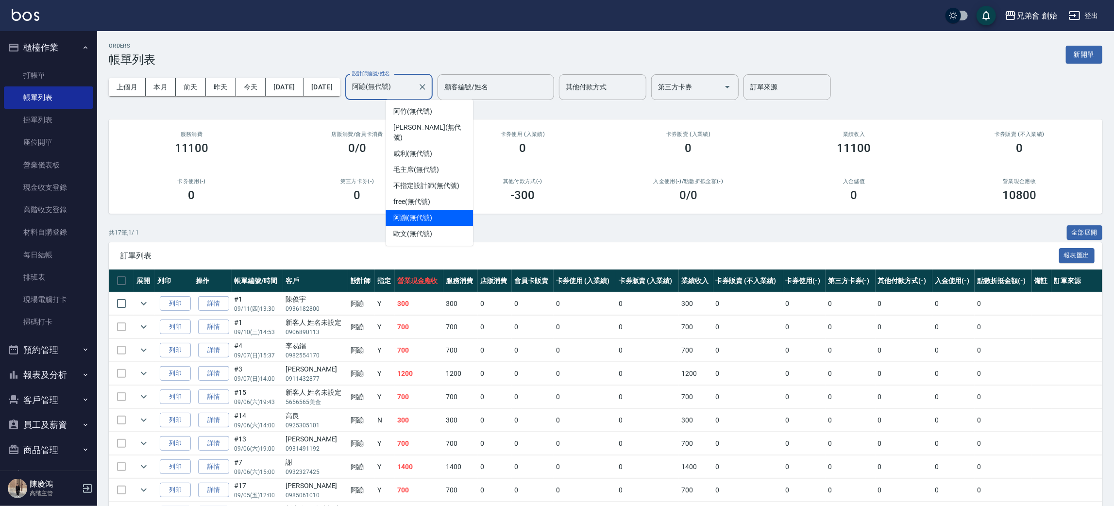
click at [414, 84] on input "阿蹦(無代號)" at bounding box center [382, 87] width 64 height 17
click at [427, 229] on span "歐文 (無代號)" at bounding box center [412, 234] width 39 height 10
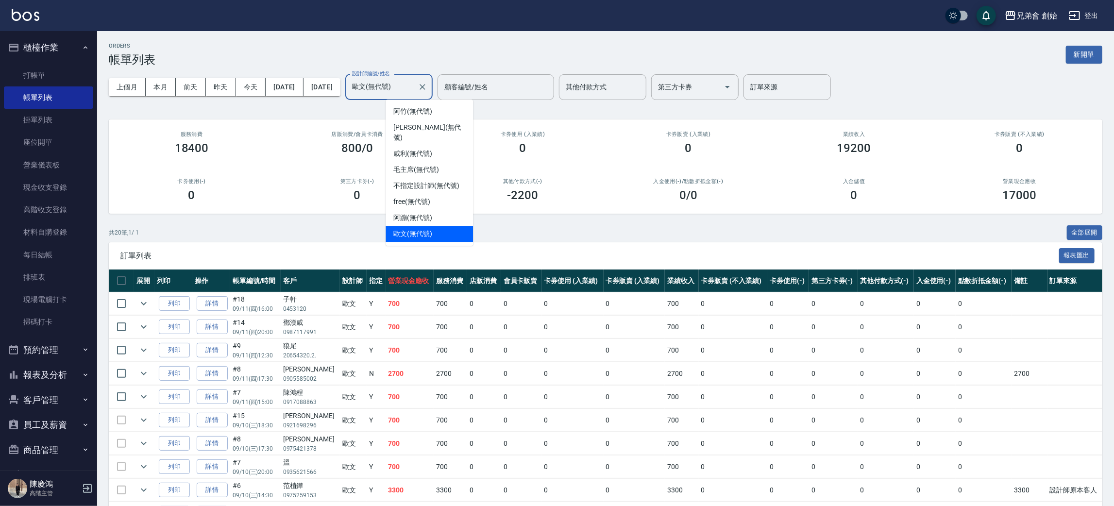
click at [414, 89] on input "歐文(無代號)" at bounding box center [382, 87] width 64 height 17
click at [423, 115] on span "阿竹 (無代號)" at bounding box center [412, 111] width 39 height 10
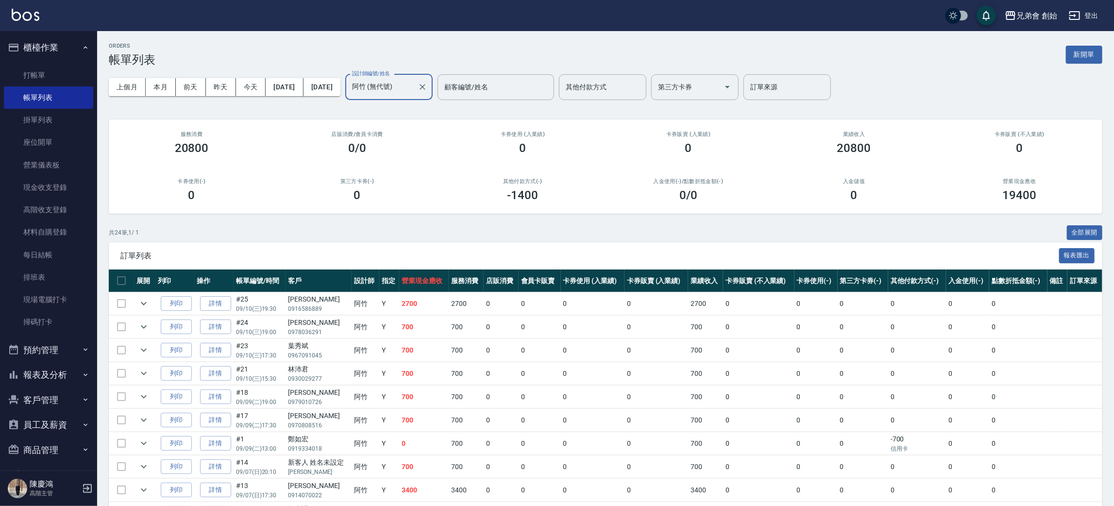
click at [414, 83] on input "阿竹 (無代號)" at bounding box center [382, 87] width 64 height 17
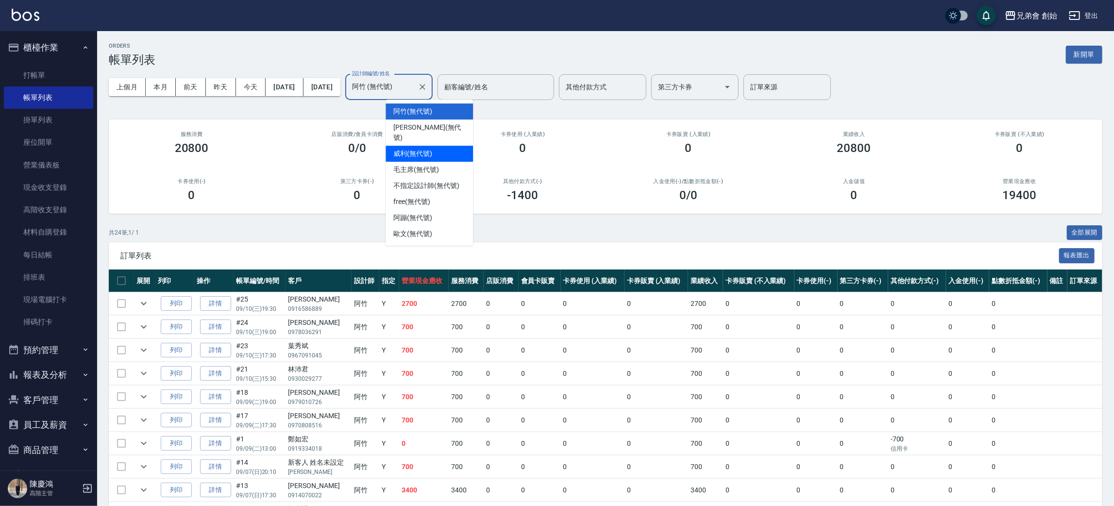
click at [423, 149] on span "威利 (無代號)" at bounding box center [412, 154] width 39 height 10
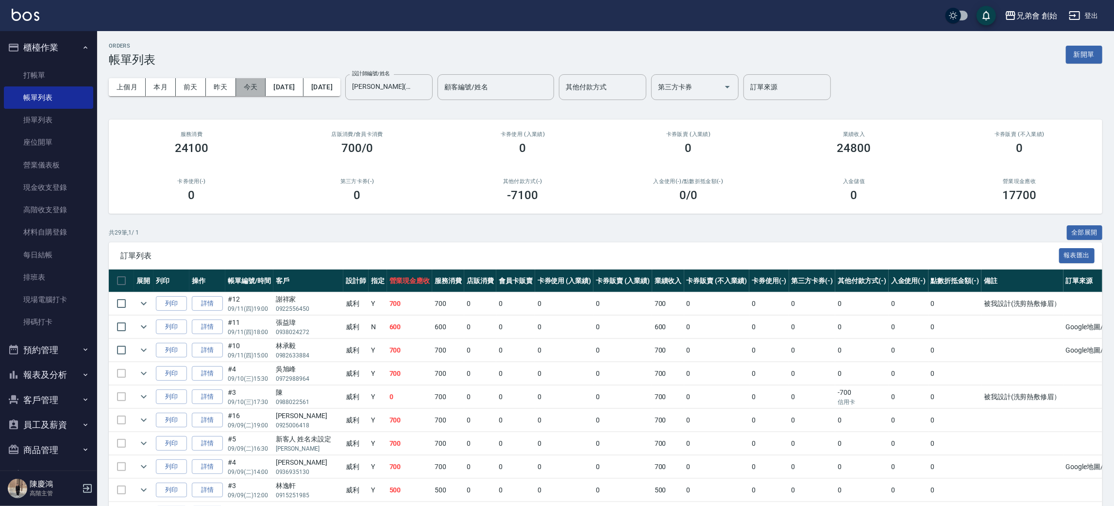
click at [257, 84] on button "今天" at bounding box center [251, 87] width 30 height 18
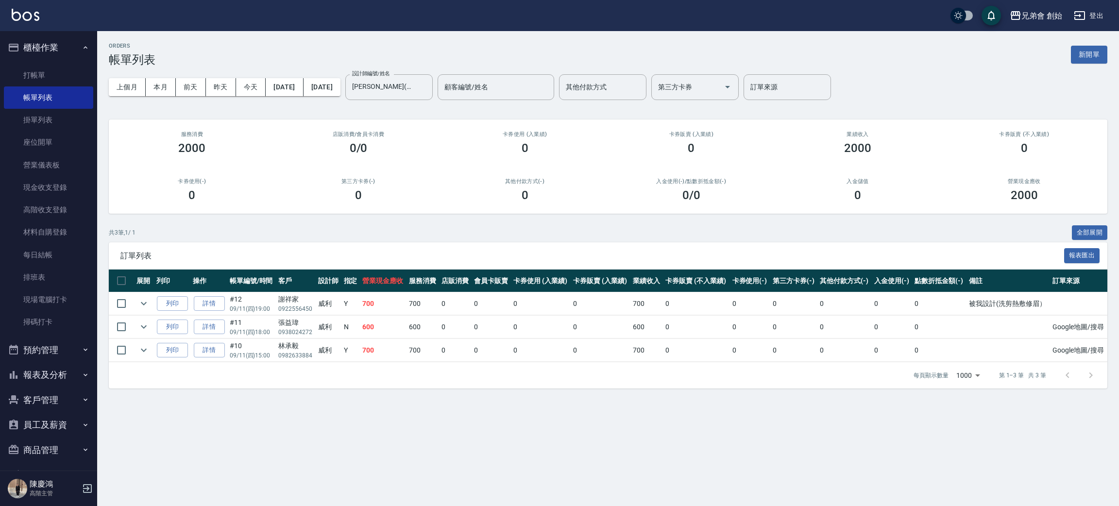
click at [264, 52] on div "ORDERS 帳單列表 新開單" at bounding box center [608, 55] width 998 height 24
click at [54, 355] on button "預約管理" at bounding box center [48, 349] width 89 height 25
click at [254, 237] on div "共 3 筆, 1 / 1 全部展開" at bounding box center [608, 232] width 998 height 15
drag, startPoint x: 275, startPoint y: 118, endPoint x: 345, endPoint y: 54, distance: 94.8
click at [345, 54] on div "ORDERS 帳單列表 新開單 上個月 本月 前天 昨天 今天 2025/09/11 2025/09/11 設計師編號/姓名 威利(無代號) 設計師編號/姓名…" at bounding box center [608, 215] width 1022 height 369
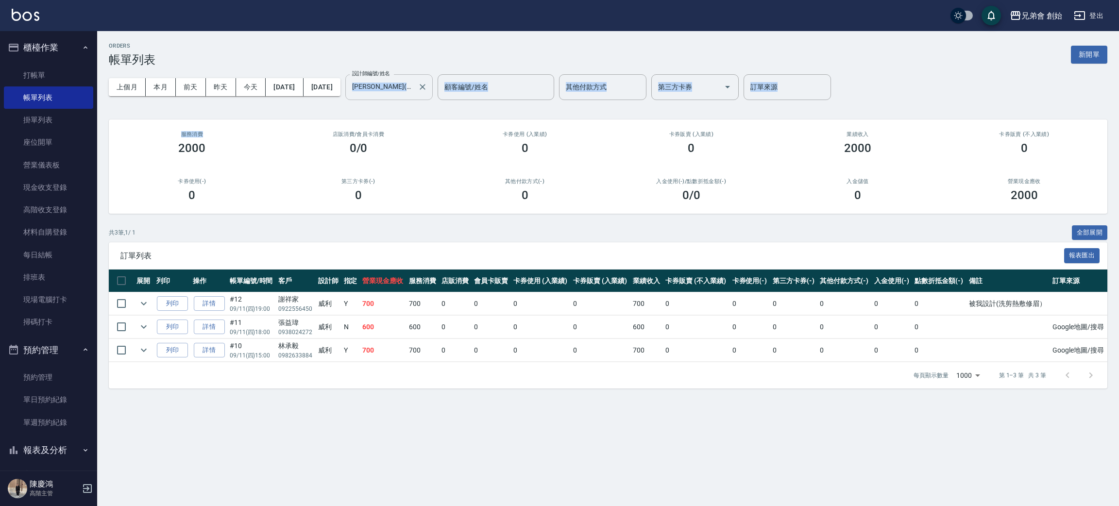
click at [414, 94] on input "威利(無代號)" at bounding box center [382, 87] width 64 height 17
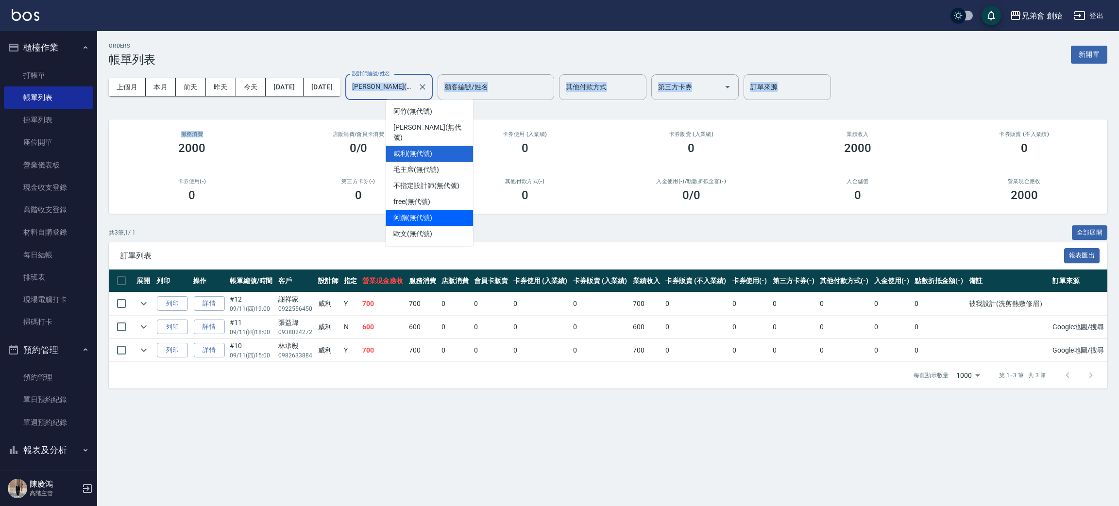
click at [429, 213] on div "阿蹦 (無代號)" at bounding box center [429, 218] width 87 height 16
type input "阿蹦(無代號)"
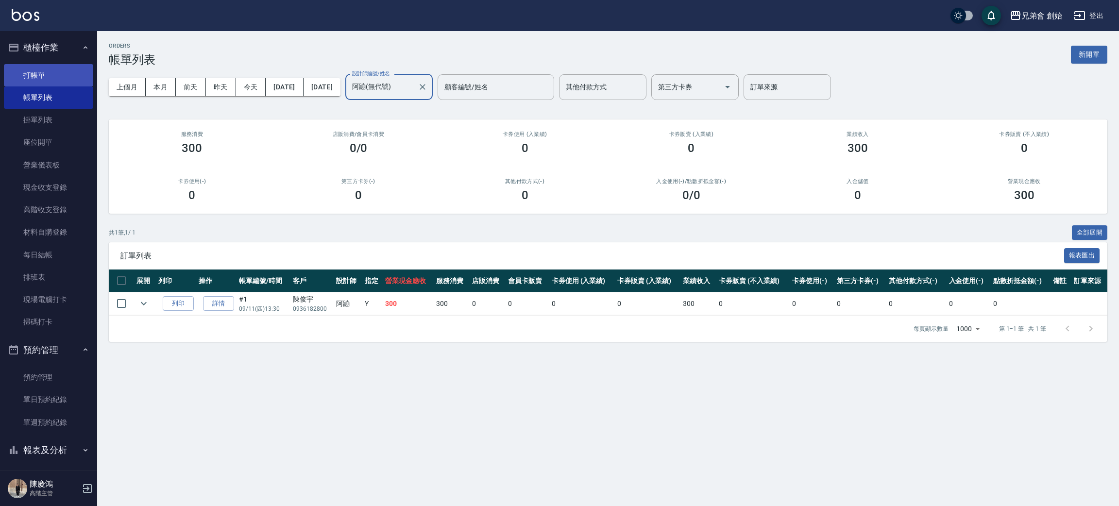
click at [64, 78] on link "打帳單" at bounding box center [48, 75] width 89 height 22
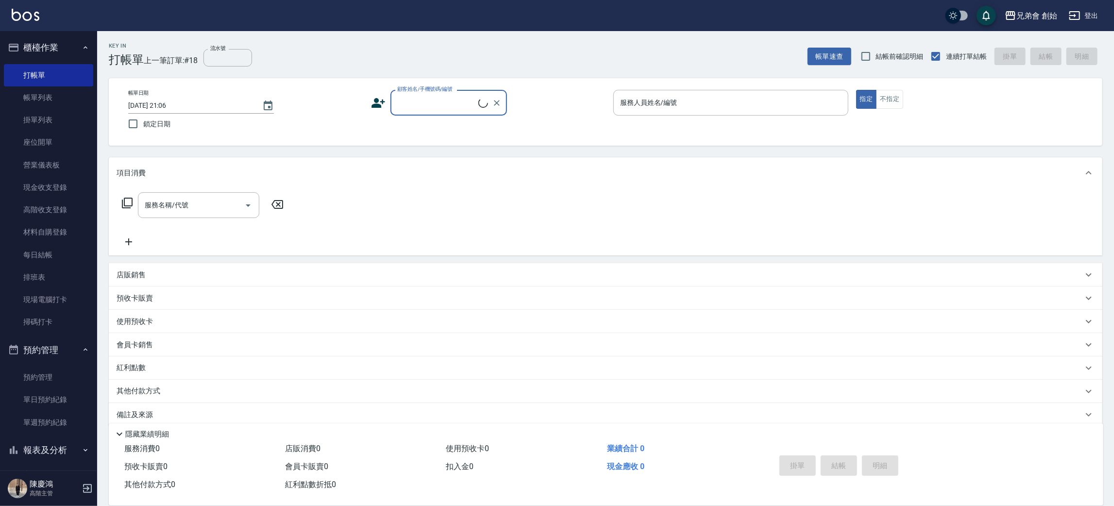
click at [441, 113] on div "顧客姓名/手機號碼/編號" at bounding box center [448, 103] width 117 height 26
click at [455, 123] on li "無名字/澳洲人/null" at bounding box center [448, 127] width 117 height 16
type input "無名字/澳洲人/null"
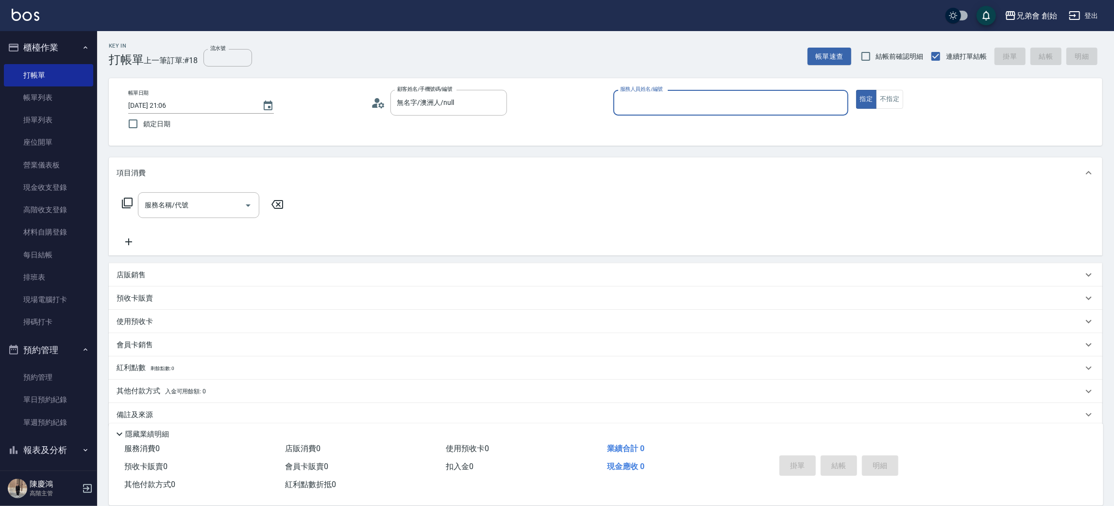
click at [692, 113] on div "服務人員姓名/編號" at bounding box center [730, 103] width 235 height 26
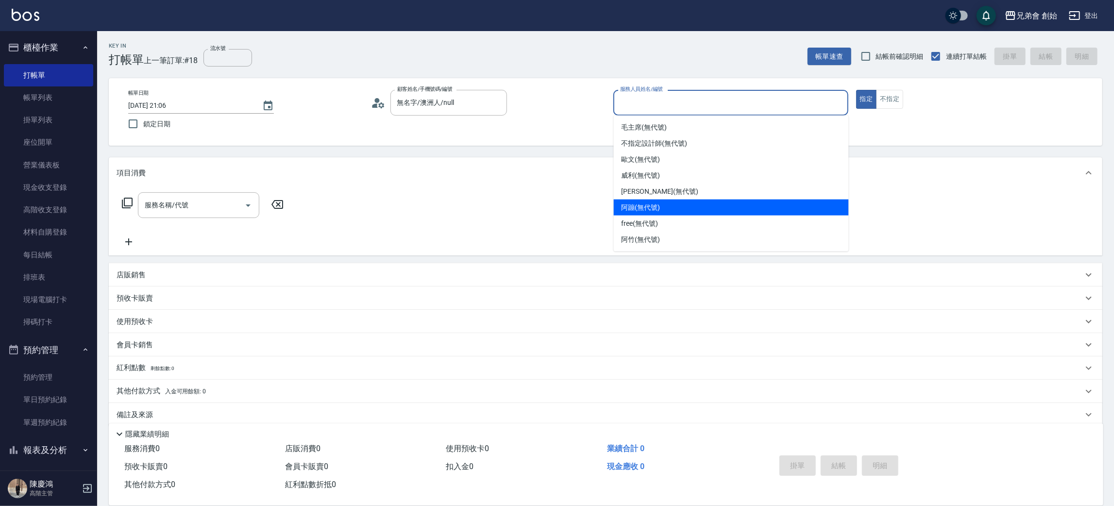
click at [673, 205] on div "阿蹦 (無代號)" at bounding box center [731, 208] width 235 height 16
type input "阿蹦(無代號)"
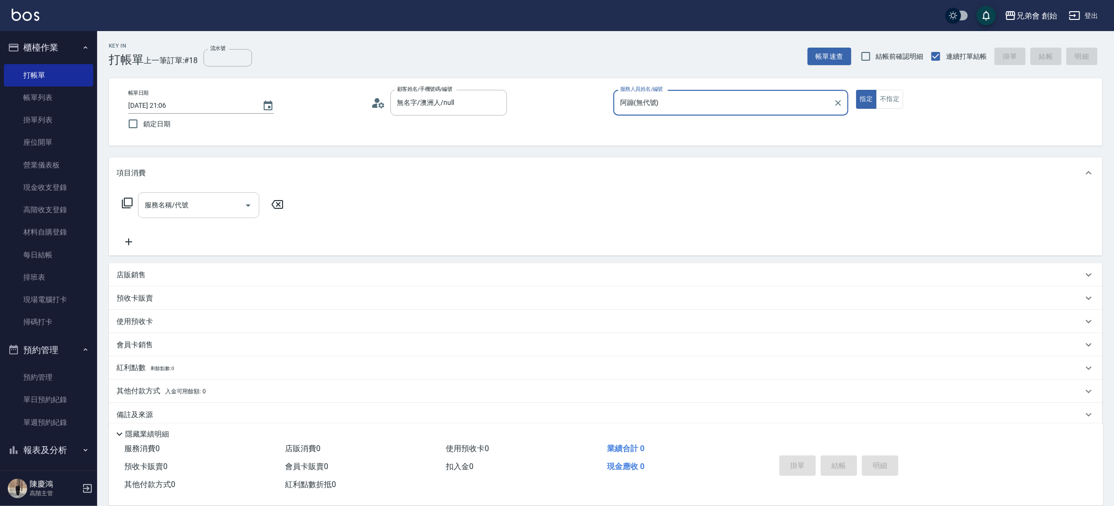
click at [235, 217] on div "服務名稱/代號" at bounding box center [198, 205] width 121 height 26
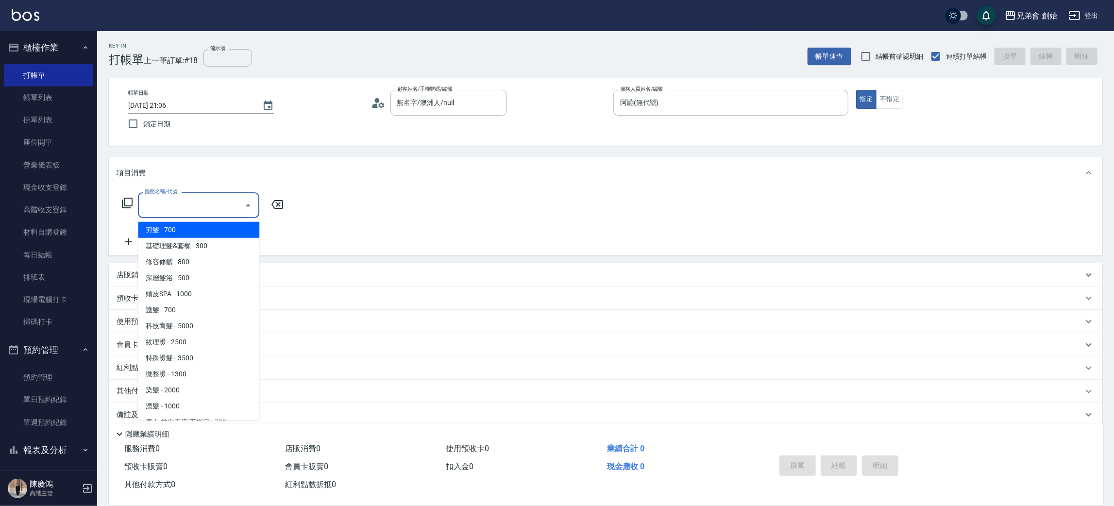
click at [220, 233] on span "剪髮 - 700" at bounding box center [198, 230] width 121 height 16
type input "剪髮(A01)"
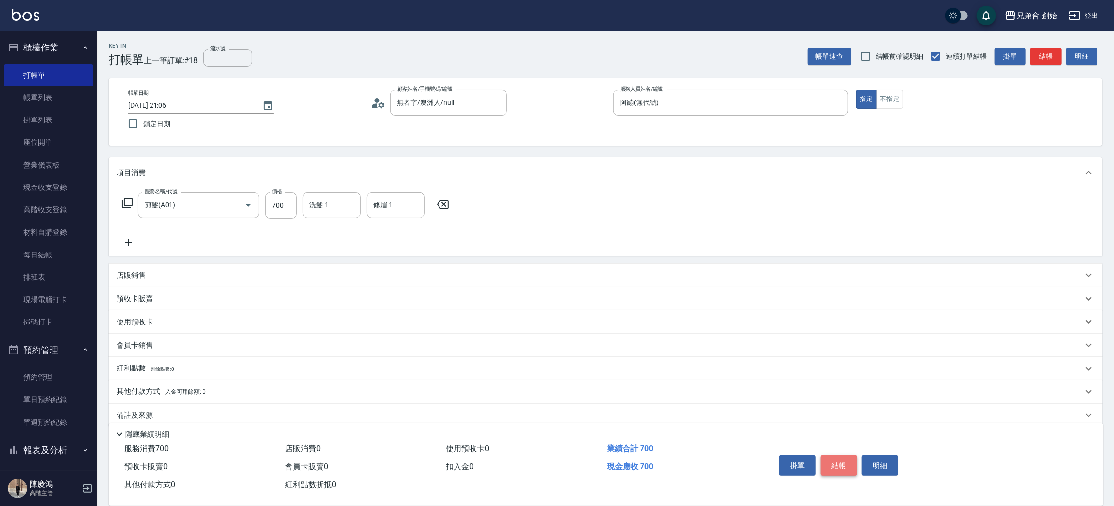
click at [842, 469] on button "結帳" at bounding box center [839, 465] width 36 height 20
type input "2025/09/11 21:07"
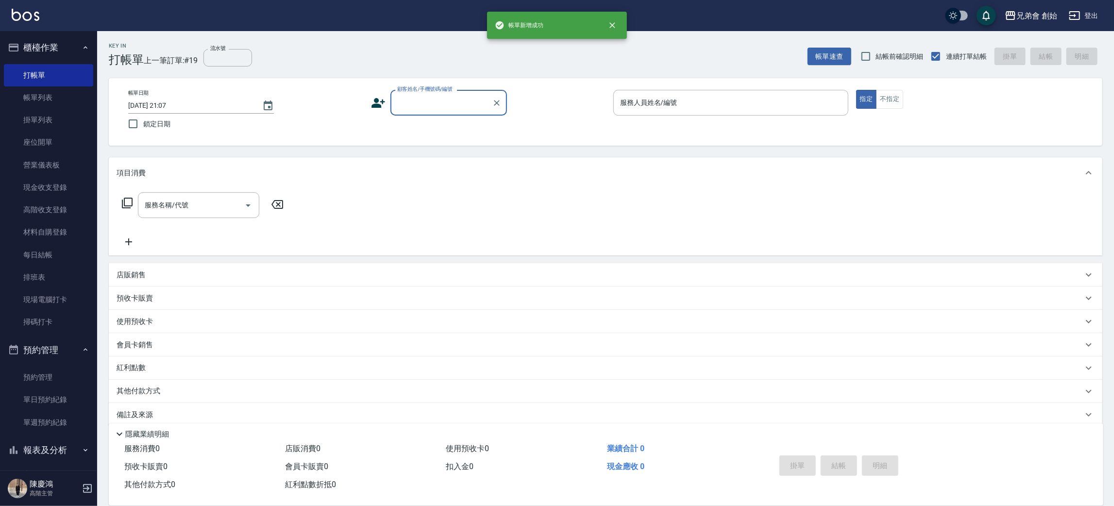
click at [45, 109] on li "掛單列表" at bounding box center [48, 120] width 89 height 22
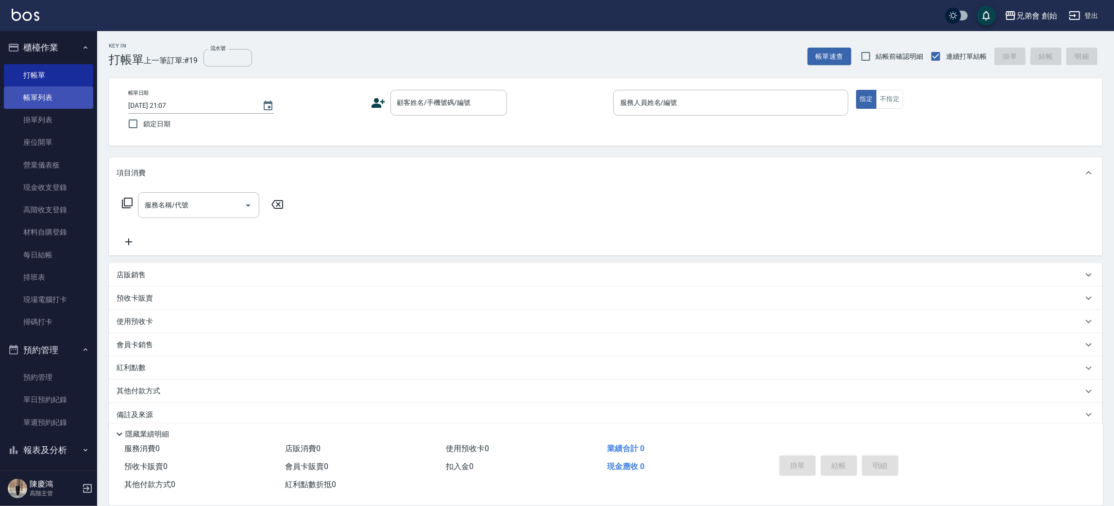
click at [47, 93] on link "帳單列表" at bounding box center [48, 97] width 89 height 22
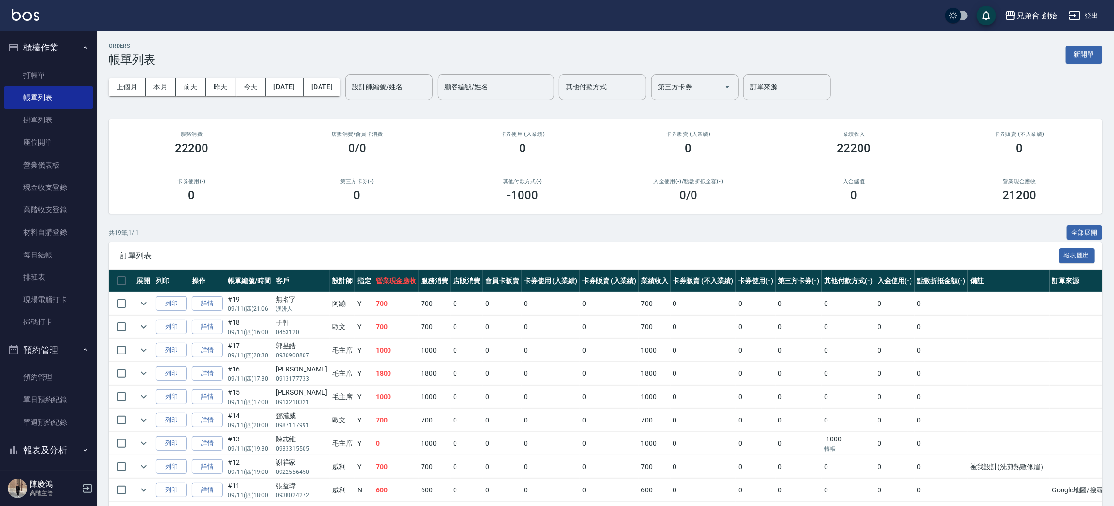
click at [428, 101] on div "上個月 本月 前天 昨天 今天 2025/09/11 2025/09/11 設計師編號/姓名 設計師編號/姓名 顧客編號/姓名 顧客編號/姓名 其他付款方式 …" at bounding box center [605, 87] width 993 height 41
click at [436, 107] on body "兄弟會 創始 登出 櫃檯作業 打帳單 帳單列表 掛單列表 座位開單 營業儀表板 現金收支登錄 高階收支登錄 材料自購登錄 每日結帳 排班表 現場電腦打卡 掃碼…" at bounding box center [557, 386] width 1114 height 773
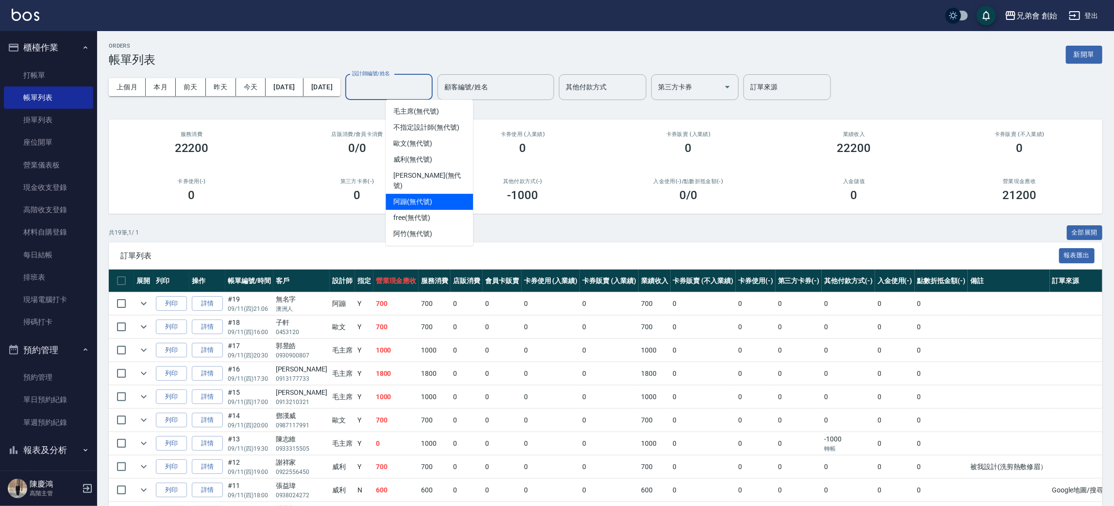
click at [435, 194] on div "阿蹦 (無代號)" at bounding box center [429, 202] width 87 height 16
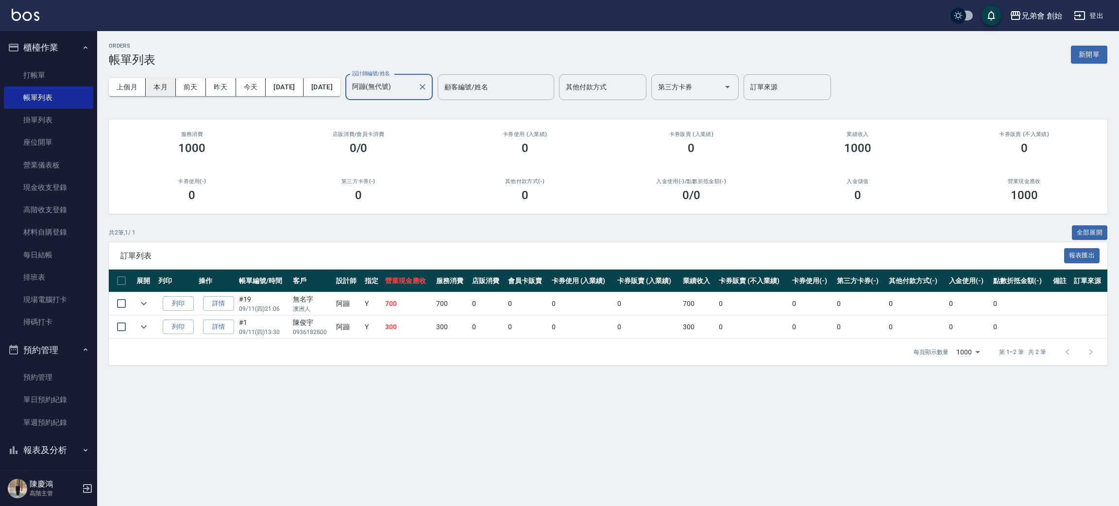
click at [172, 83] on button "本月" at bounding box center [161, 87] width 30 height 18
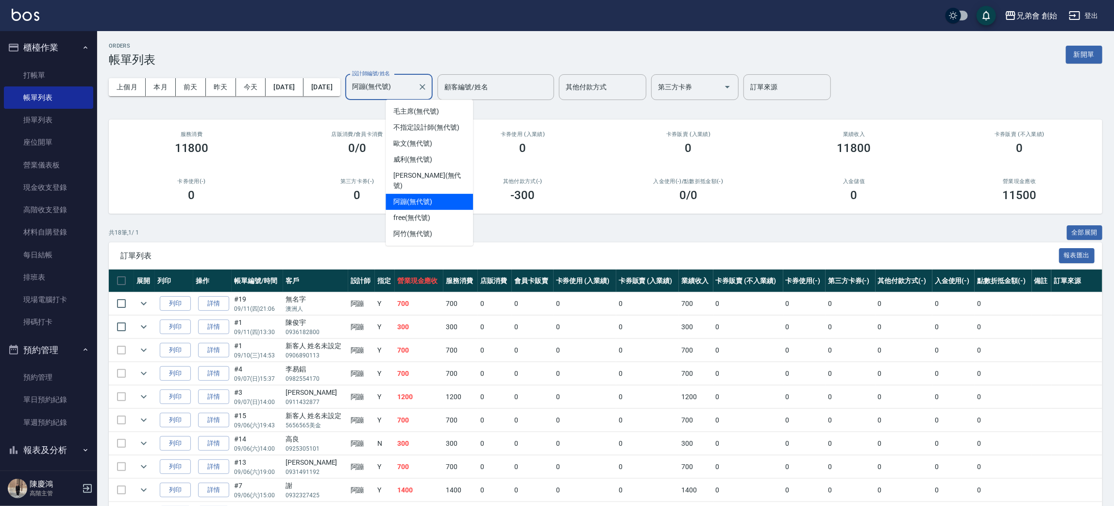
click at [414, 85] on input "阿蹦(無代號)" at bounding box center [382, 87] width 64 height 17
click at [445, 142] on div "歐文 (無代號)" at bounding box center [429, 143] width 87 height 16
type input "歐文(無代號)"
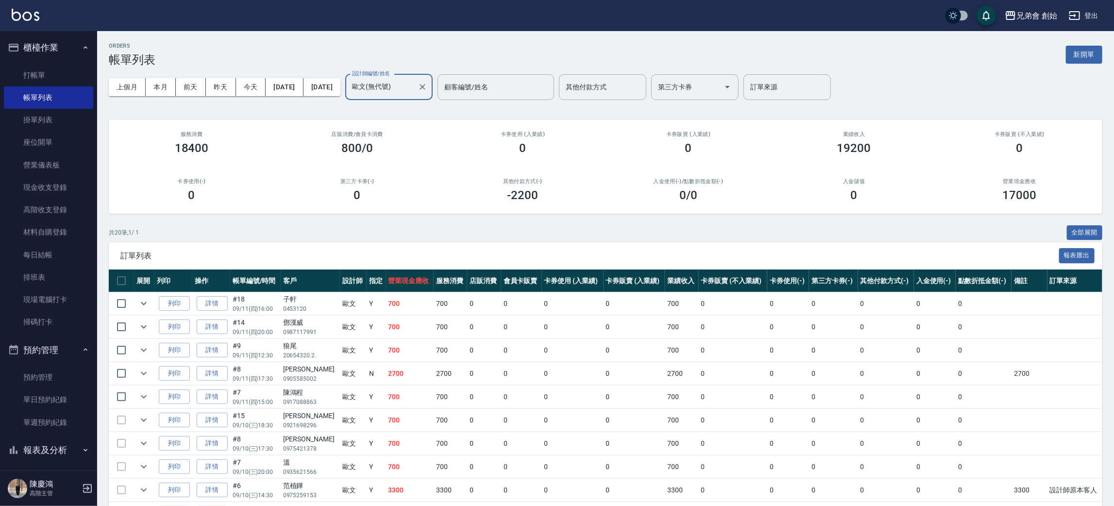
click at [427, 90] on icon "Clear" at bounding box center [423, 87] width 10 height 10
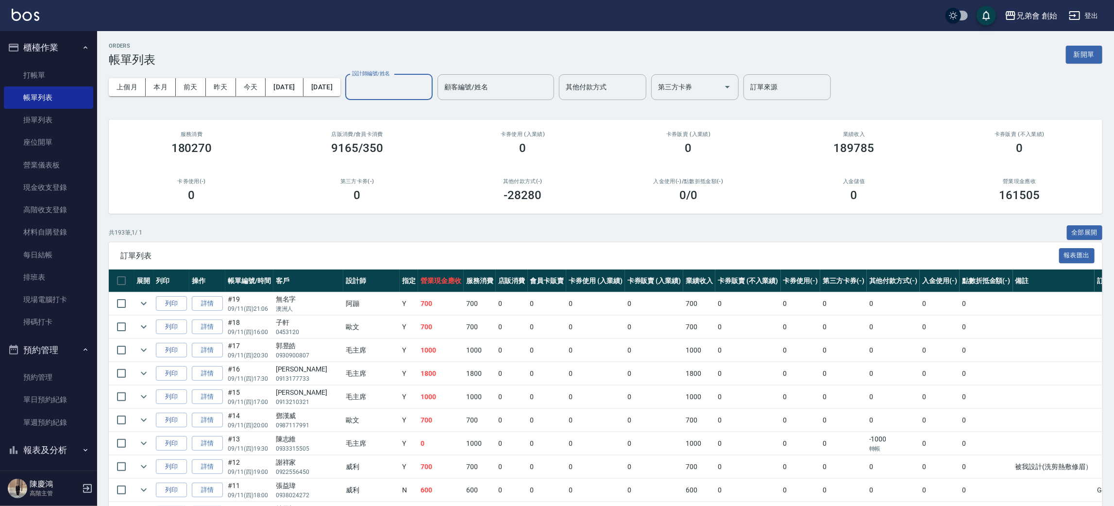
click at [416, 101] on div "上個月 本月 前天 昨天 今天 2025/09/01 2025/09/30 設計師編號/姓名 設計師編號/姓名 顧客編號/姓名 顧客編號/姓名 其他付款方式 …" at bounding box center [605, 87] width 993 height 41
click at [59, 45] on button "櫃檯作業" at bounding box center [48, 47] width 89 height 25
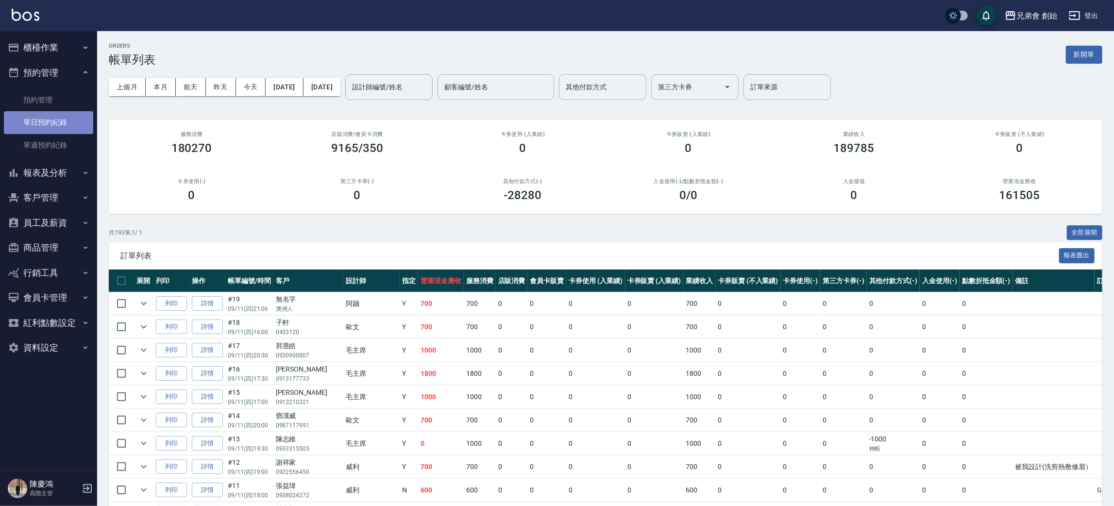
click at [59, 125] on link "單日預約紀錄" at bounding box center [48, 122] width 89 height 22
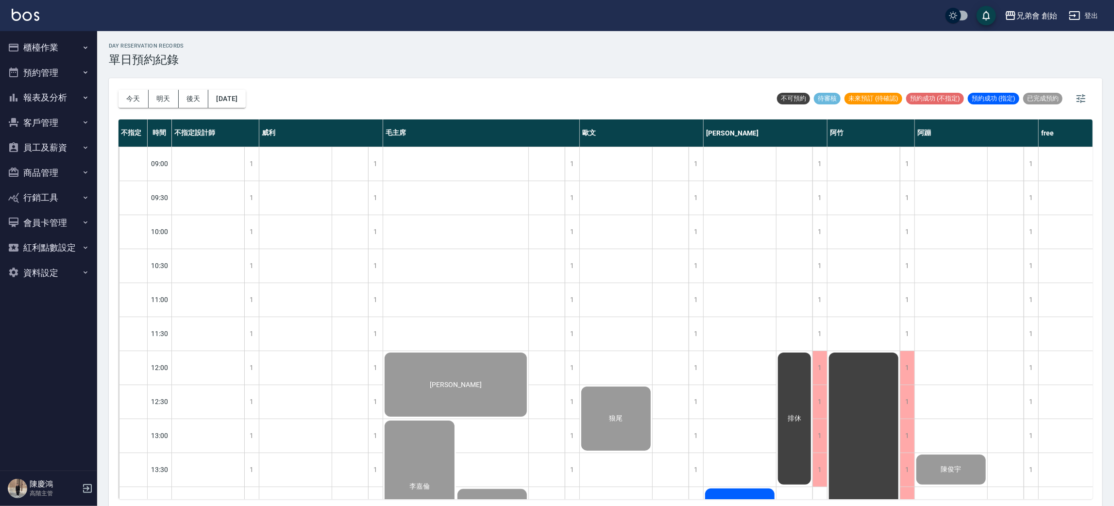
click at [60, 43] on button "櫃檯作業" at bounding box center [48, 47] width 89 height 25
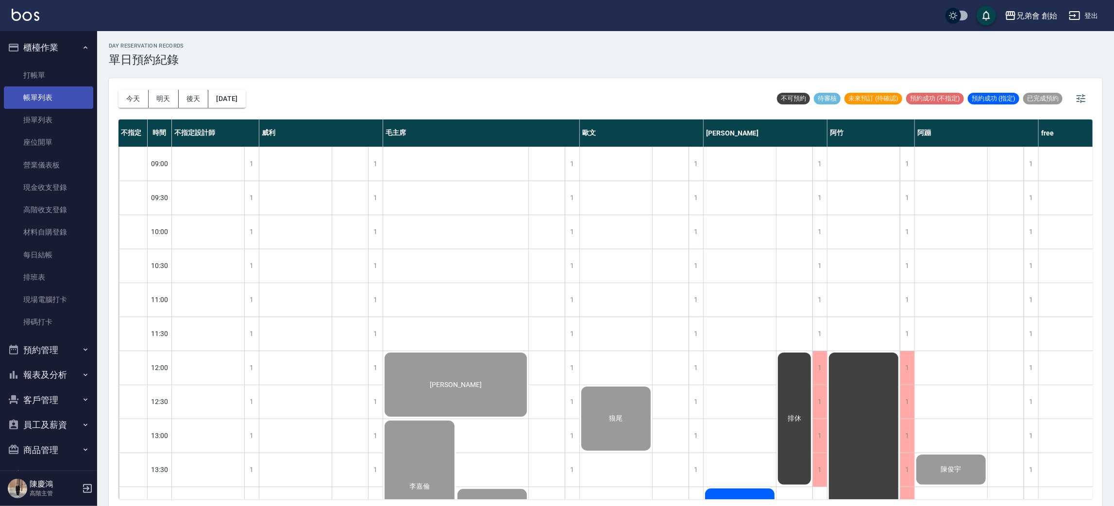
drag, startPoint x: 72, startPoint y: 93, endPoint x: 84, endPoint y: 88, distance: 12.2
click at [72, 93] on link "帳單列表" at bounding box center [48, 97] width 89 height 22
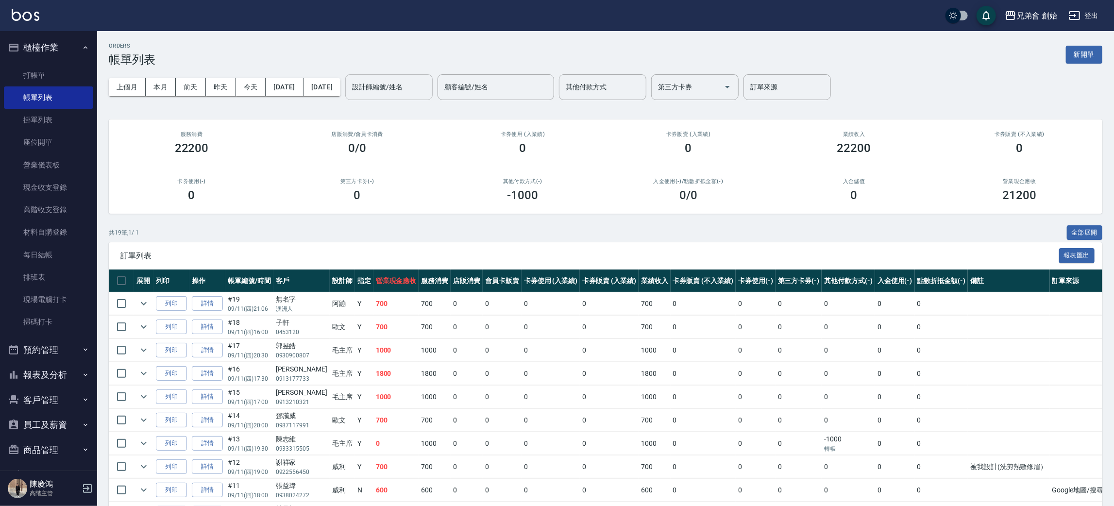
click at [409, 81] on input "設計師編號/姓名" at bounding box center [389, 87] width 79 height 17
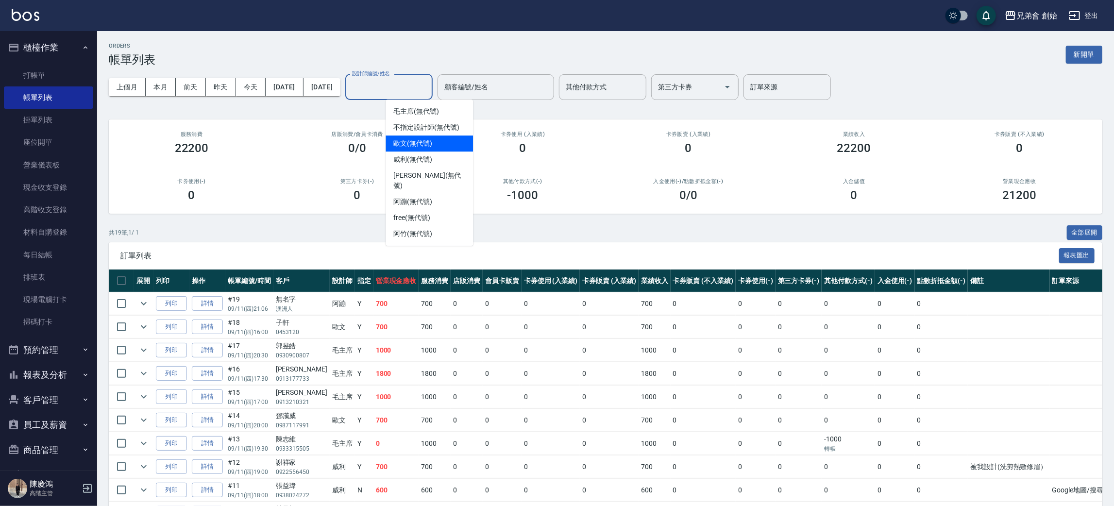
click at [417, 148] on span "歐文 (無代號)" at bounding box center [412, 143] width 39 height 10
type input "歐文(無代號)"
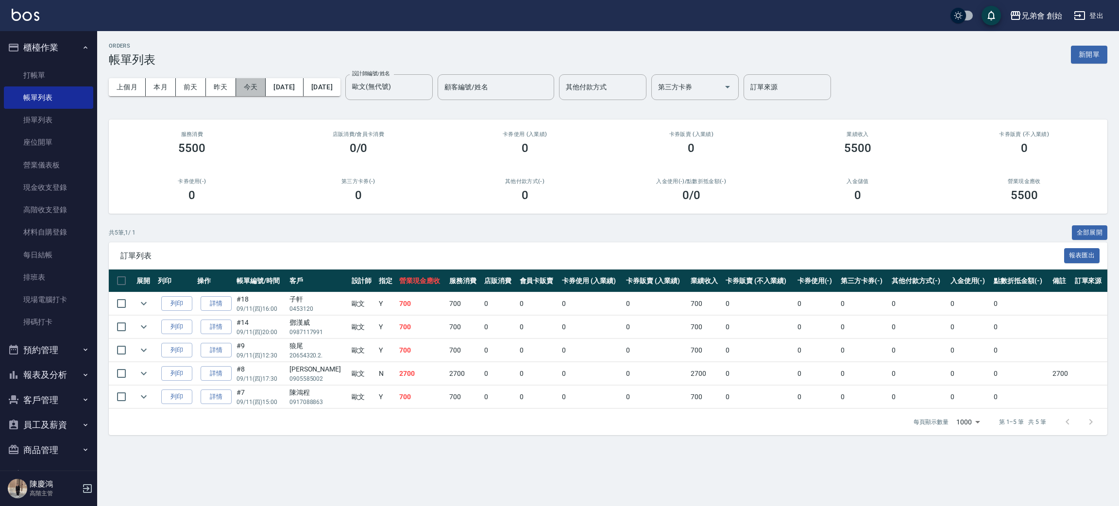
click at [262, 95] on button "今天" at bounding box center [251, 87] width 30 height 18
click at [164, 88] on button "本月" at bounding box center [161, 87] width 30 height 18
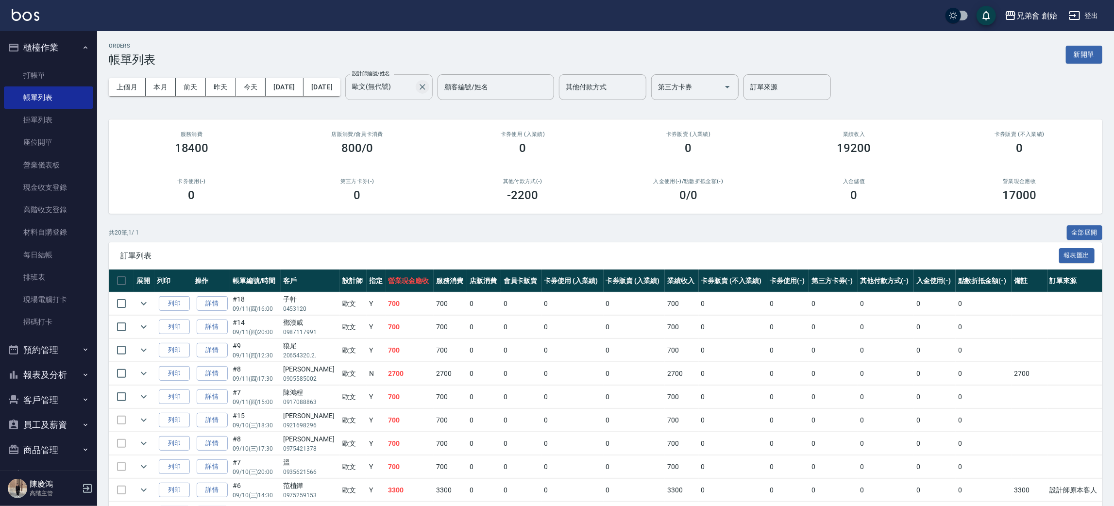
click at [427, 91] on icon "Clear" at bounding box center [423, 87] width 10 height 10
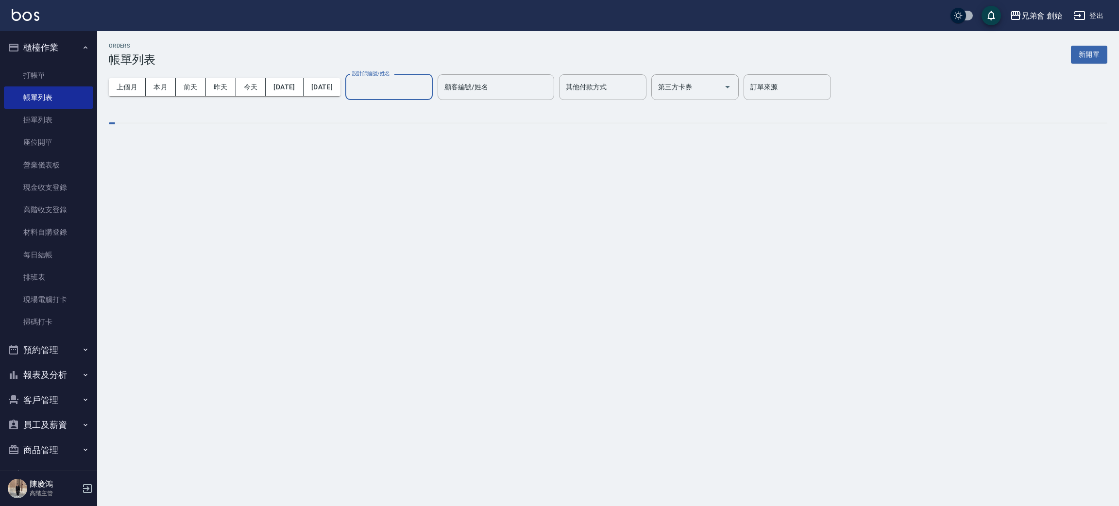
click at [48, 42] on button "櫃檯作業" at bounding box center [48, 47] width 89 height 25
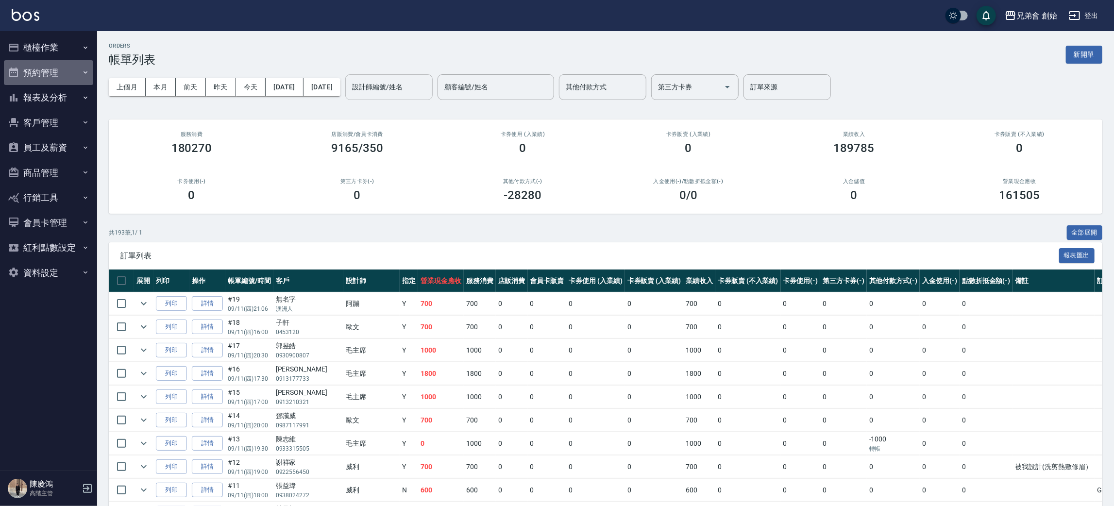
click at [66, 77] on button "預約管理" at bounding box center [48, 72] width 89 height 25
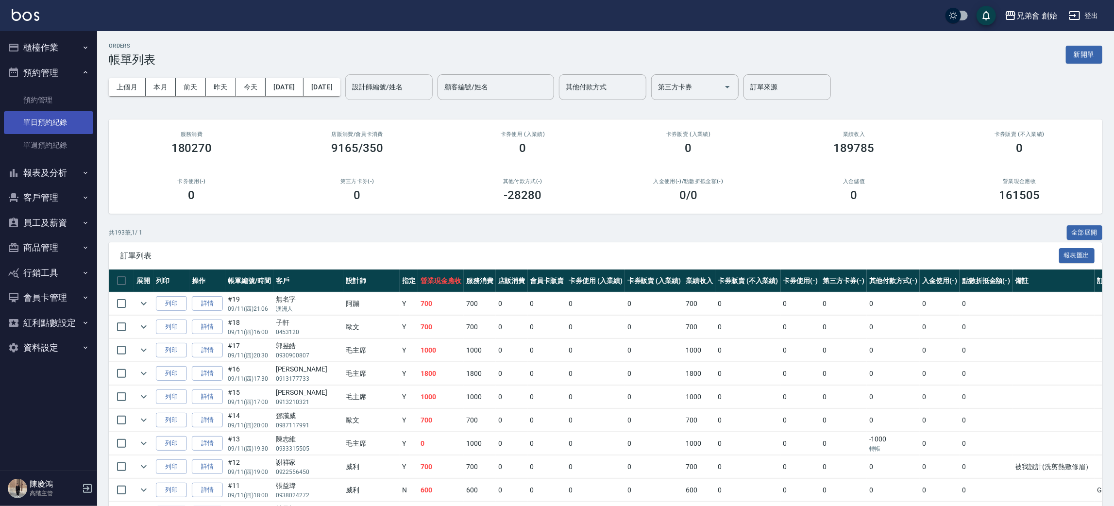
click at [80, 121] on link "單日預約紀錄" at bounding box center [48, 122] width 89 height 22
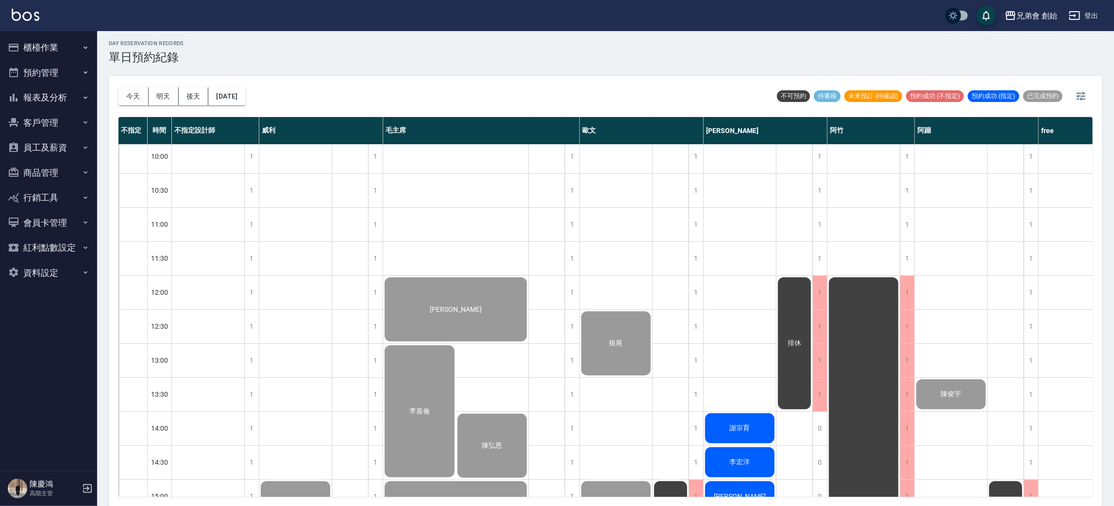
scroll to position [583, 0]
